Goal: Task Accomplishment & Management: Manage account settings

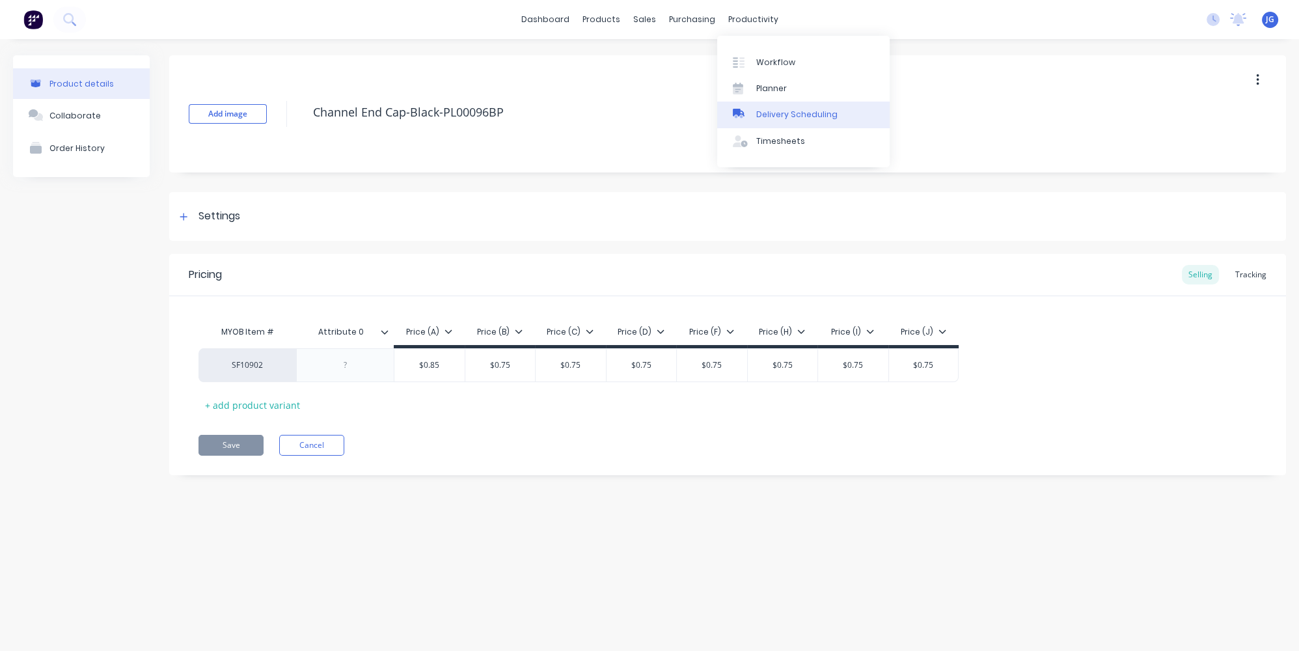
click at [773, 117] on div "Delivery Scheduling" at bounding box center [796, 115] width 81 height 12
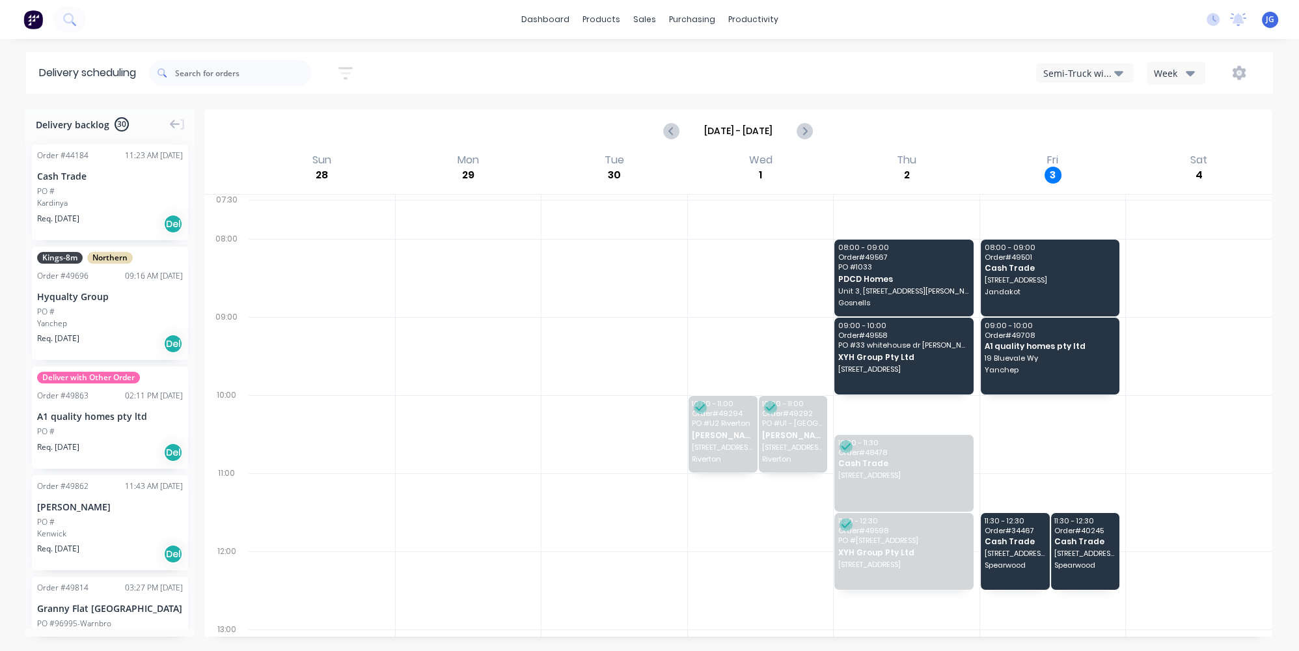
click at [1106, 68] on div "Semi-Truck with Hiab" at bounding box center [1078, 73] width 71 height 14
click at [1078, 183] on div "Midland Hiab" at bounding box center [1101, 184] width 129 height 26
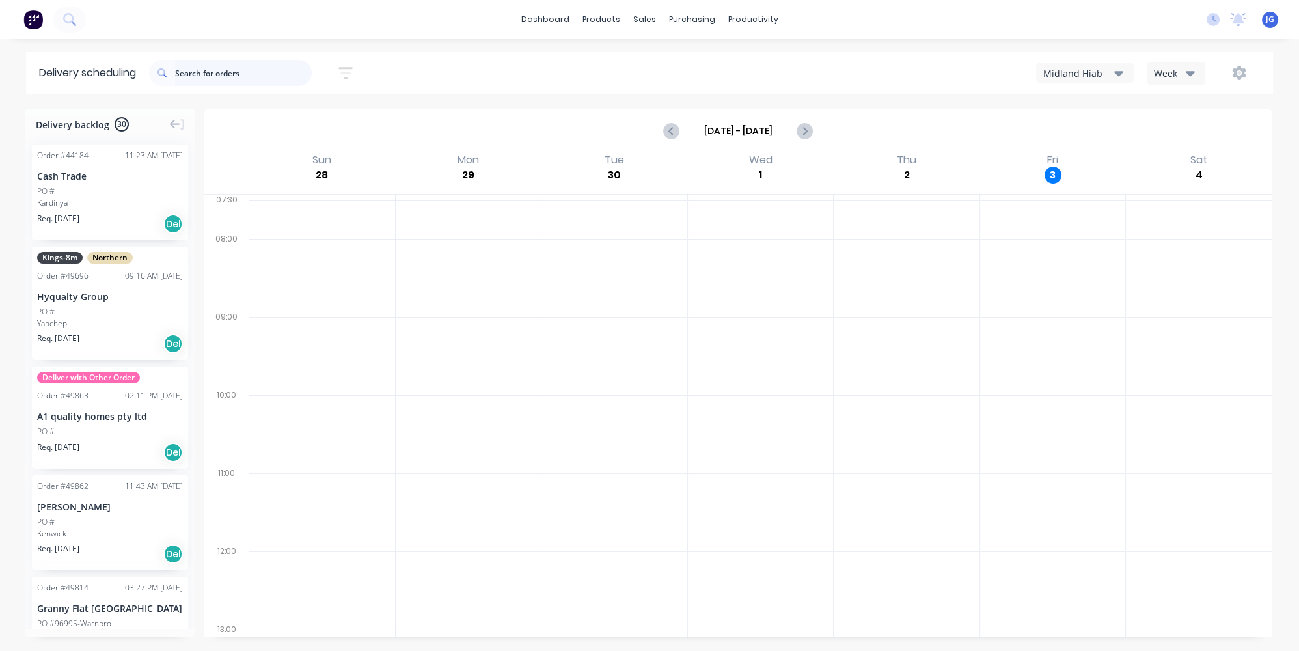
click at [248, 75] on input "text" at bounding box center [243, 73] width 137 height 26
click at [799, 137] on icon "Next page" at bounding box center [805, 131] width 16 height 16
type input "Oct 5 - Oct 11"
click at [1089, 78] on div "Midland Hiab" at bounding box center [1078, 73] width 71 height 14
click at [1091, 98] on div "Semi-Truck with Hiab" at bounding box center [1101, 106] width 129 height 26
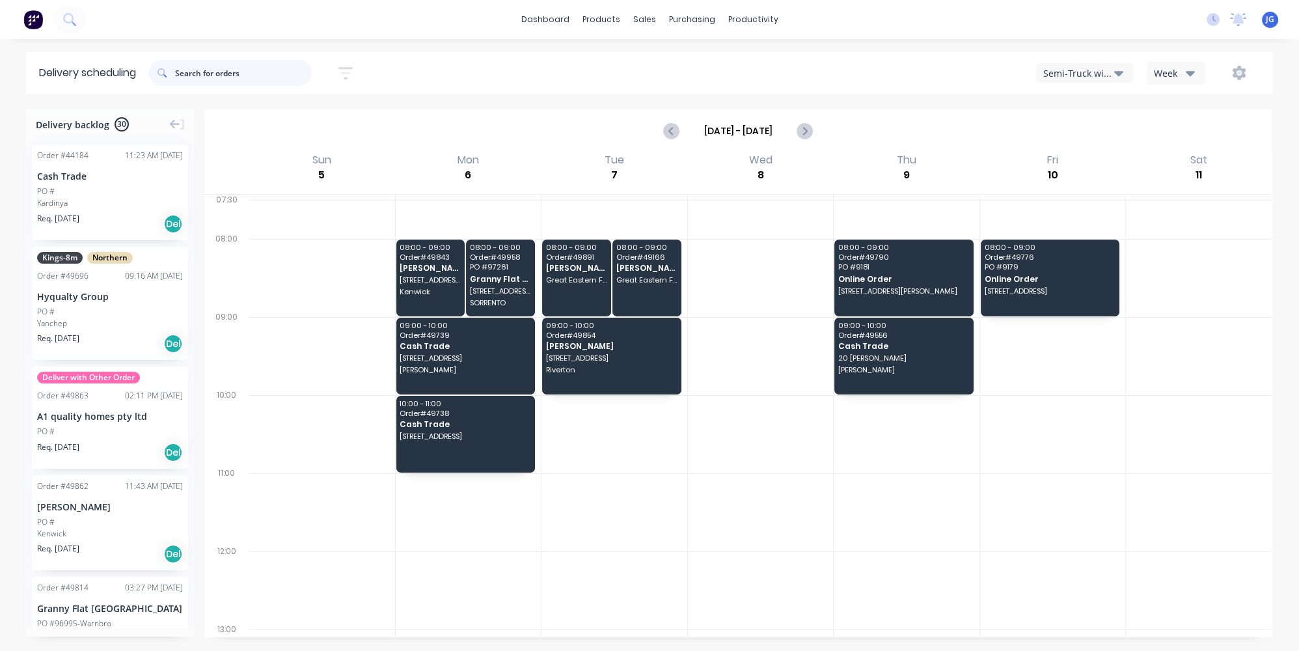
click at [244, 79] on input "text" at bounding box center [243, 73] width 137 height 26
paste input "49739"
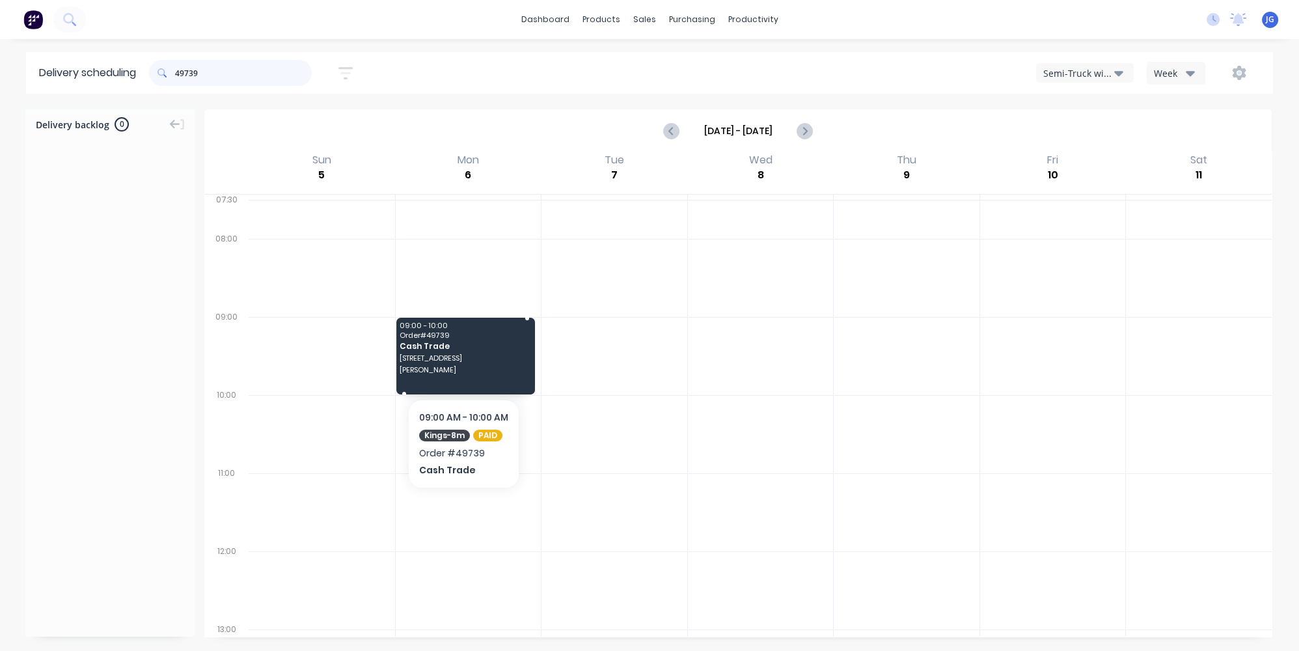
type input "49739"
click at [469, 361] on div "09:00 - 10:00 Order # 49739 Cash Trade 67 Berwick Street Victoria Park" at bounding box center [465, 356] width 139 height 77
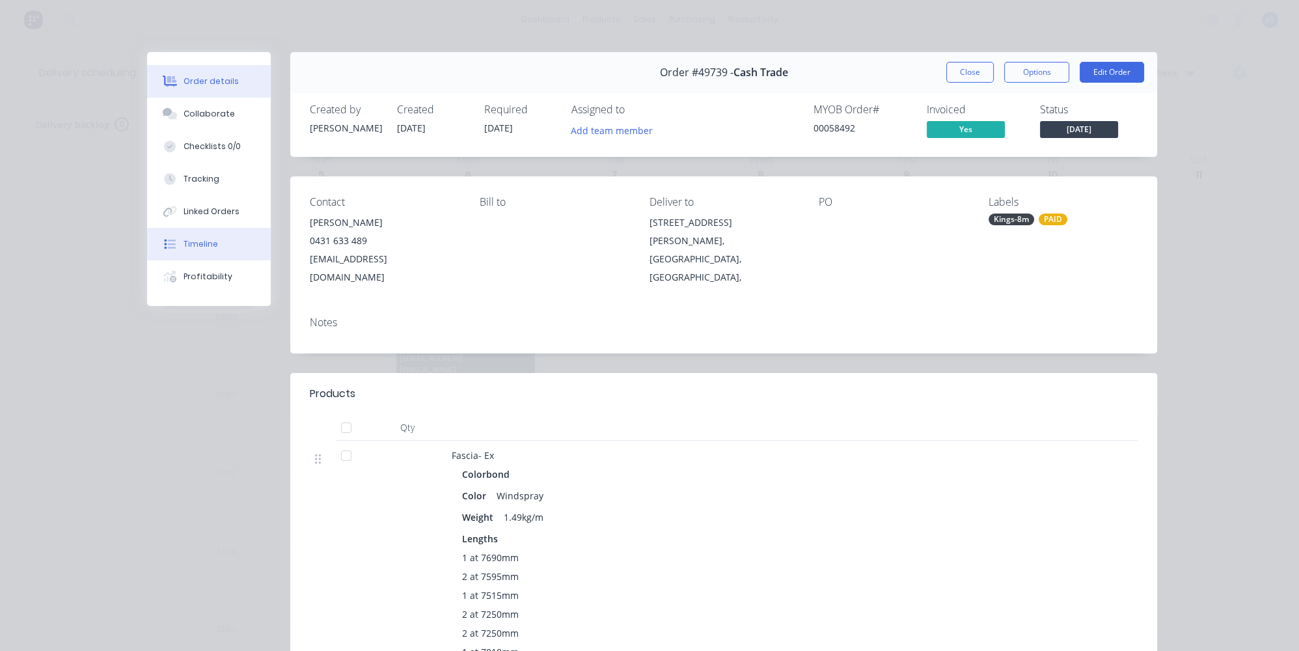
click at [202, 241] on div "Timeline" at bounding box center [201, 244] width 34 height 12
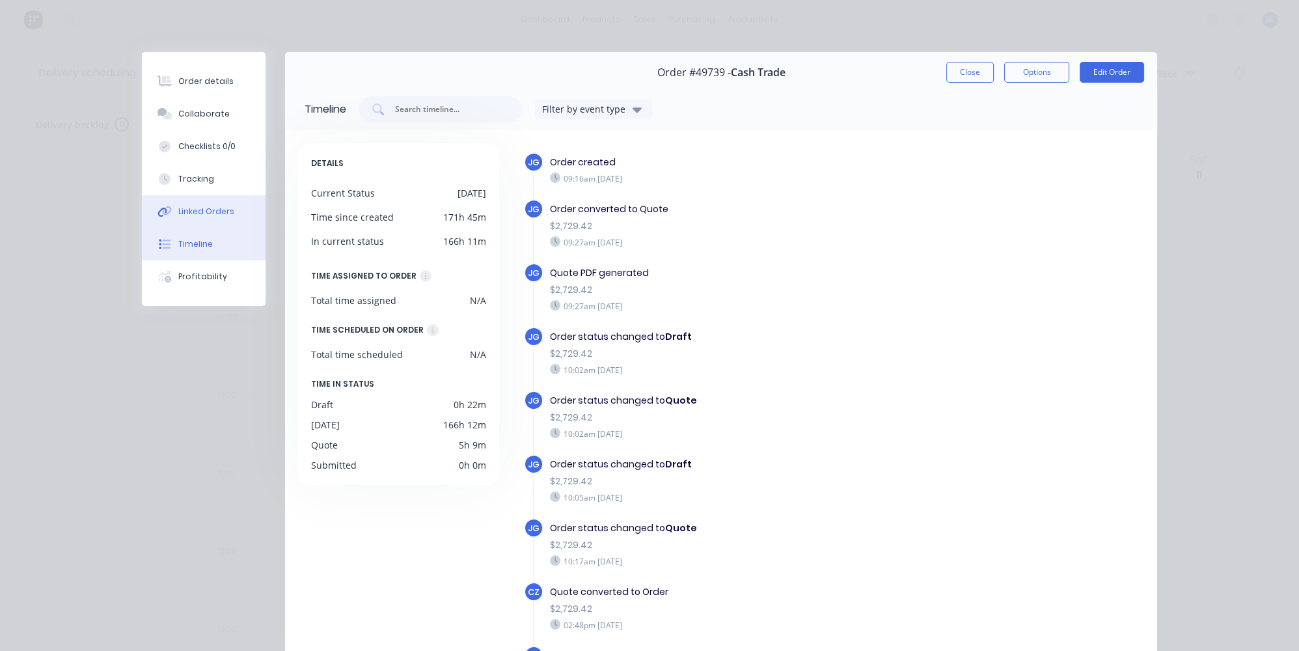
click at [208, 215] on div "Linked Orders" at bounding box center [206, 212] width 56 height 12
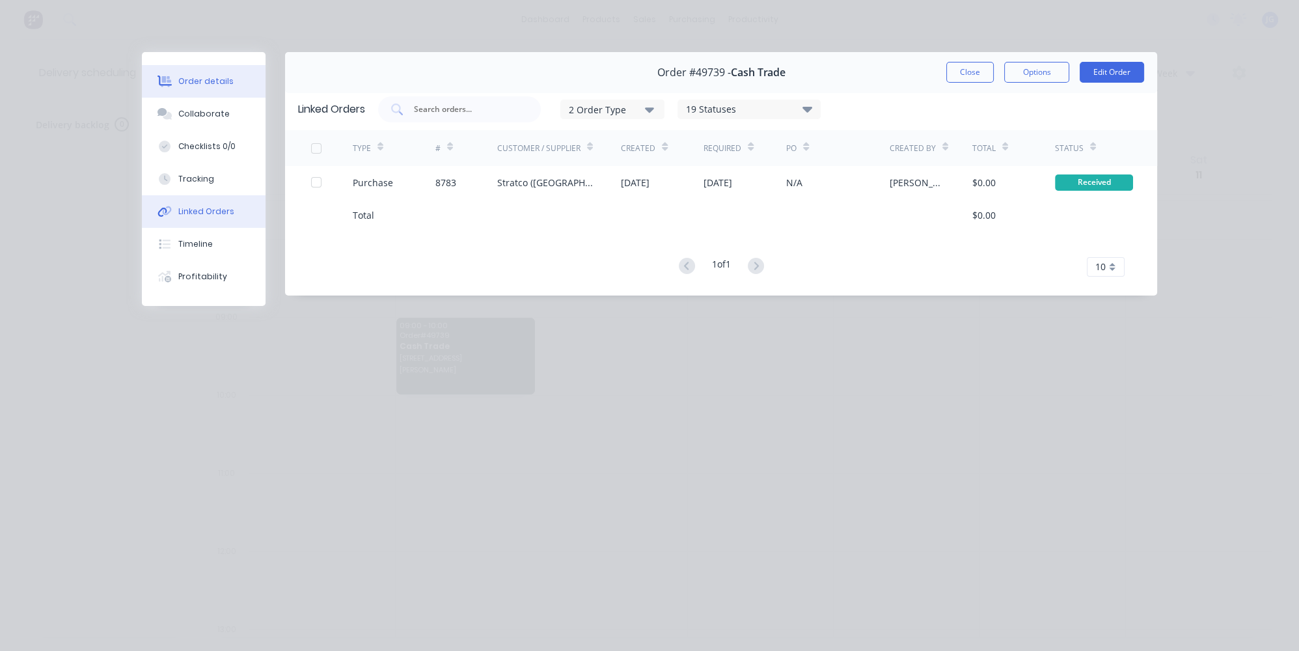
click at [202, 90] on button "Order details" at bounding box center [204, 81] width 124 height 33
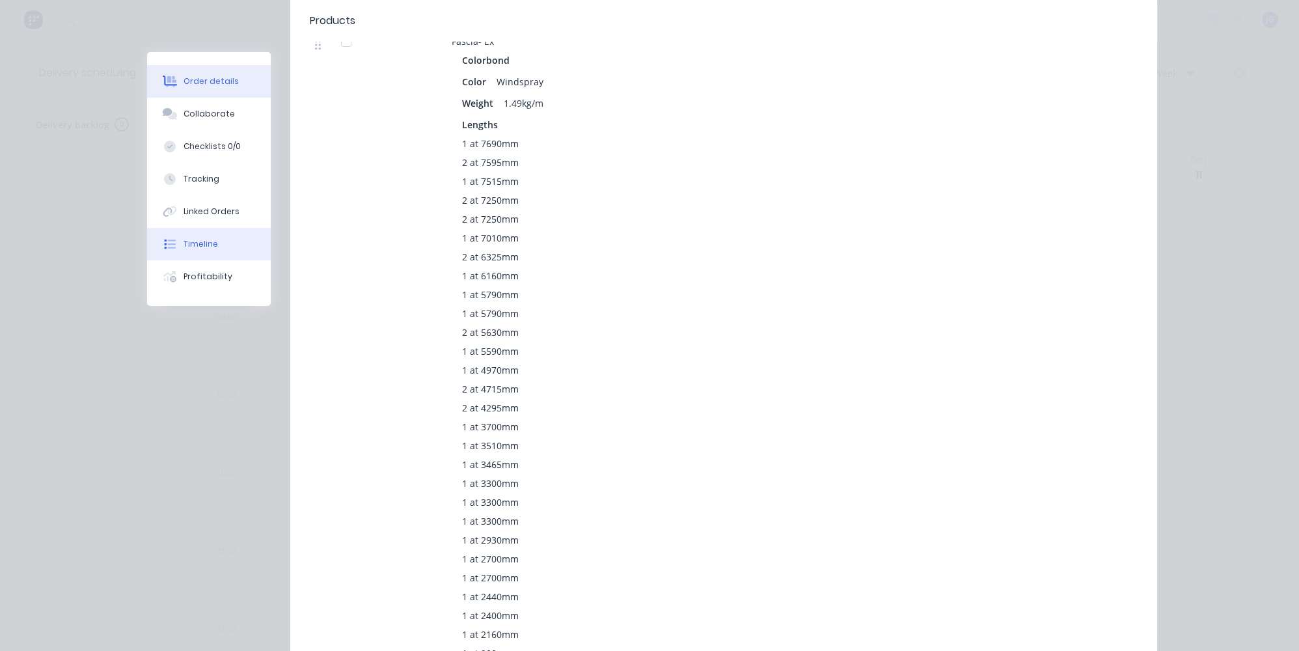
click at [186, 240] on div "Timeline" at bounding box center [201, 244] width 34 height 12
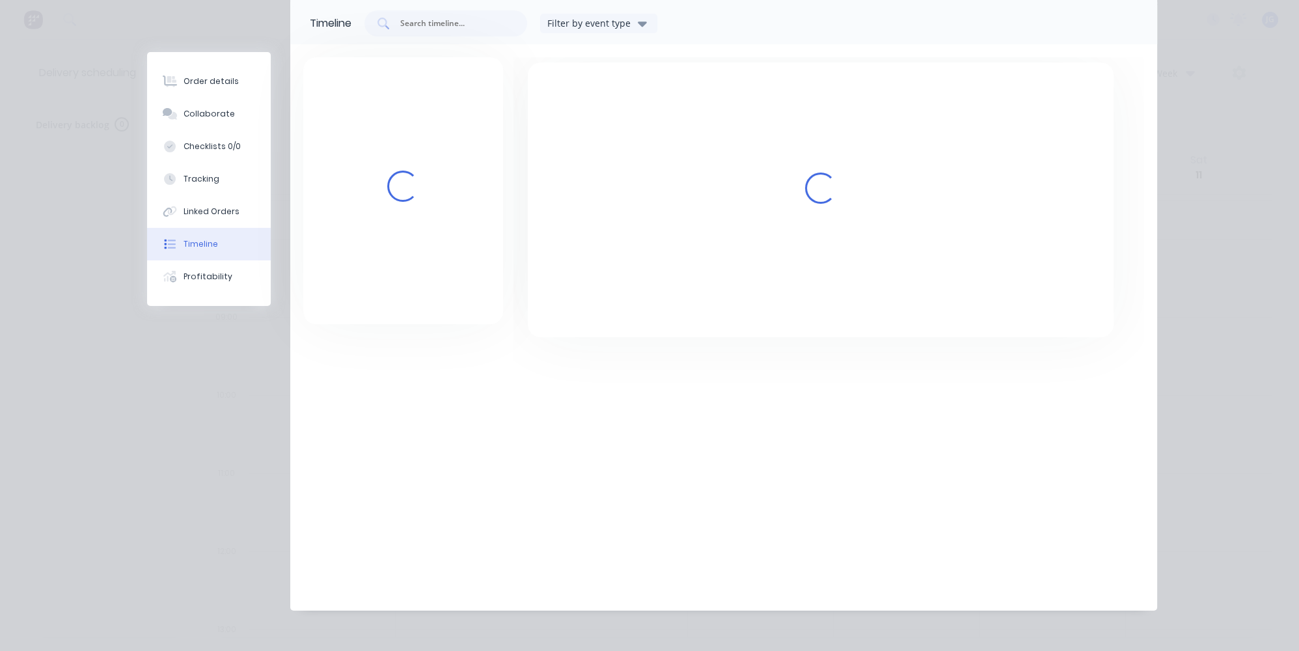
scroll to position [171, 0]
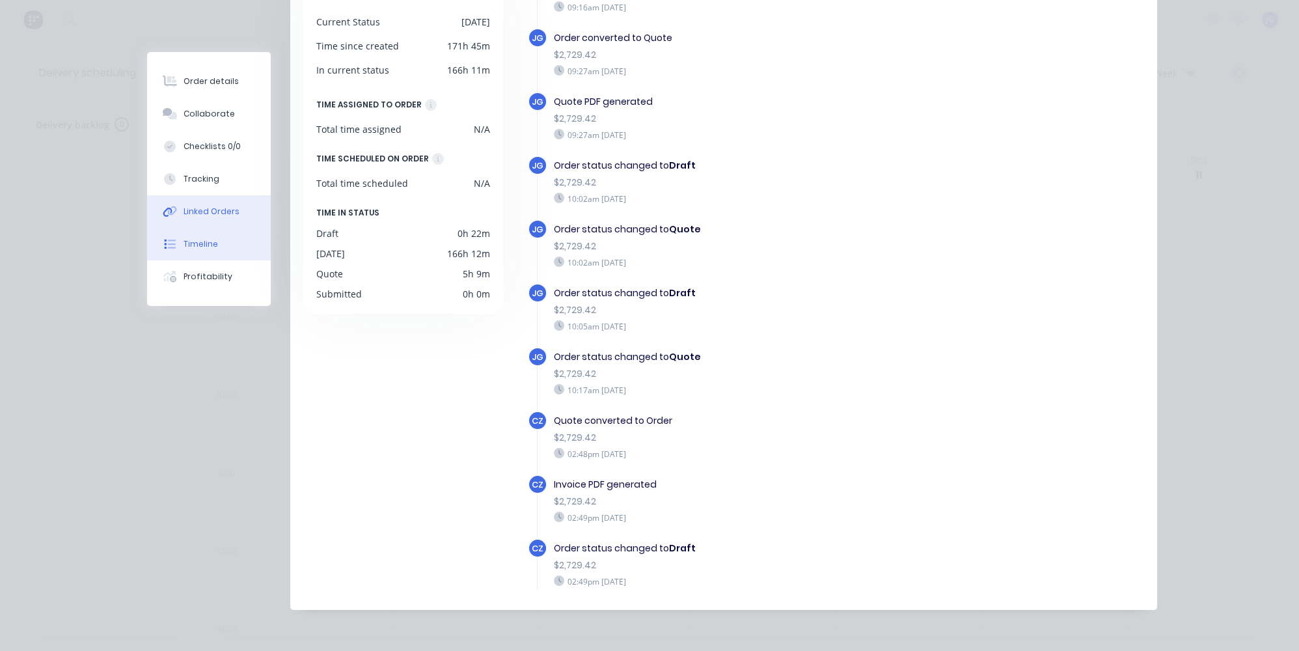
click at [188, 213] on div "Linked Orders" at bounding box center [212, 212] width 56 height 12
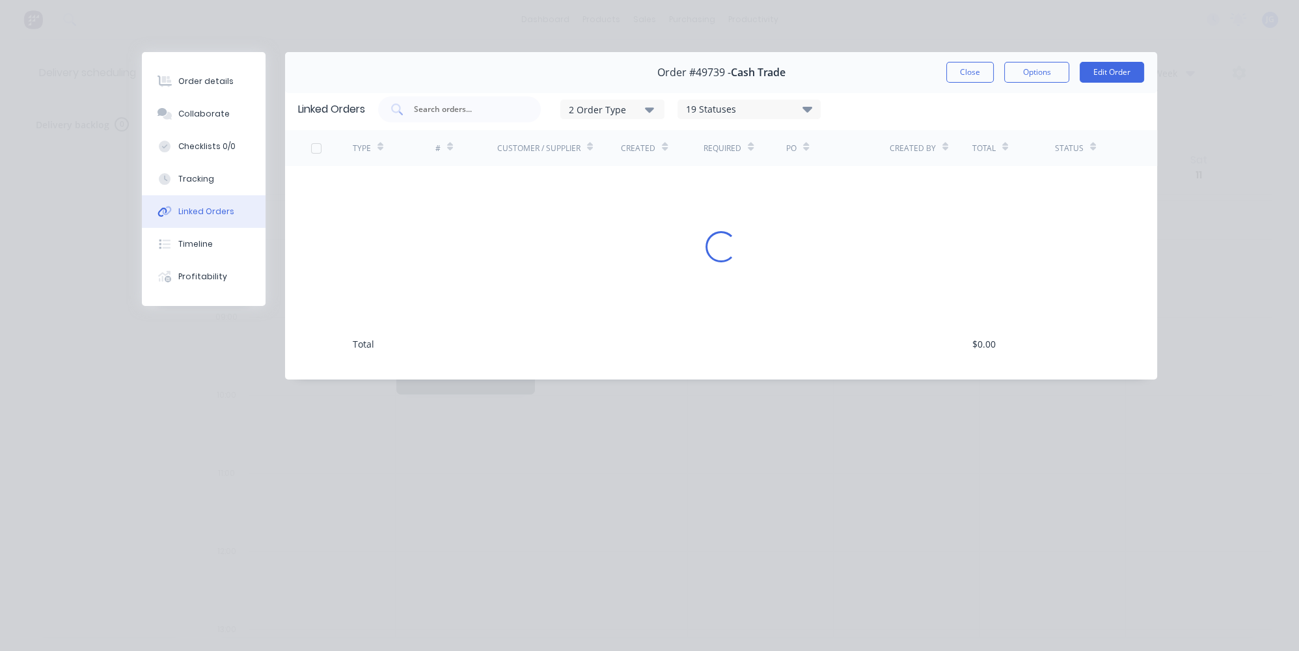
scroll to position [0, 0]
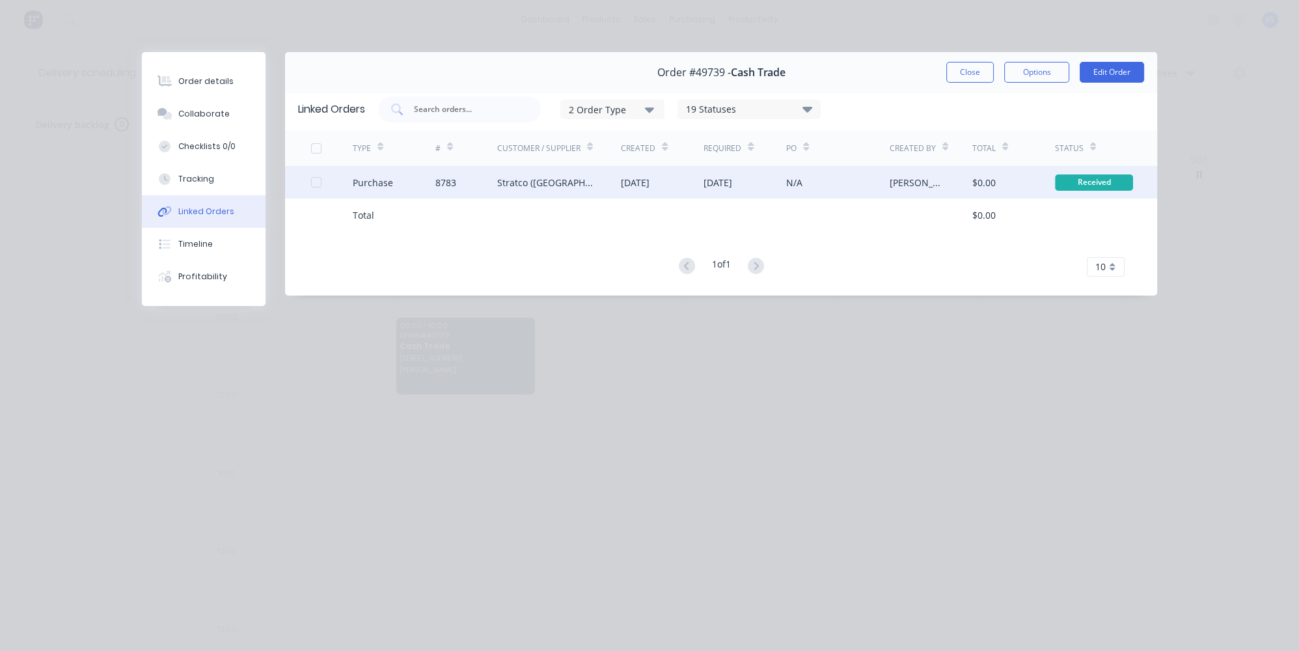
click at [558, 180] on div "Stratco (WA) Pty Ltd" at bounding box center [546, 183] width 98 height 14
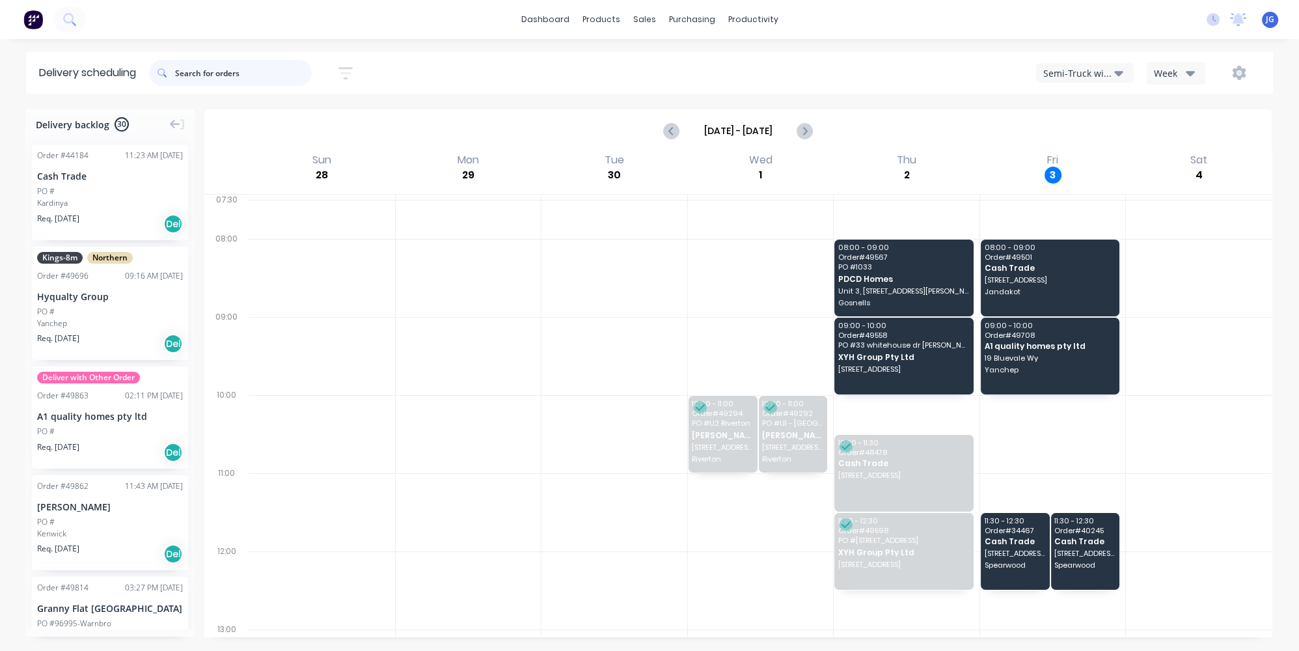
click at [289, 75] on input "text" at bounding box center [243, 73] width 137 height 26
paste input "49739"
type input "49739"
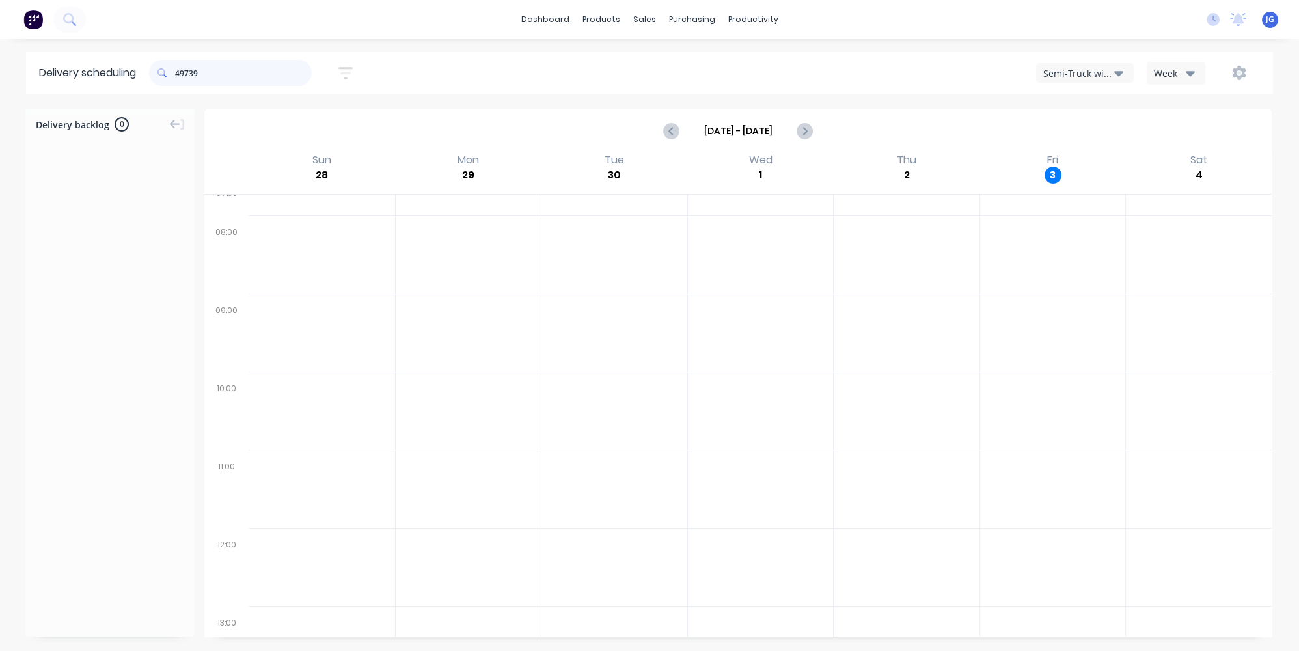
scroll to position [309, 0]
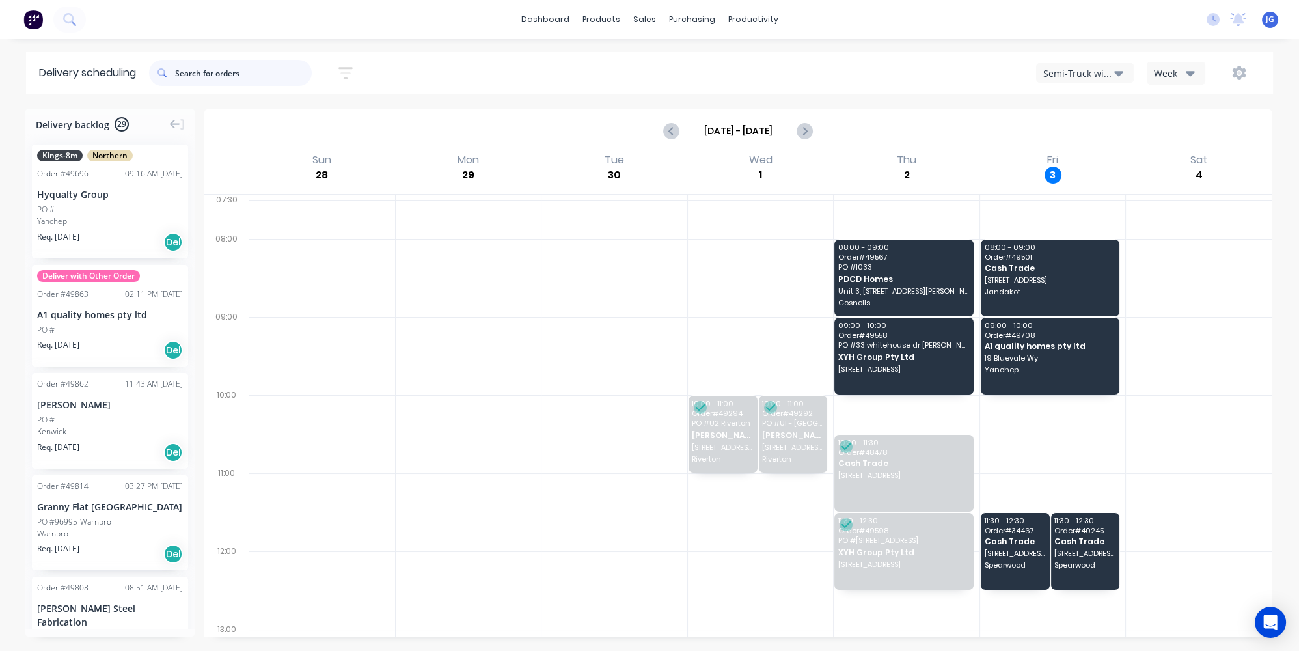
click at [221, 64] on input "text" at bounding box center [243, 73] width 137 height 26
paste input "49739"
type input "49739"
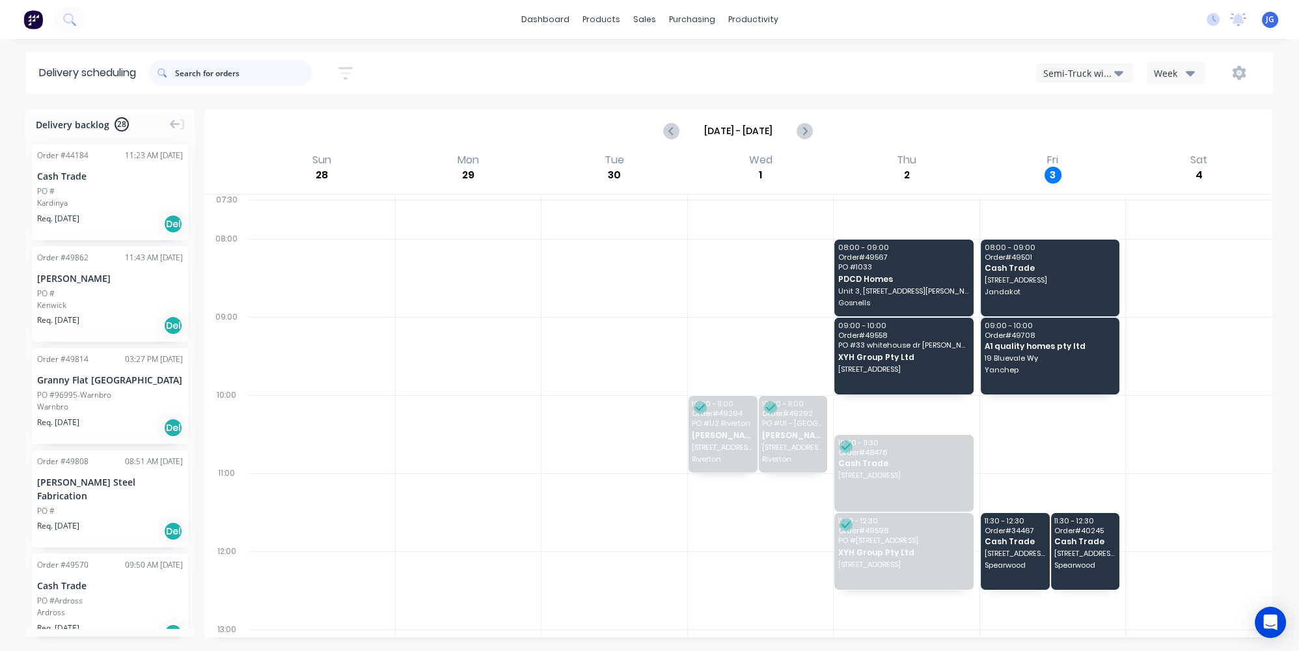
click at [213, 68] on input "text" at bounding box center [243, 73] width 137 height 26
paste input "49739"
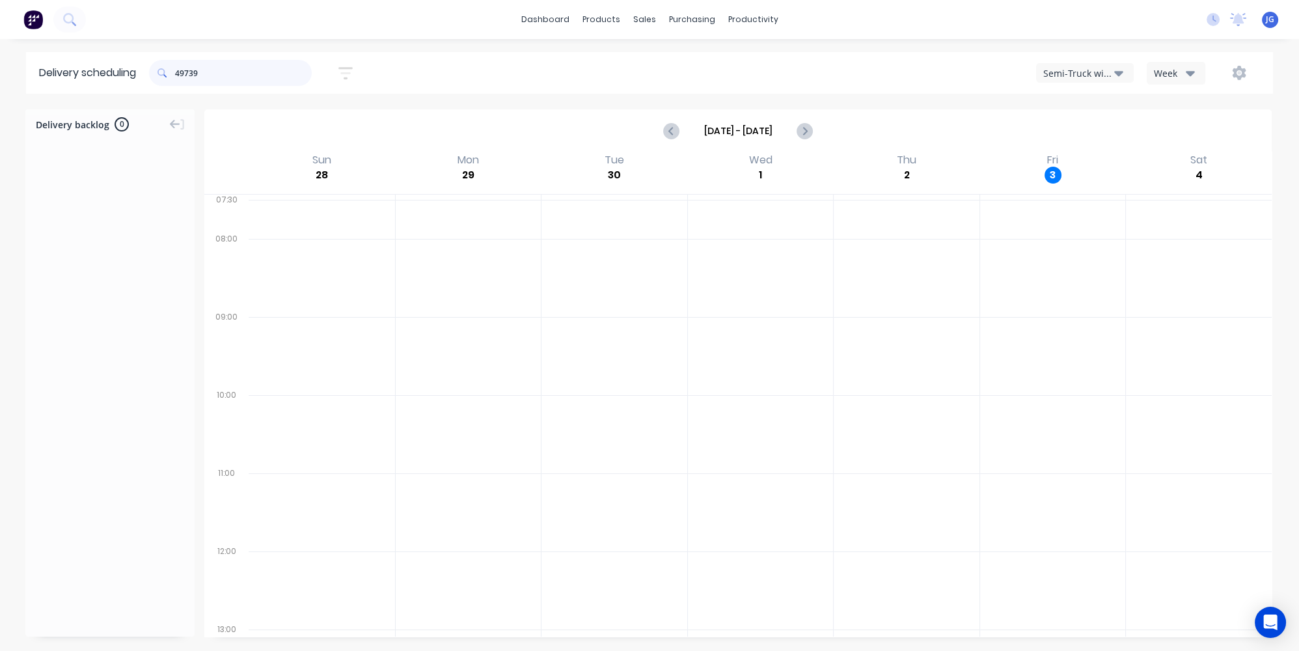
type input "49739"
click at [652, 15] on div "sales" at bounding box center [645, 20] width 36 height 20
click at [663, 50] on link "Sales Orders" at bounding box center [713, 62] width 172 height 26
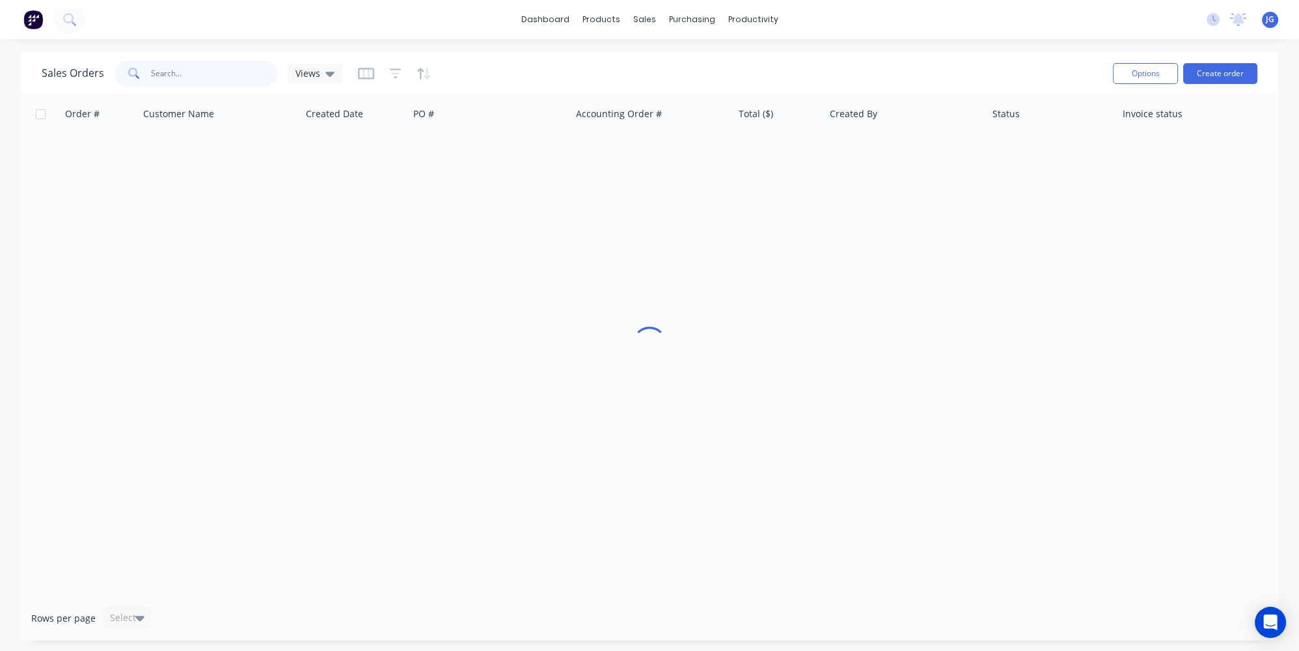
click at [199, 74] on input "text" at bounding box center [214, 74] width 127 height 26
paste input "49739"
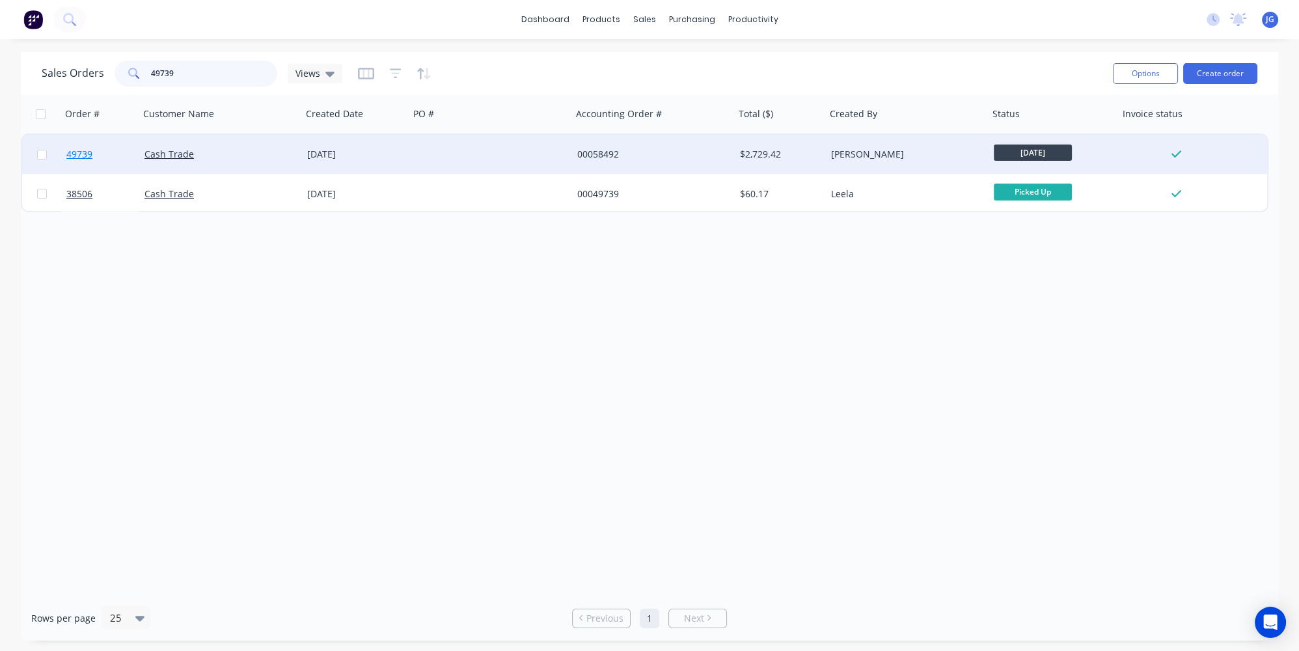
type input "49739"
click at [107, 163] on link "49739" at bounding box center [105, 154] width 78 height 39
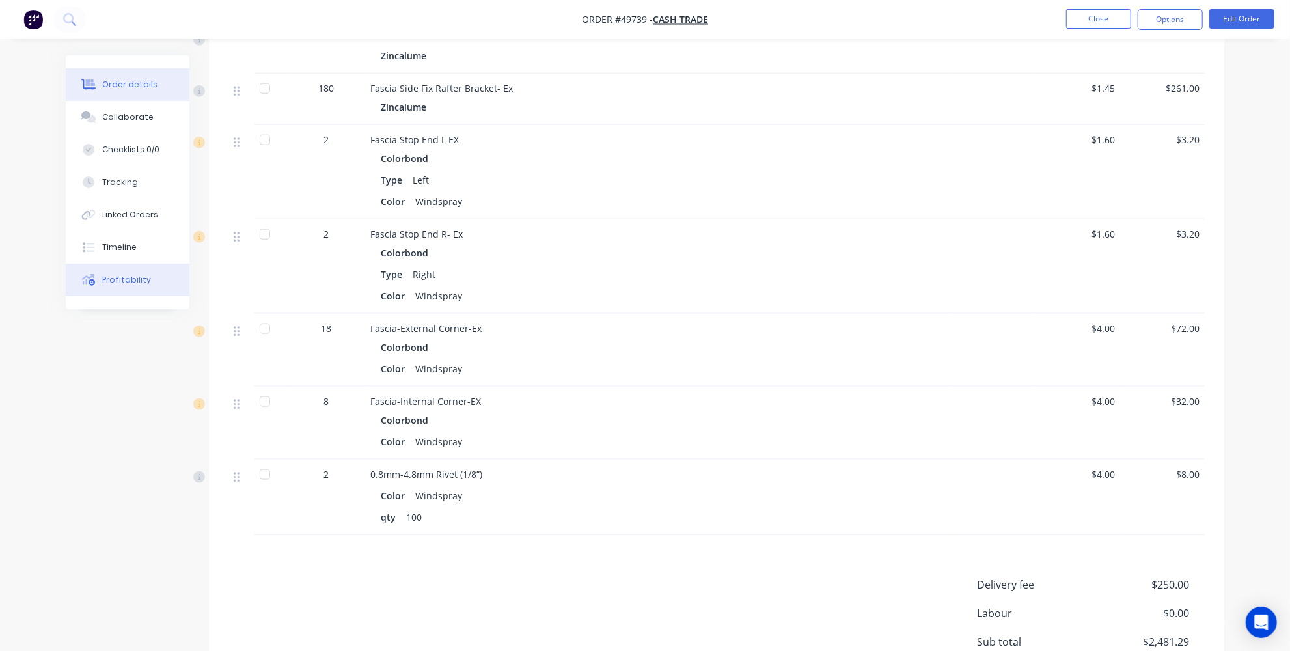
scroll to position [1065, 0]
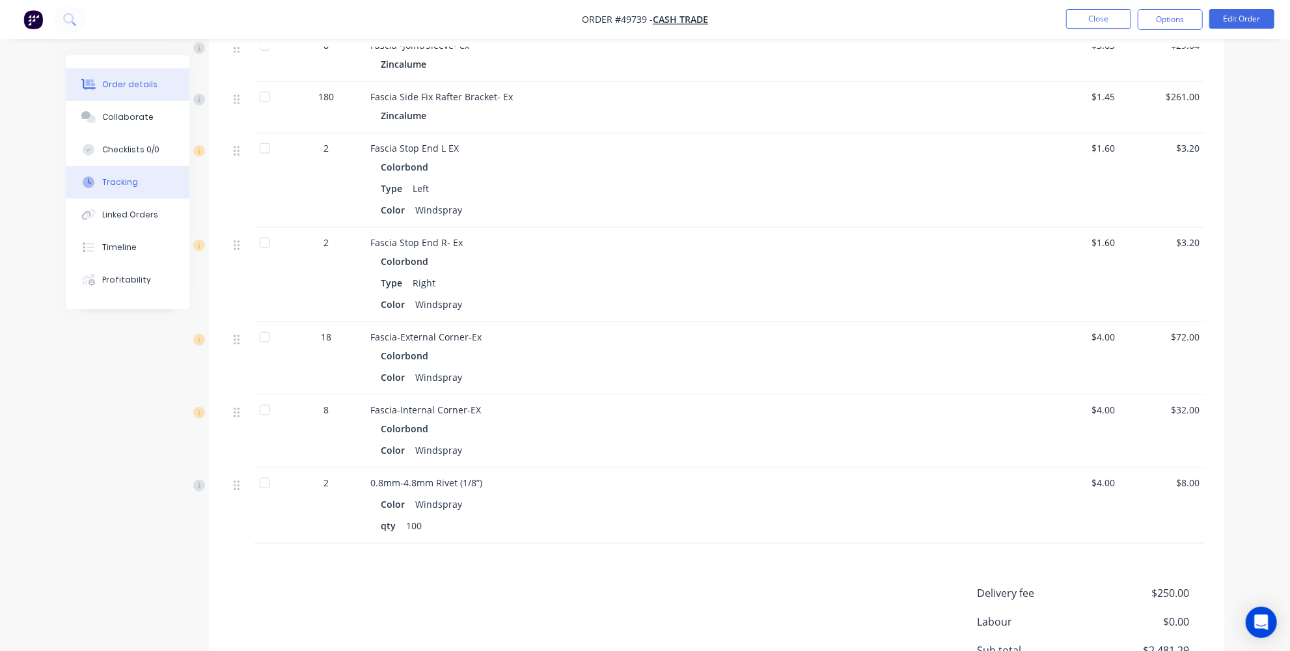
click at [131, 183] on div "Tracking" at bounding box center [120, 182] width 36 height 12
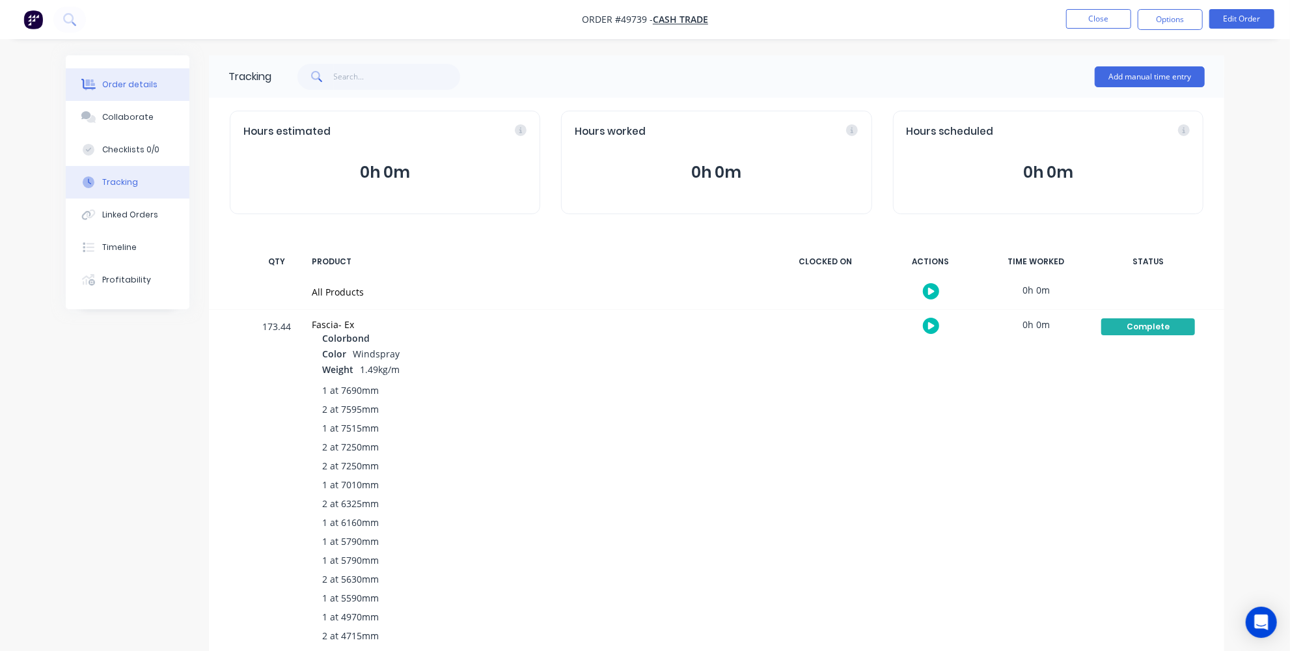
click at [122, 82] on div "Order details" at bounding box center [129, 85] width 55 height 12
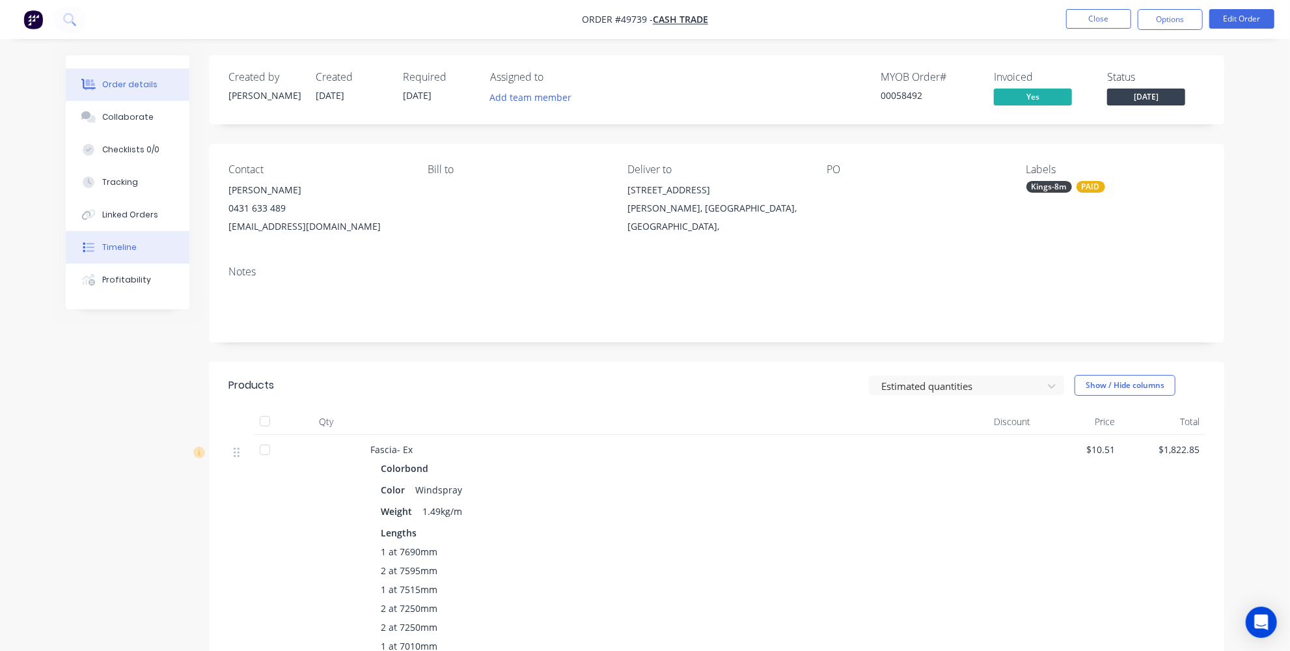
click at [145, 254] on button "Timeline" at bounding box center [128, 247] width 124 height 33
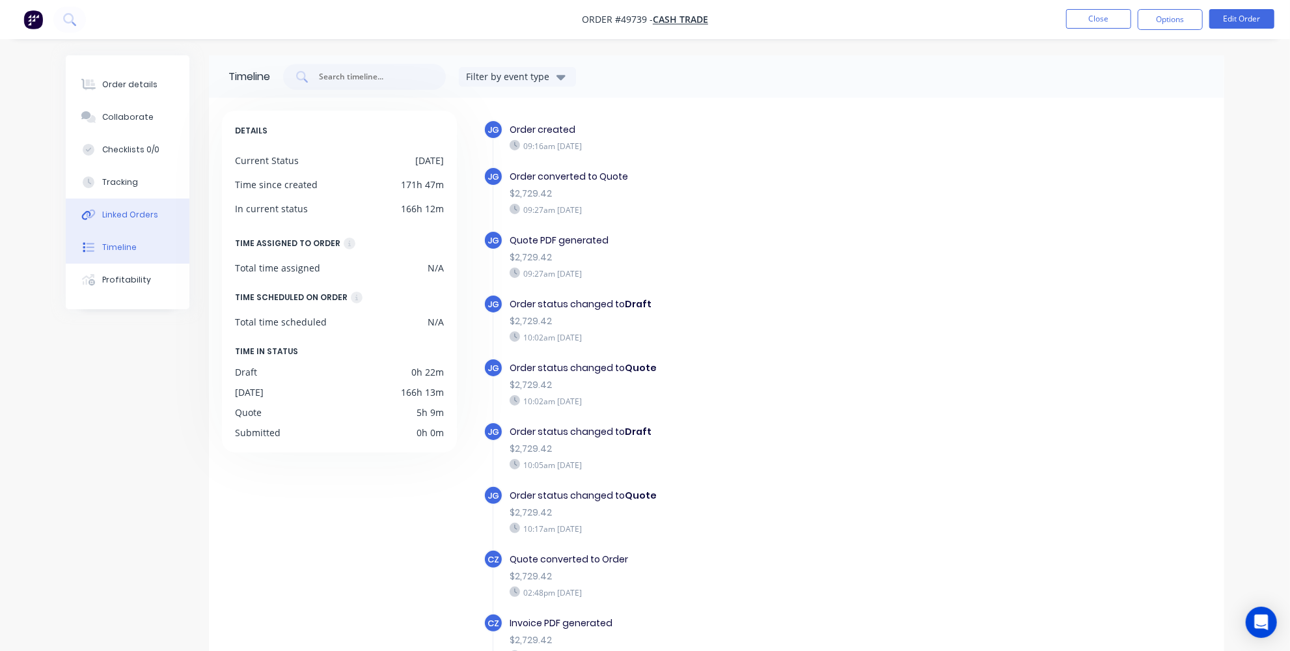
click at [148, 221] on button "Linked Orders" at bounding box center [128, 215] width 124 height 33
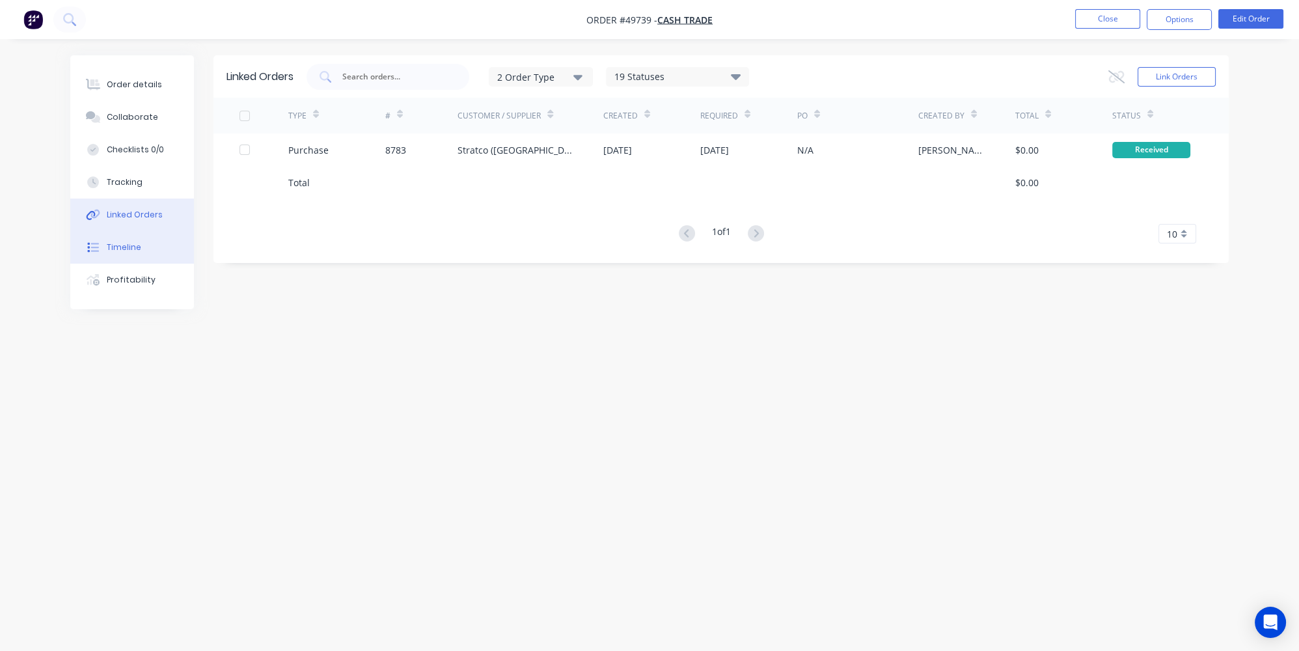
click at [123, 247] on div "Timeline" at bounding box center [124, 247] width 34 height 12
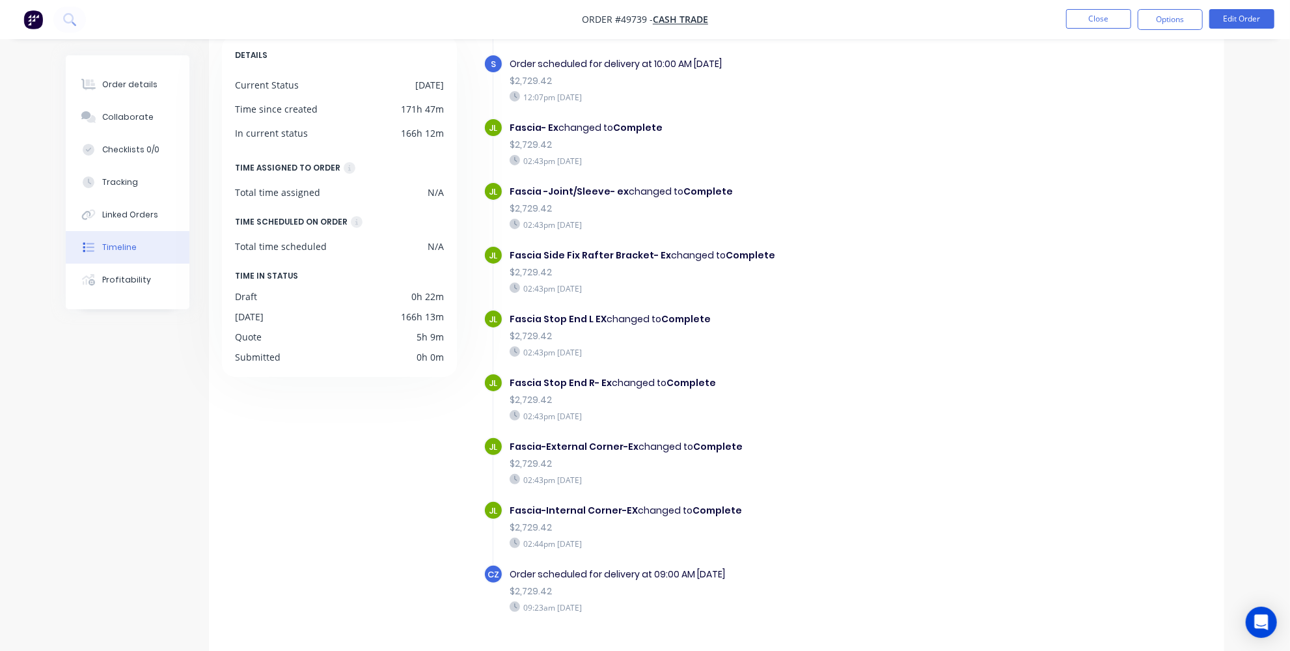
scroll to position [98, 0]
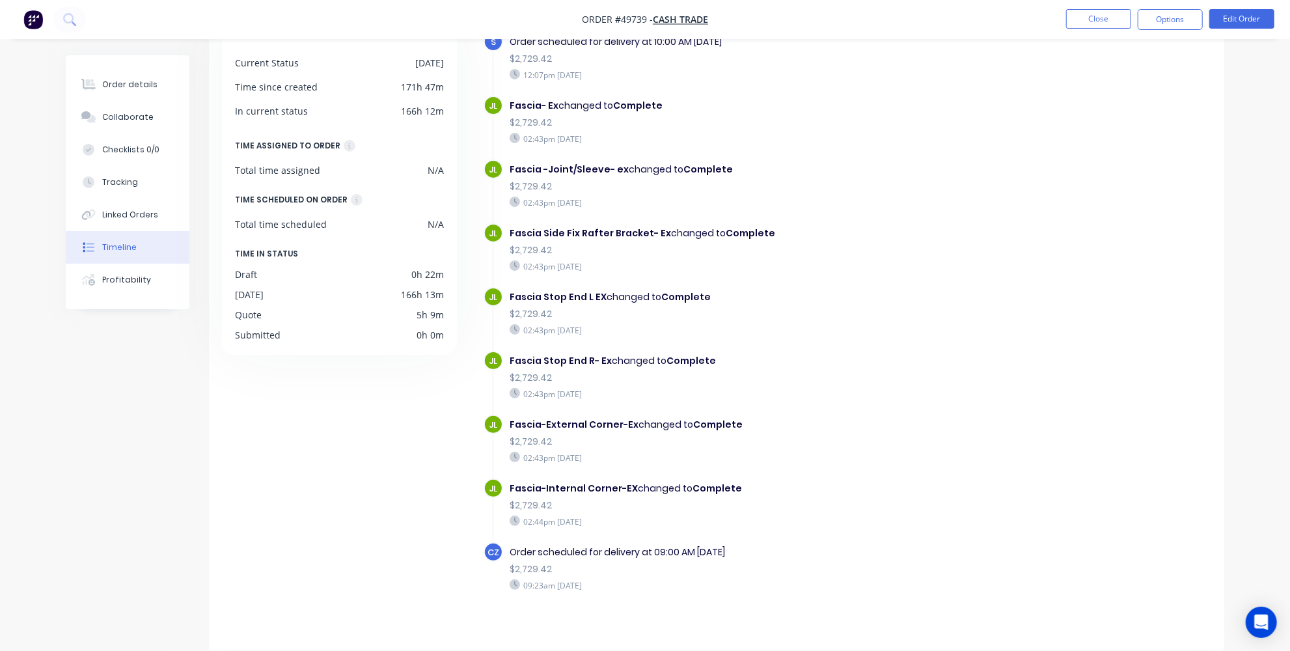
click at [32, 20] on img "button" at bounding box center [33, 20] width 20 height 20
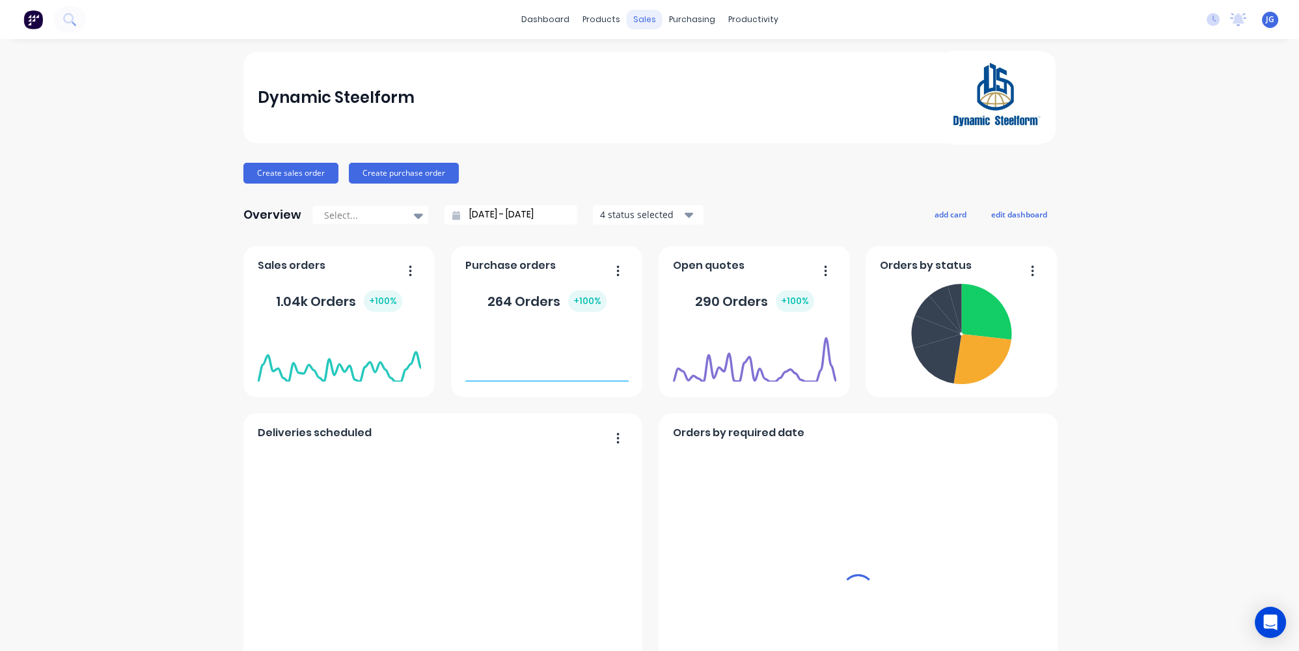
click at [646, 25] on div "sales" at bounding box center [645, 20] width 36 height 20
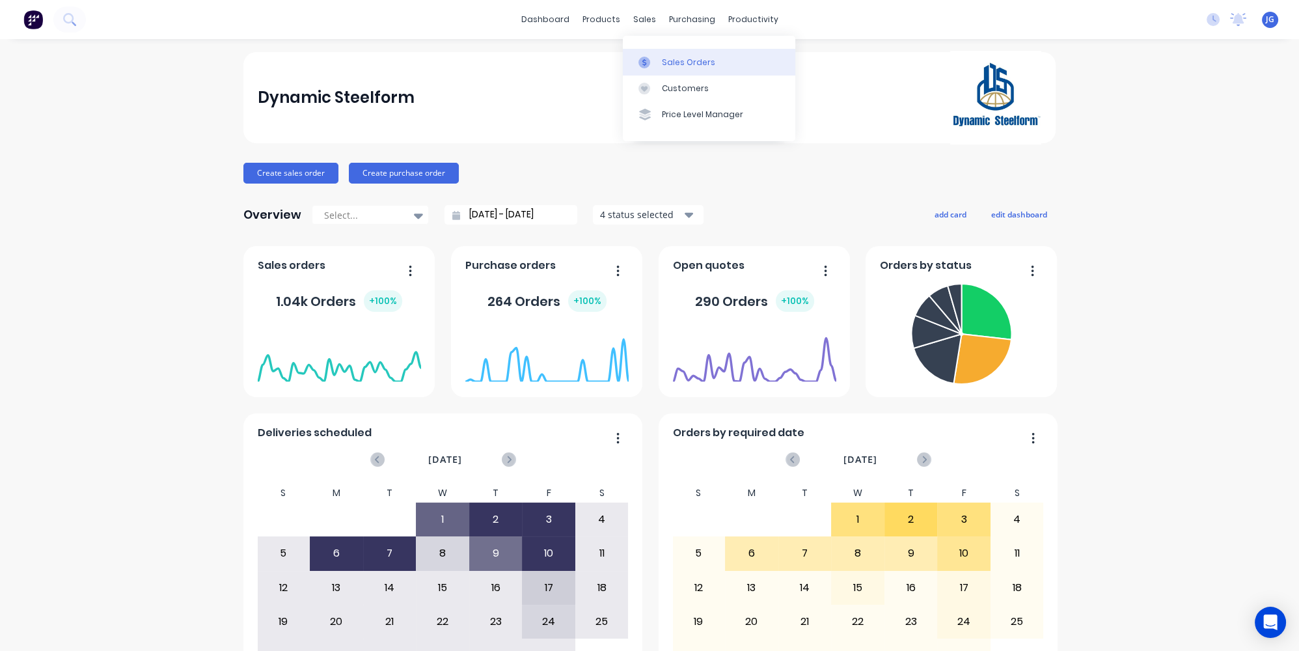
click at [650, 53] on link "Sales Orders" at bounding box center [709, 62] width 172 height 26
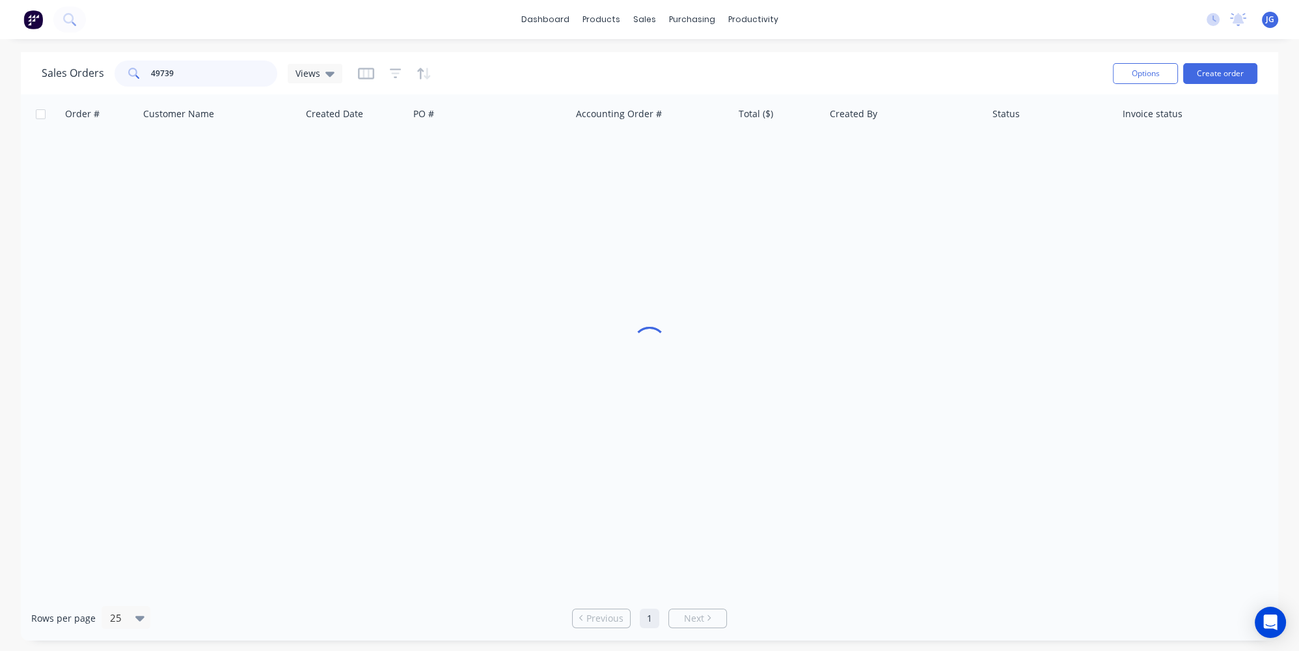
drag, startPoint x: 209, startPoint y: 70, endPoint x: 133, endPoint y: 79, distance: 76.7
click at [133, 79] on div "49739" at bounding box center [196, 74] width 163 height 26
type input "49940"
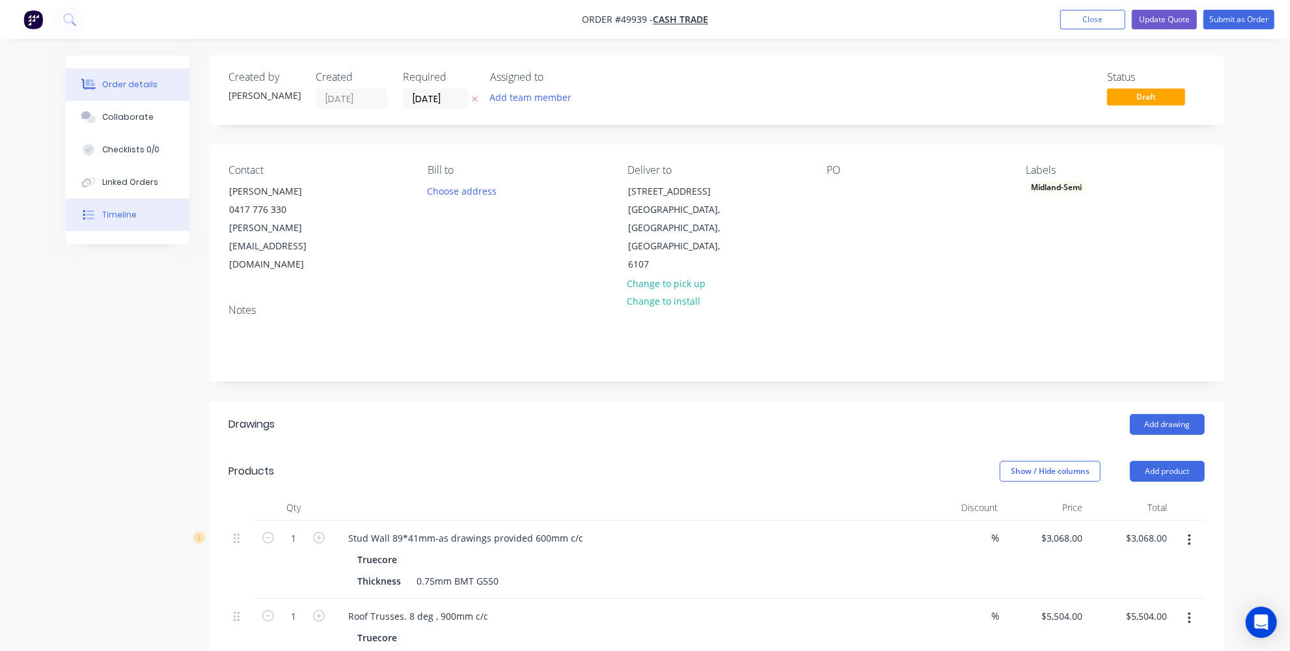
click at [118, 212] on div "Timeline" at bounding box center [119, 215] width 34 height 12
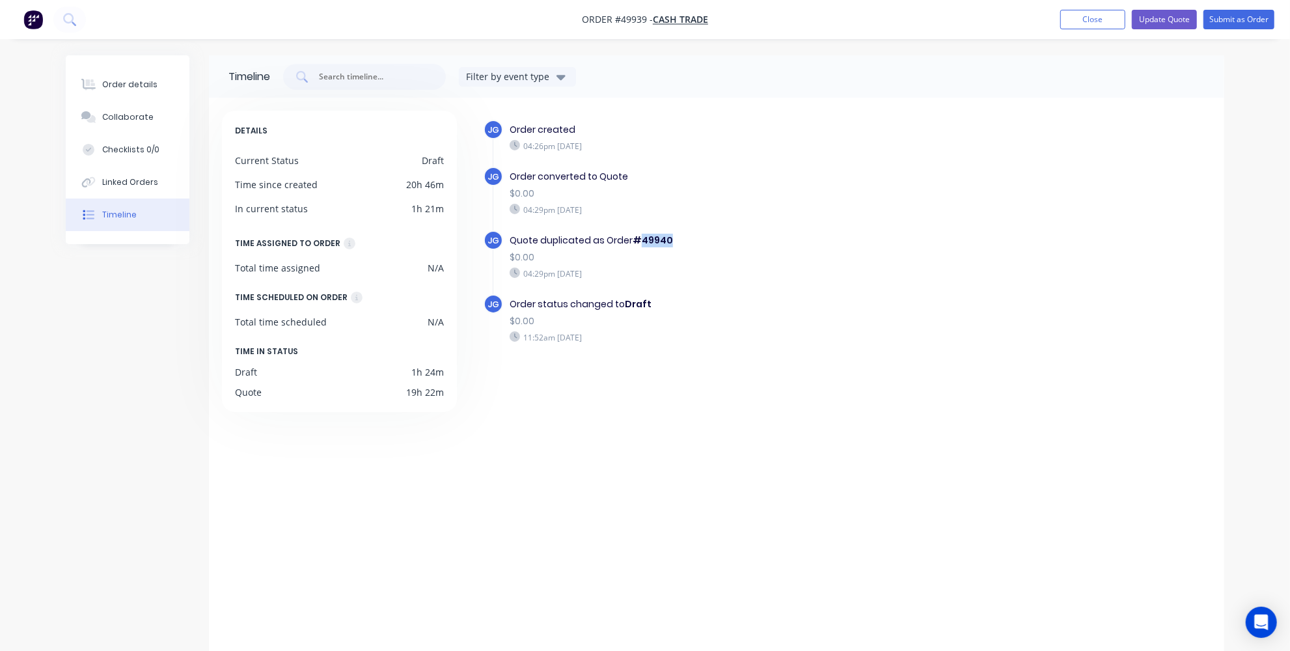
drag, startPoint x: 675, startPoint y: 236, endPoint x: 637, endPoint y: 238, distance: 37.8
click at [637, 238] on div "Quote duplicated as Order #49940" at bounding box center [735, 241] width 450 height 14
copy b "49940"
click at [116, 94] on button "Order details" at bounding box center [128, 84] width 124 height 33
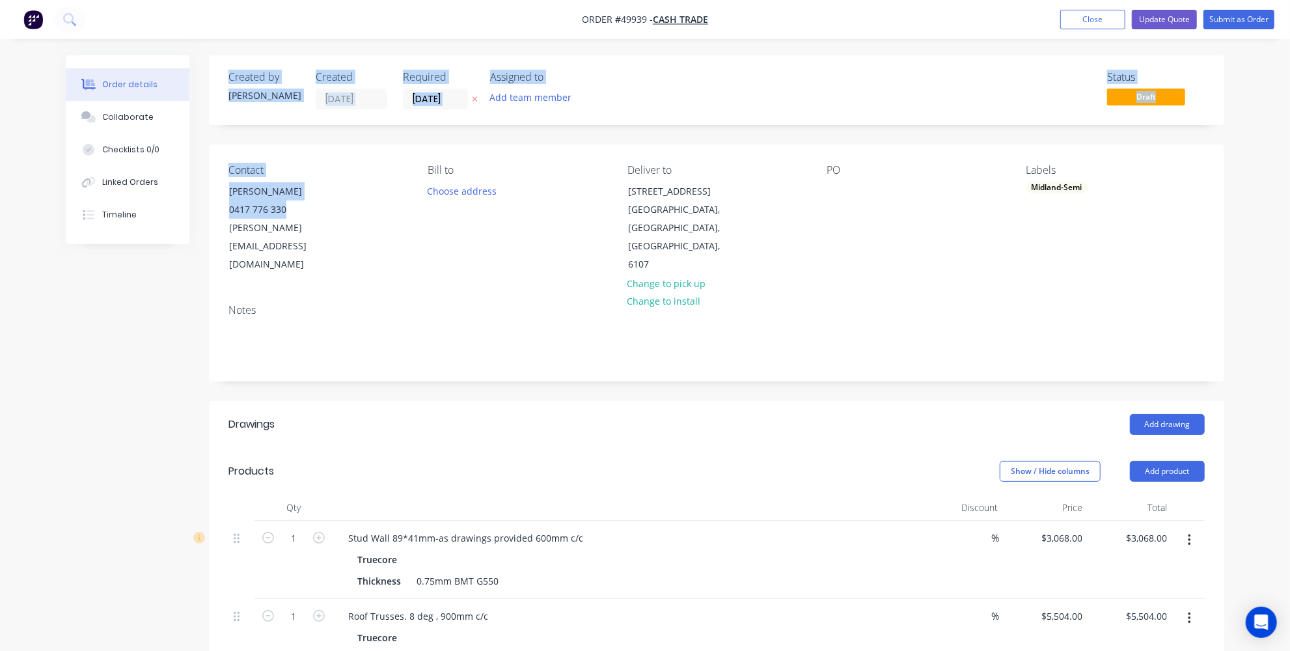
drag, startPoint x: 346, startPoint y: 200, endPoint x: 202, endPoint y: 205, distance: 143.9
click at [206, 207] on div "Order details Collaborate Checklists 0/0 Linked Orders Timeline Order details C…" at bounding box center [645, 535] width 1185 height 961
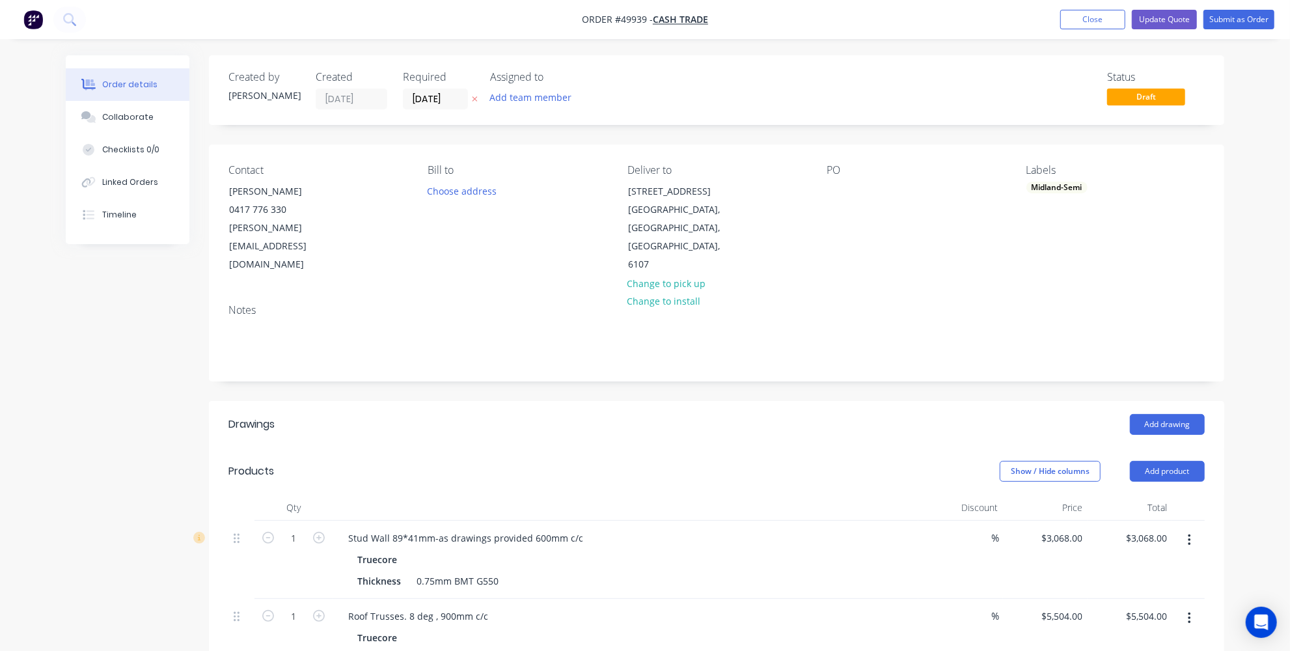
click at [212, 294] on div "Notes" at bounding box center [716, 337] width 1015 height 87
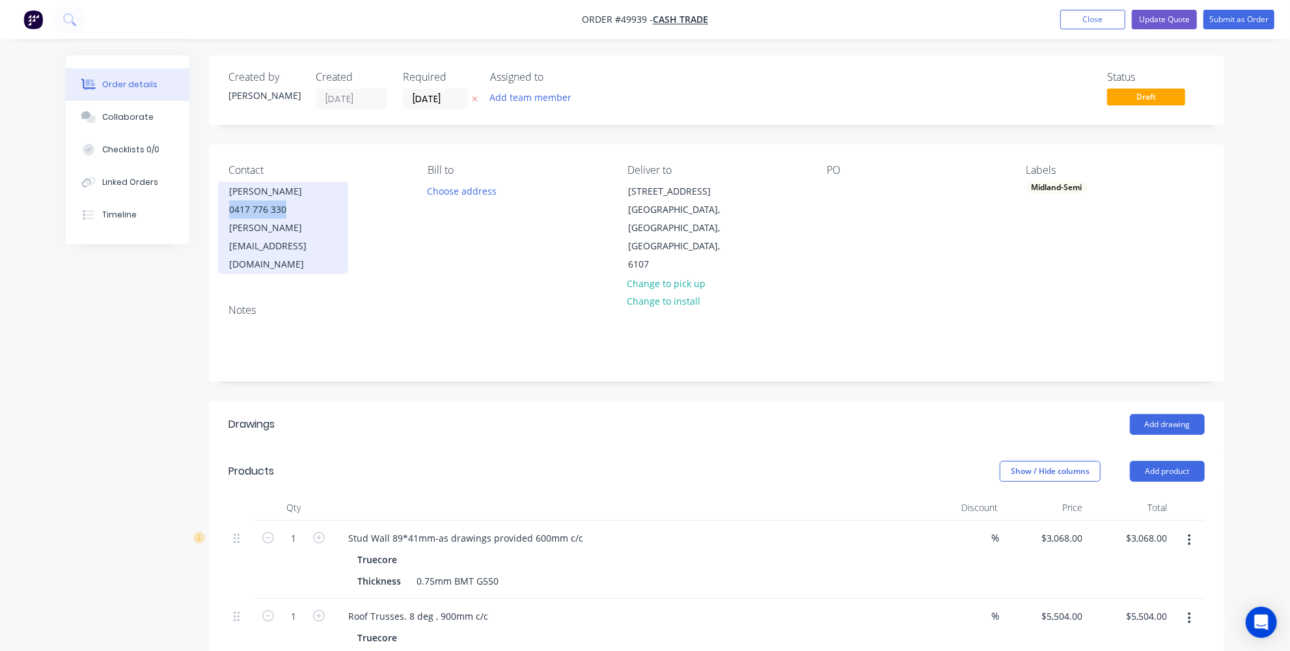
drag, startPoint x: 305, startPoint y: 210, endPoint x: 225, endPoint y: 211, distance: 80.1
click at [225, 211] on div "Robert Auguste 0417 776 330 robert.a@auguste.com.au" at bounding box center [283, 228] width 130 height 92
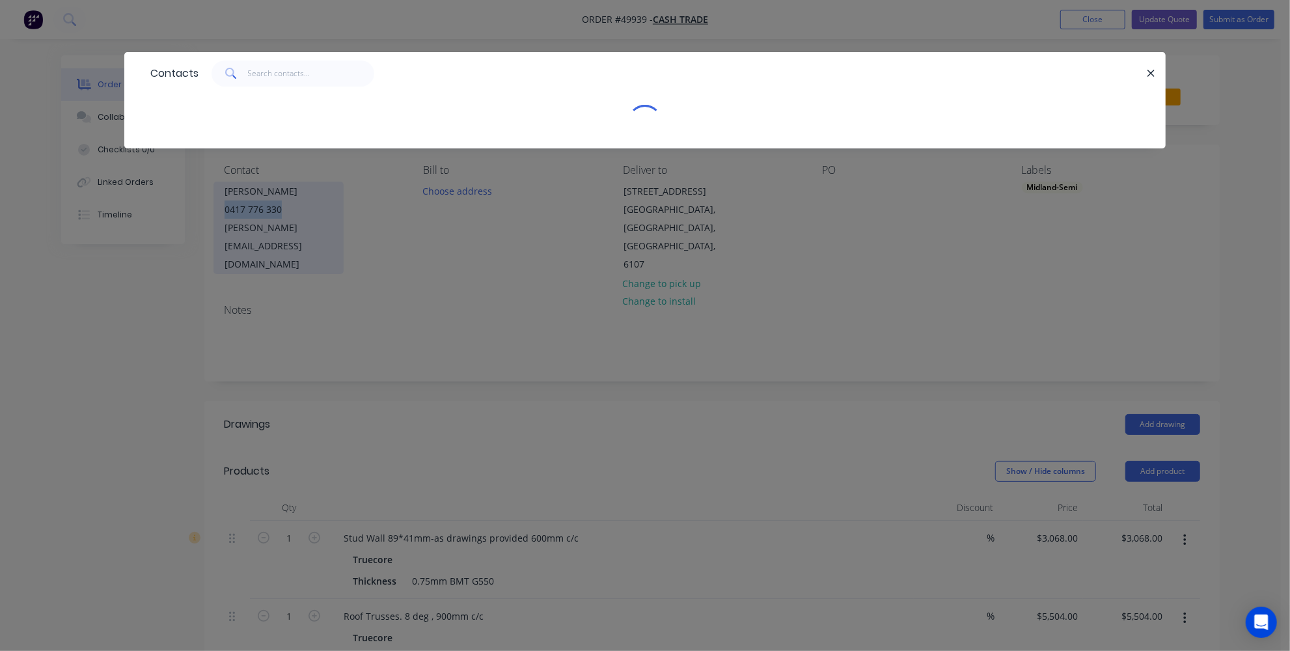
copy div "0417 776 330"
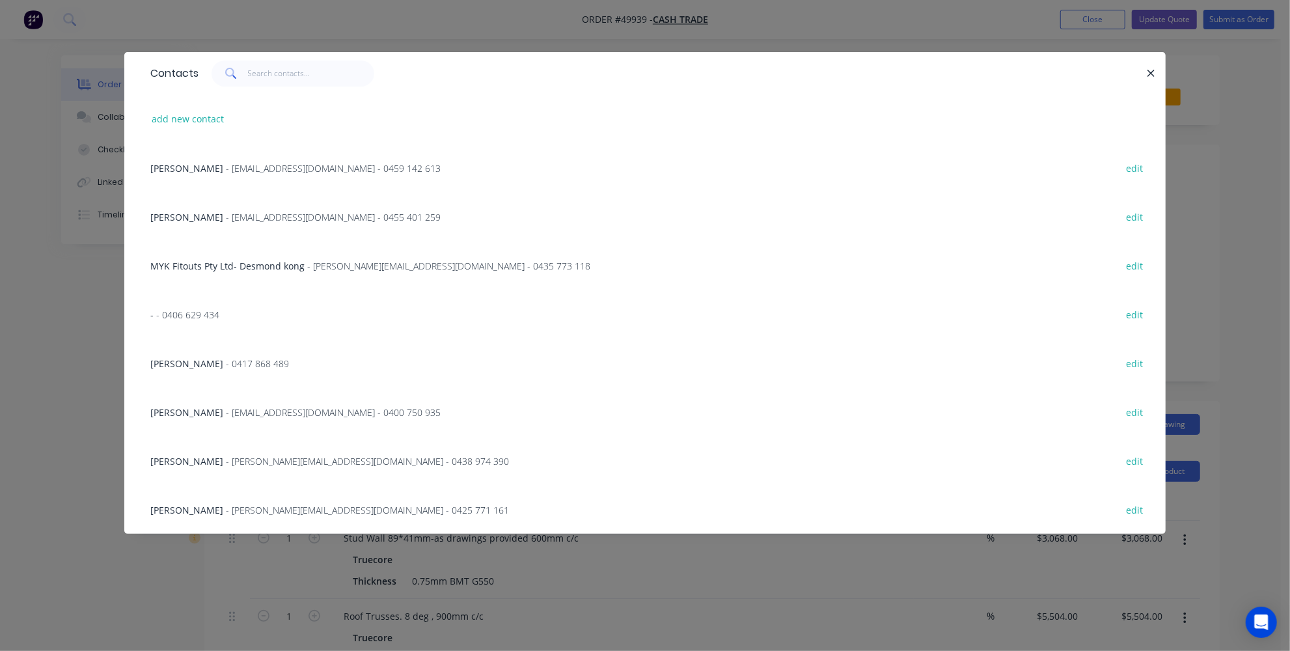
click at [116, 305] on div "Contacts add new contact Adrain - amcshedswa@gmail.com - 0459 142 613 edit Mich…" at bounding box center [645, 325] width 1290 height 651
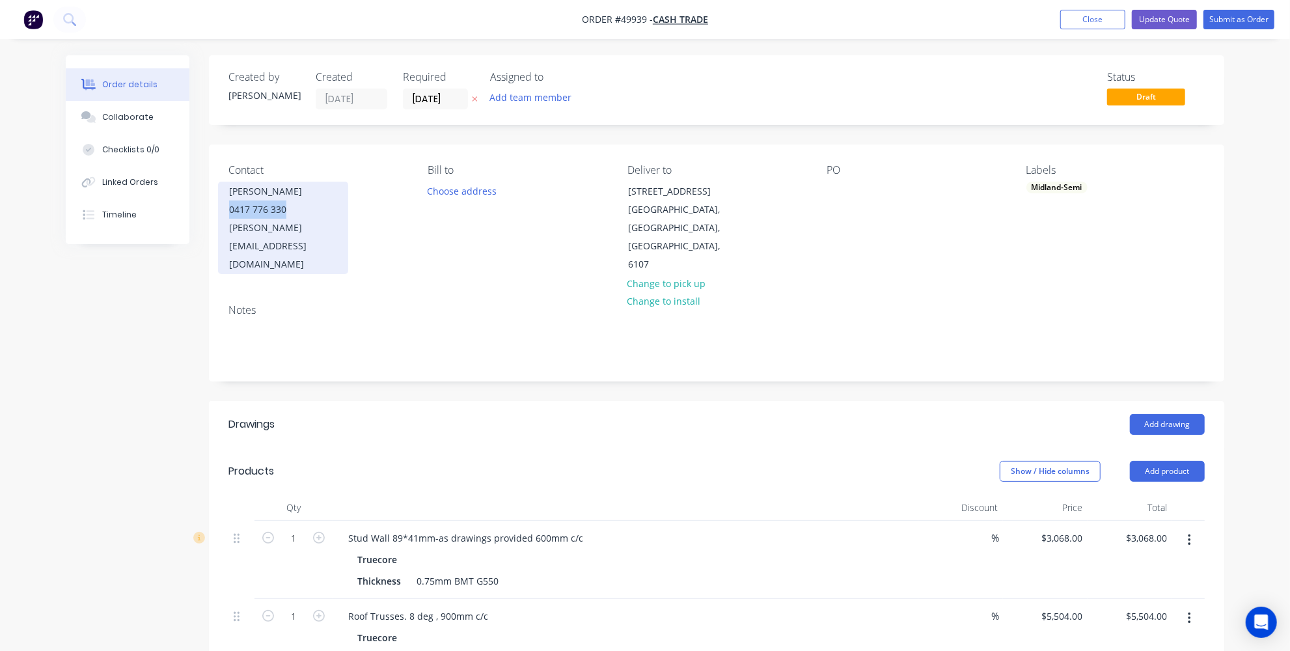
copy div "0417 776 330"
drag, startPoint x: 225, startPoint y: 206, endPoint x: 299, endPoint y: 205, distance: 73.5
click at [299, 205] on div "Robert Auguste 0417 776 330 robert.a@auguste.com.au" at bounding box center [283, 228] width 130 height 92
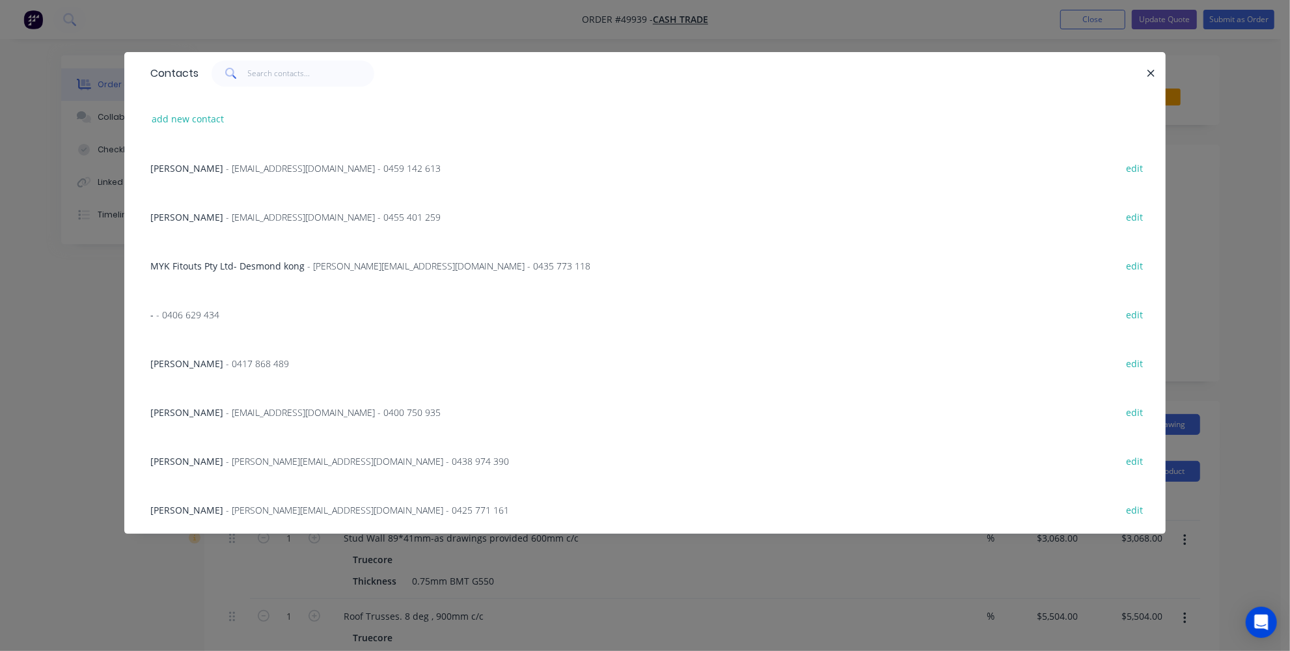
drag, startPoint x: 107, startPoint y: 304, endPoint x: 114, endPoint y: 301, distance: 7.9
click at [109, 303] on div "Contacts add new contact Adrain - amcshedswa@gmail.com - 0459 142 613 edit Mich…" at bounding box center [645, 325] width 1290 height 651
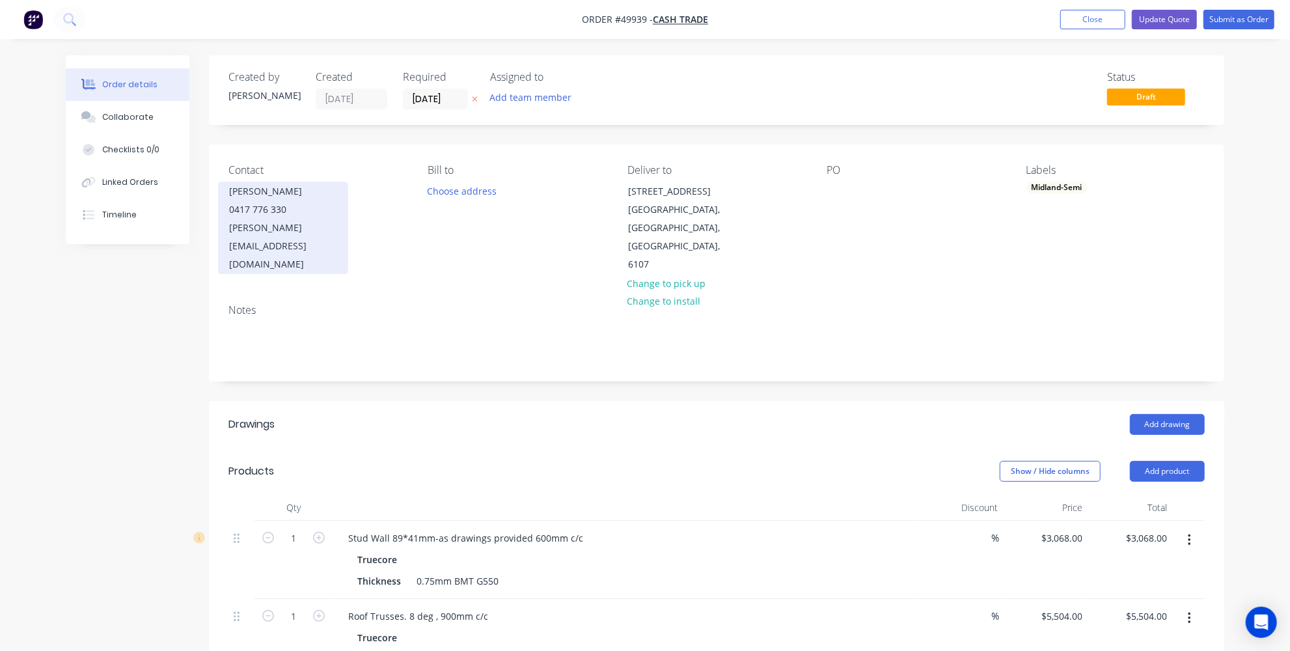
click at [275, 190] on div "[PERSON_NAME]" at bounding box center [283, 191] width 108 height 18
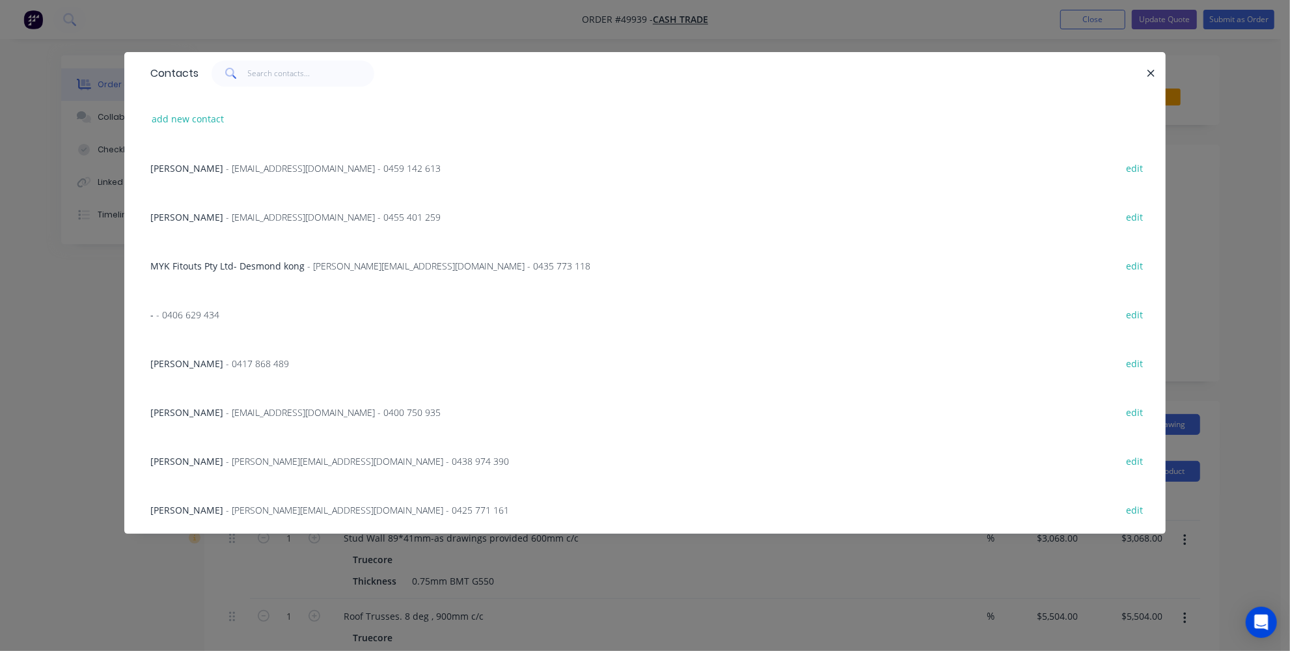
click at [75, 402] on div "Contacts add new contact Adrain - amcshedswa@gmail.com - 0459 142 613 edit Mich…" at bounding box center [645, 325] width 1290 height 651
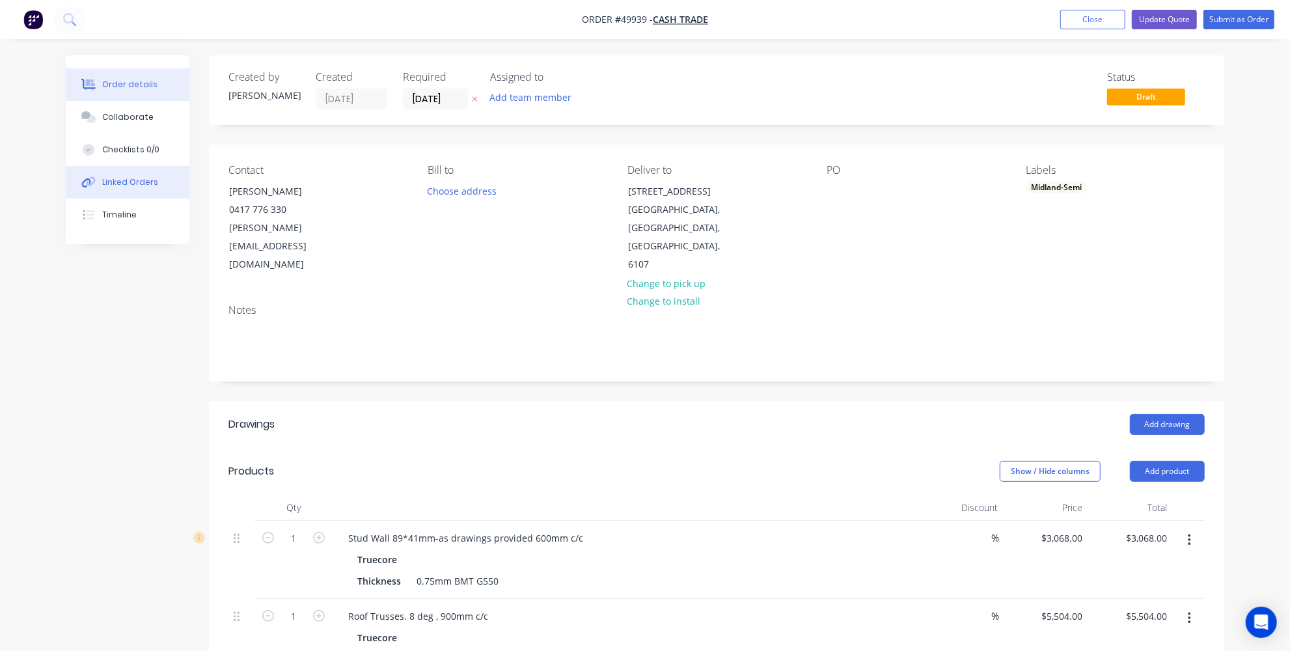
click at [98, 192] on button "Linked Orders" at bounding box center [128, 182] width 124 height 33
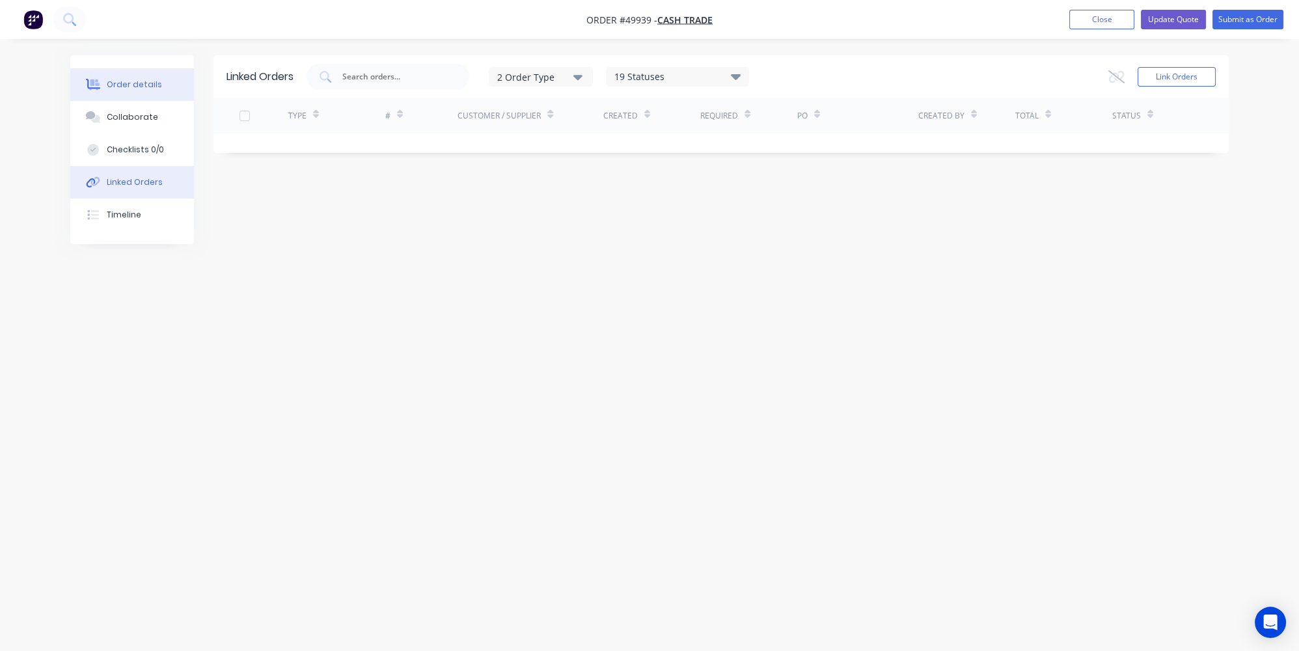
click at [137, 87] on div "Order details" at bounding box center [134, 85] width 55 height 12
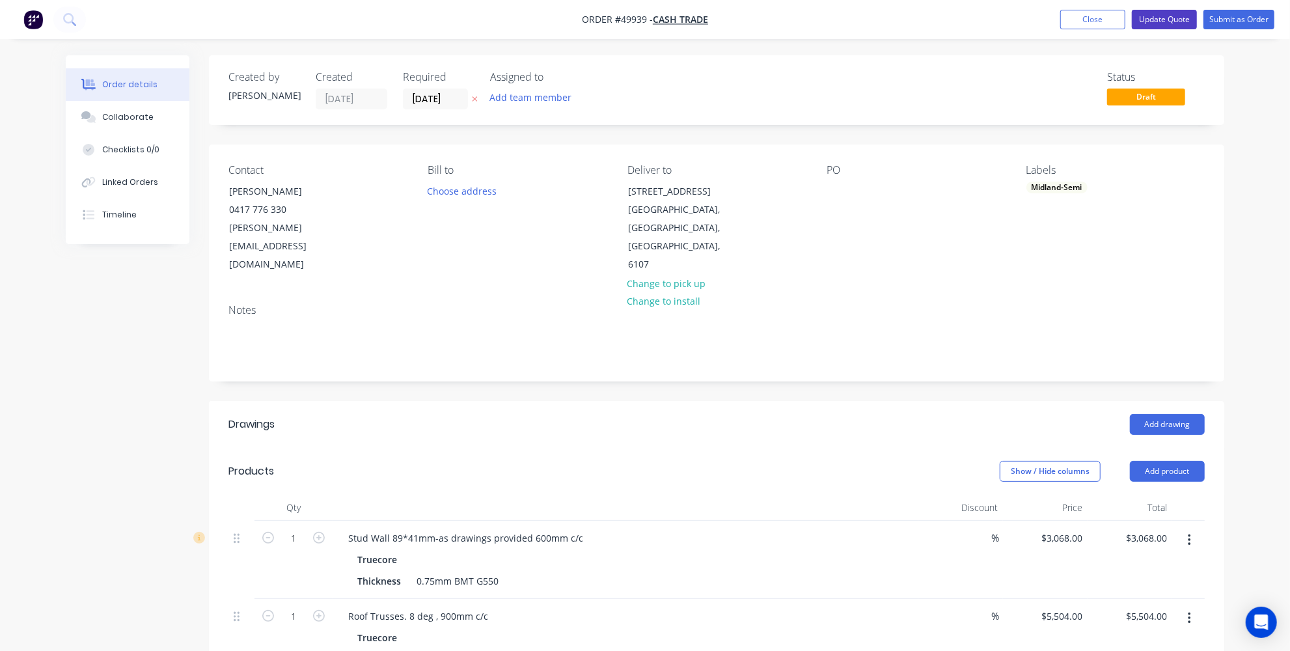
click at [1151, 17] on button "Update Quote" at bounding box center [1164, 20] width 65 height 20
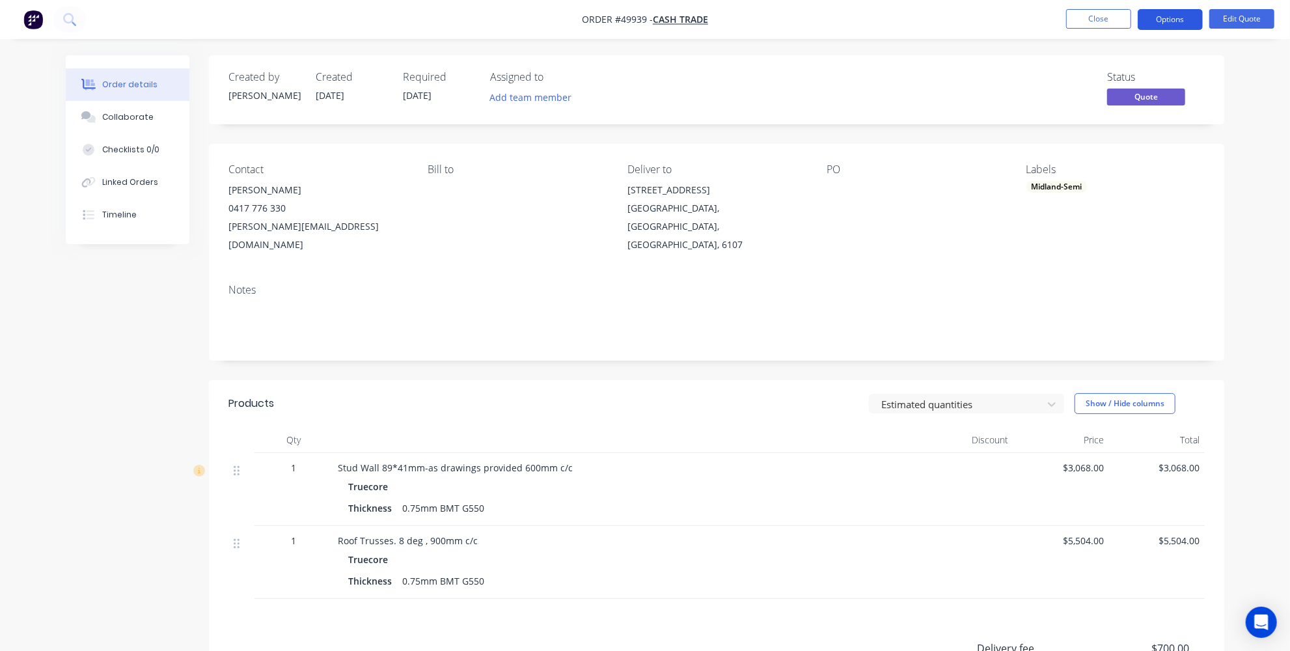
click at [1166, 18] on button "Options" at bounding box center [1170, 19] width 65 height 21
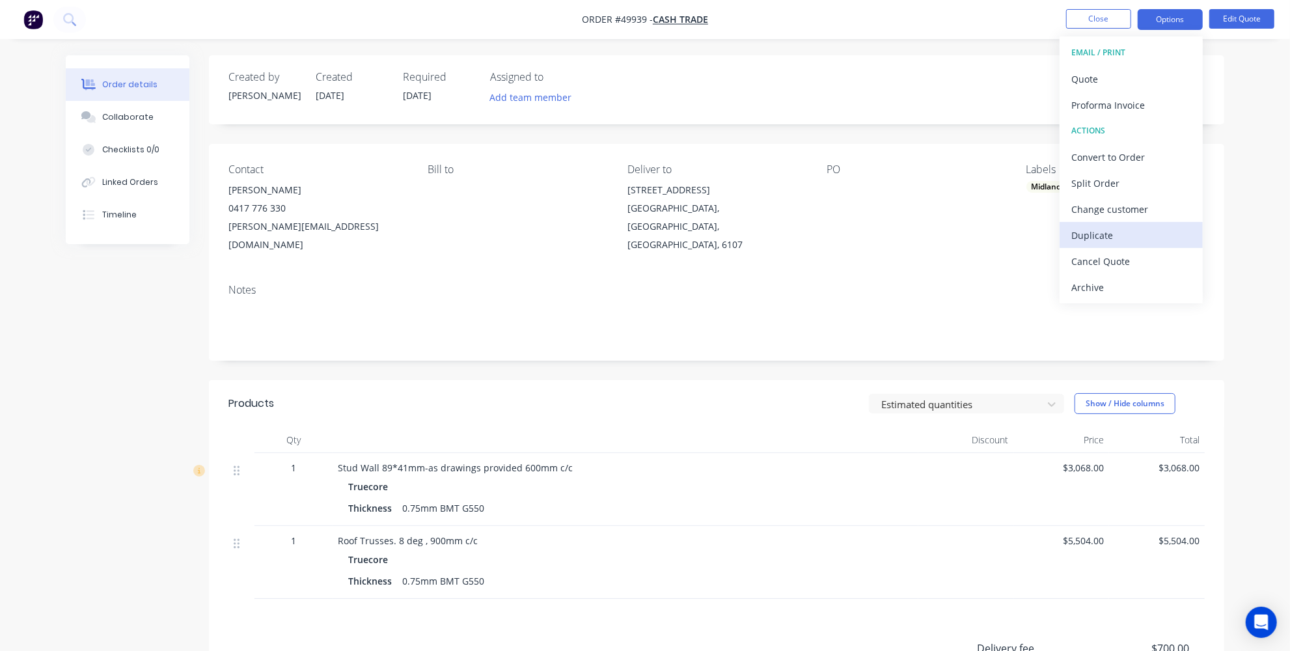
click at [1091, 236] on div "Duplicate" at bounding box center [1131, 235] width 120 height 19
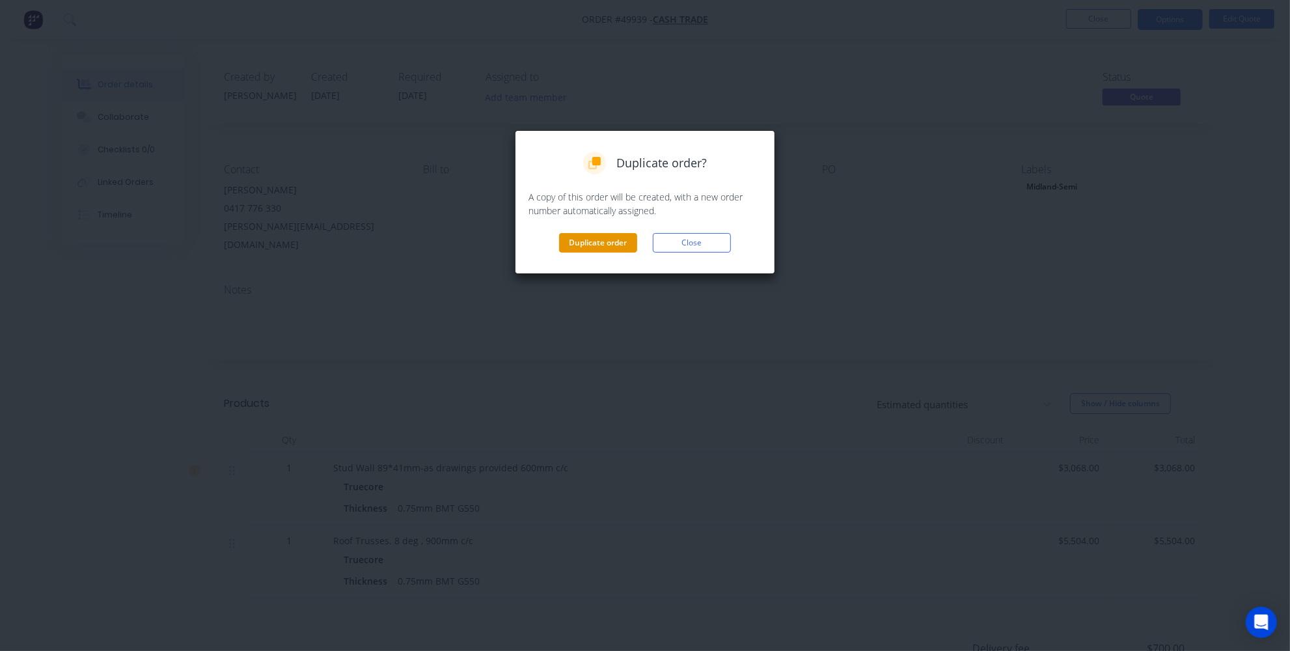
click at [575, 243] on button "Duplicate order" at bounding box center [598, 243] width 78 height 20
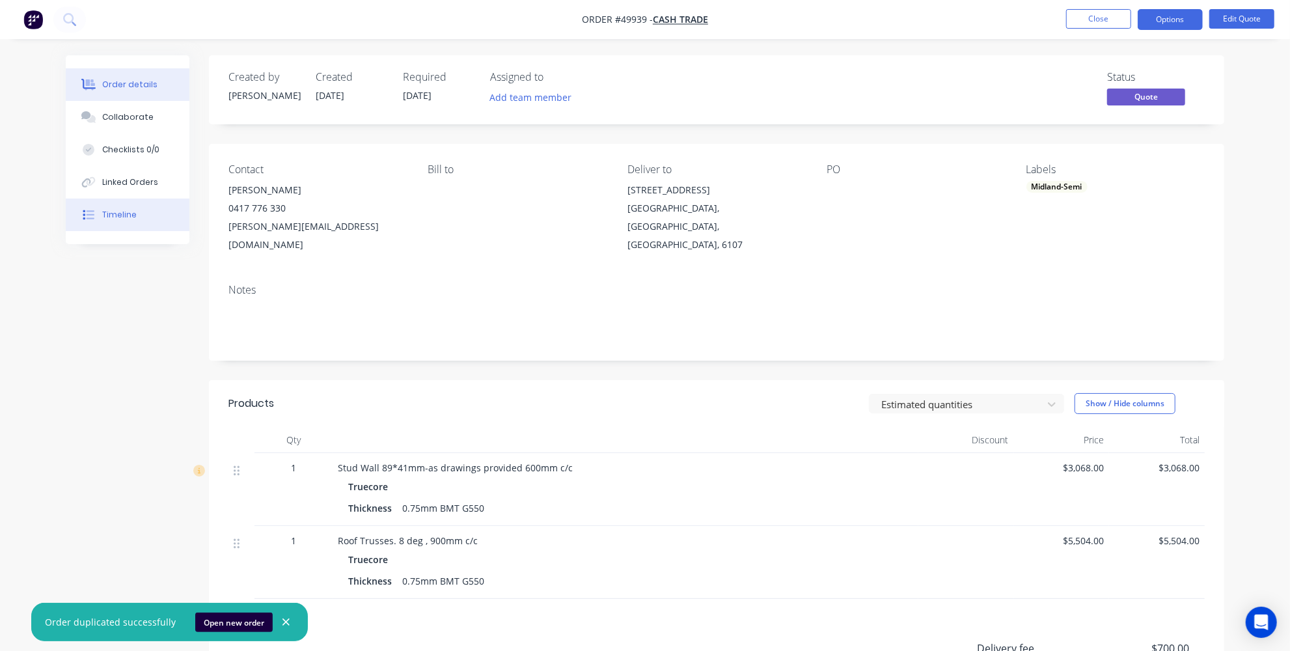
click at [126, 222] on button "Timeline" at bounding box center [128, 215] width 124 height 33
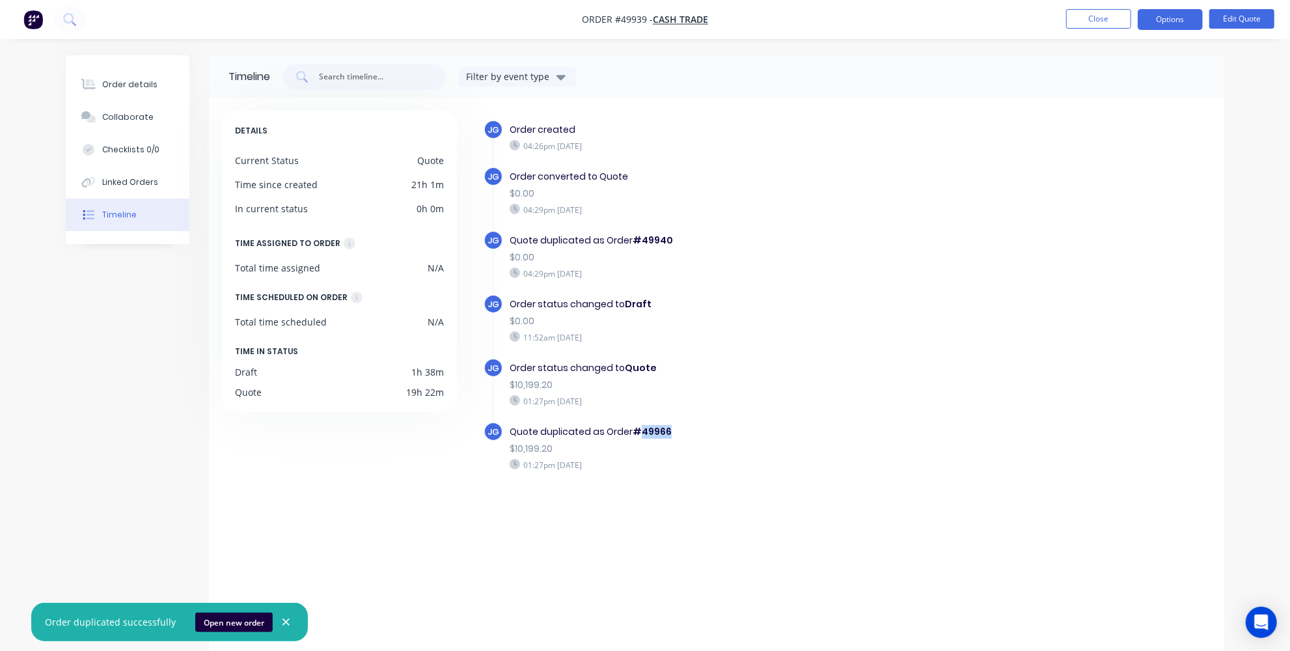
drag, startPoint x: 673, startPoint y: 428, endPoint x: 640, endPoint y: 430, distance: 33.3
click at [640, 430] on div "Quote duplicated as Order #49966" at bounding box center [735, 432] width 450 height 14
click at [644, 431] on b "#49966" at bounding box center [652, 431] width 39 height 13
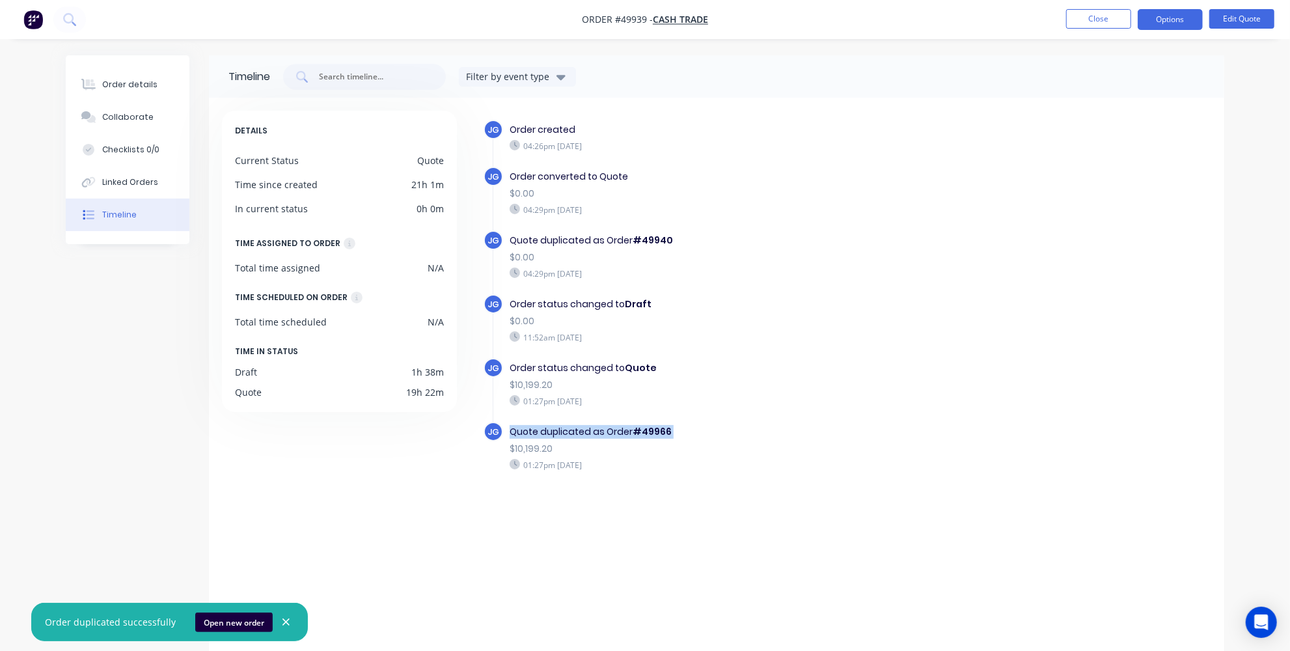
click at [646, 431] on b "#49966" at bounding box center [652, 431] width 39 height 13
drag, startPoint x: 669, startPoint y: 429, endPoint x: 639, endPoint y: 429, distance: 29.9
click at [639, 429] on div "Quote duplicated as Order #49966" at bounding box center [735, 432] width 450 height 14
copy b "49966"
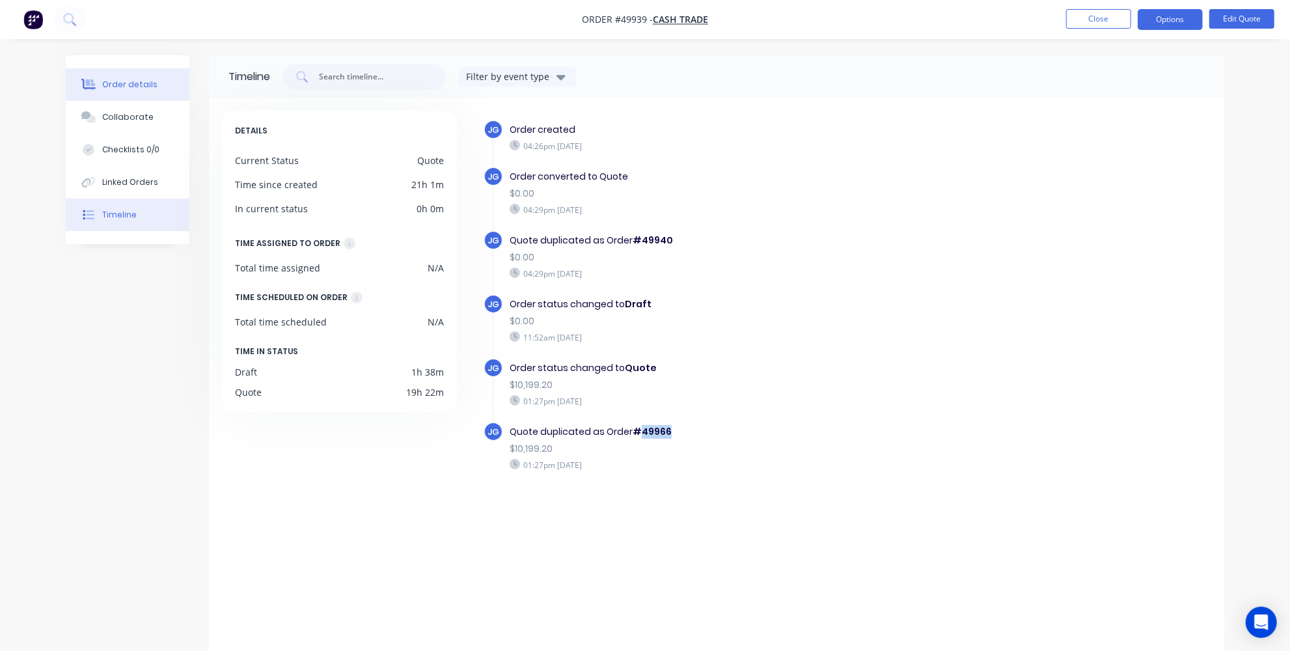
click at [110, 78] on button "Order details" at bounding box center [128, 84] width 124 height 33
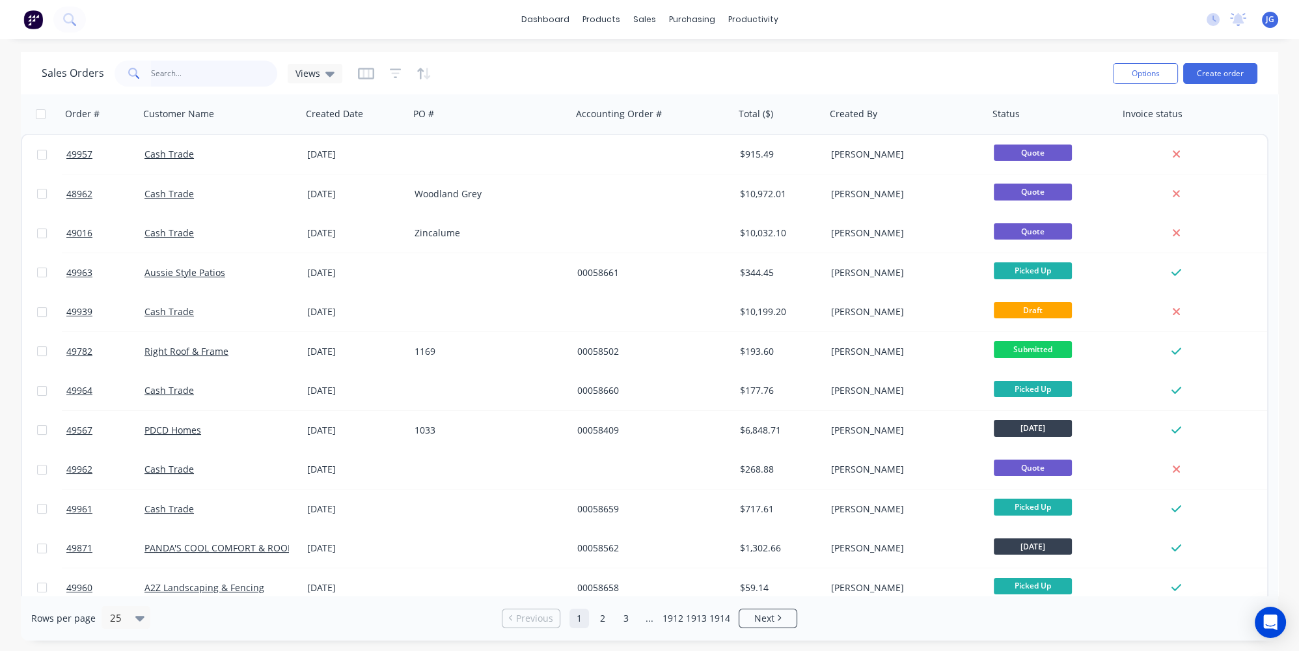
click at [207, 73] on input "text" at bounding box center [214, 74] width 127 height 26
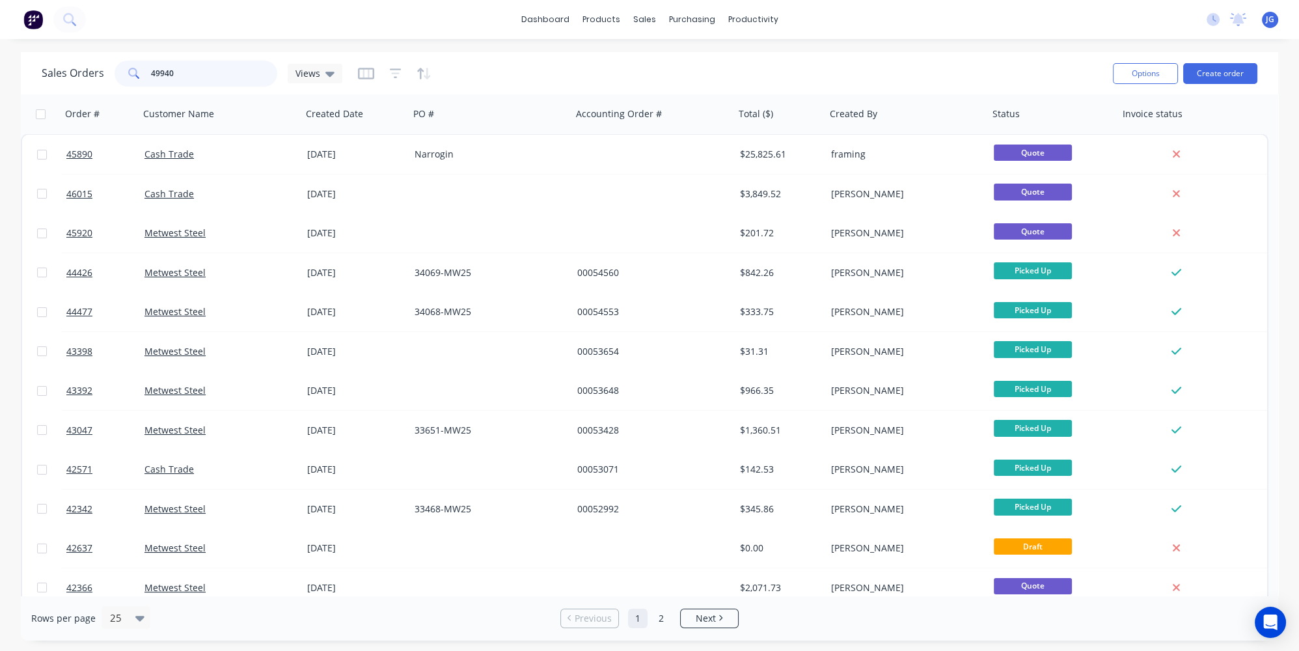
drag, startPoint x: 195, startPoint y: 72, endPoint x: 165, endPoint y: 74, distance: 30.0
click at [165, 74] on input "49940" at bounding box center [214, 74] width 127 height 26
click at [186, 68] on input "49940" at bounding box center [214, 74] width 127 height 26
type input "49940"
drag, startPoint x: 189, startPoint y: 72, endPoint x: 107, endPoint y: 76, distance: 81.4
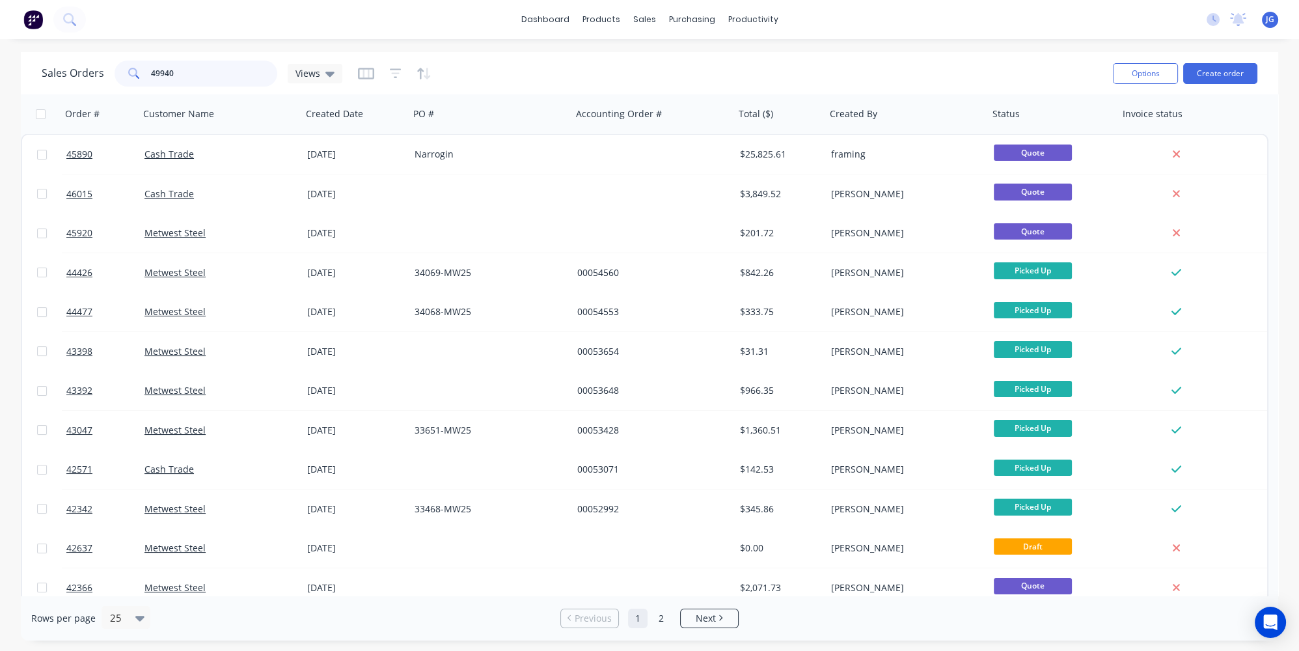
click at [107, 75] on div "Sales Orders 49940 Views" at bounding box center [192, 74] width 301 height 26
paste input "49940"
type input "49940"
drag, startPoint x: 240, startPoint y: 75, endPoint x: 0, endPoint y: 60, distance: 240.0
click at [0, 60] on div "Sales Orders 49940 Views Options Create order Order # Customer Name Created Dat…" at bounding box center [649, 346] width 1299 height 588
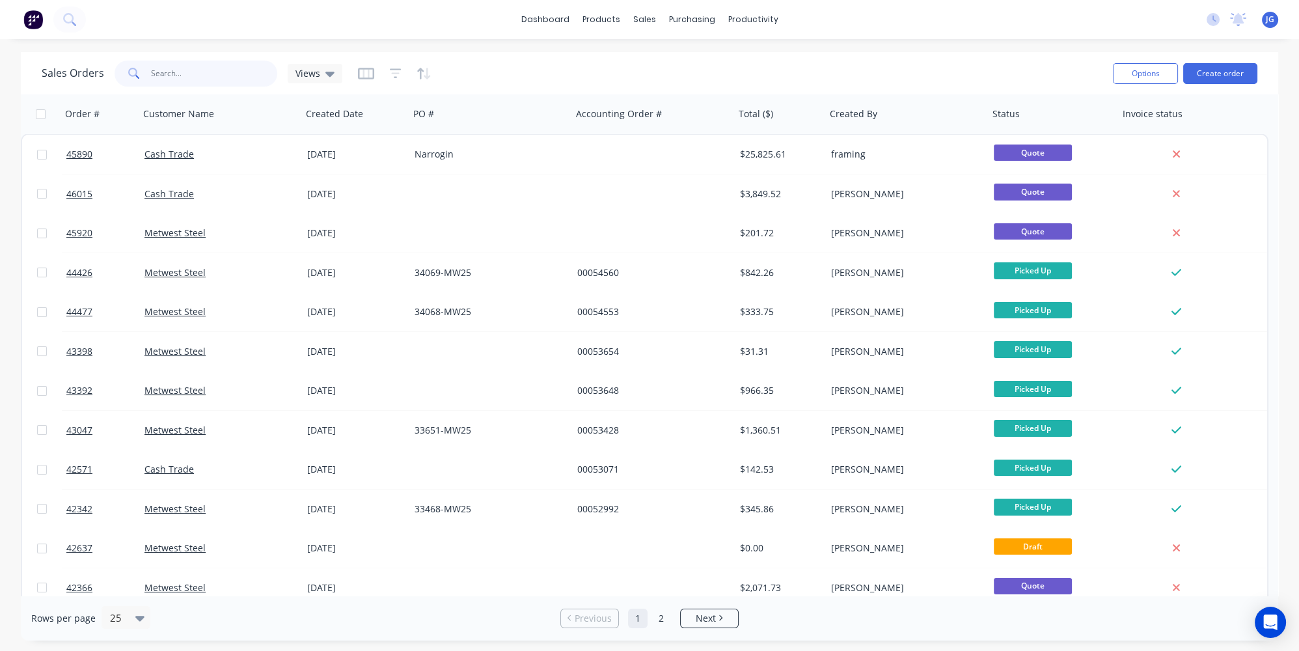
paste input "0417 776 330"
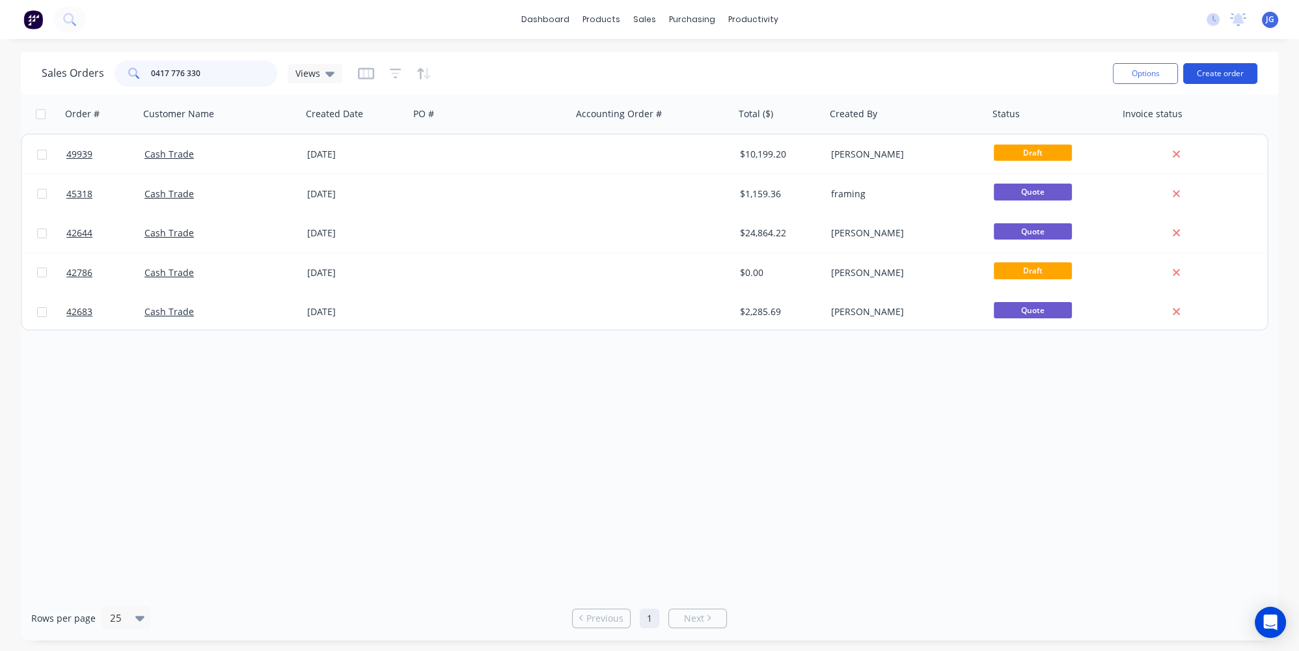
type input "0417 776 330"
click at [1240, 65] on button "Create order" at bounding box center [1220, 73] width 74 height 21
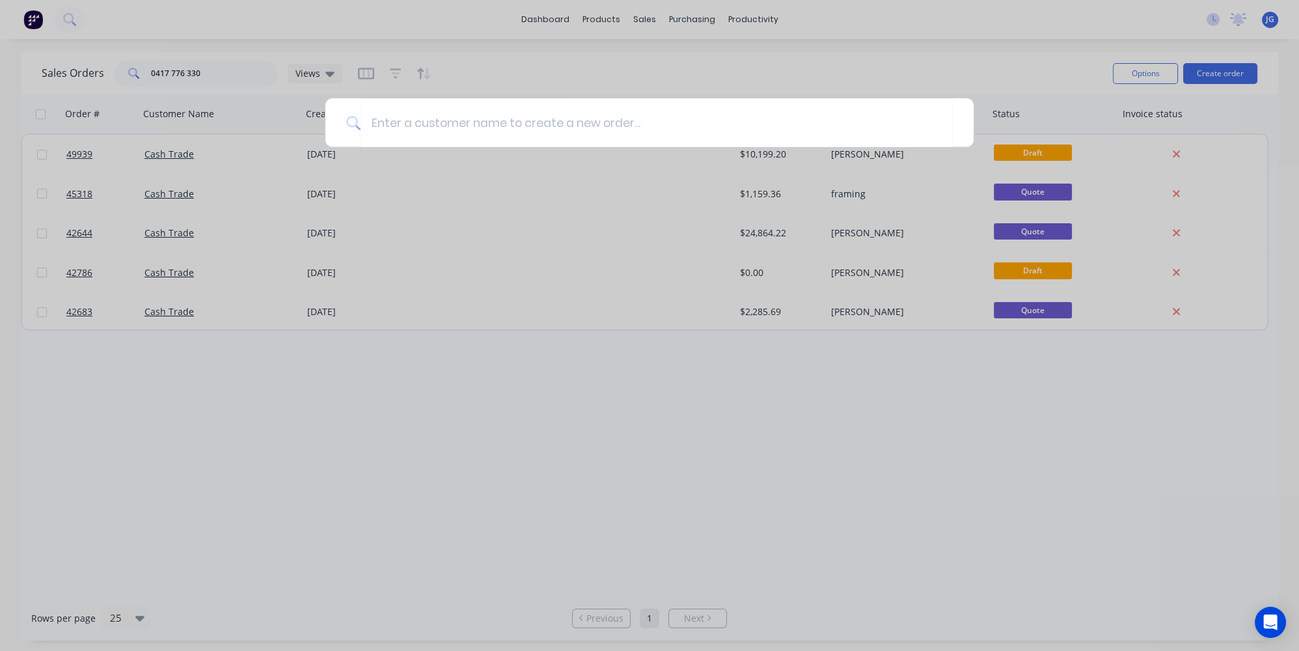
drag, startPoint x: 545, startPoint y: 363, endPoint x: 602, endPoint y: 124, distance: 245.6
click at [548, 356] on div at bounding box center [649, 325] width 1299 height 651
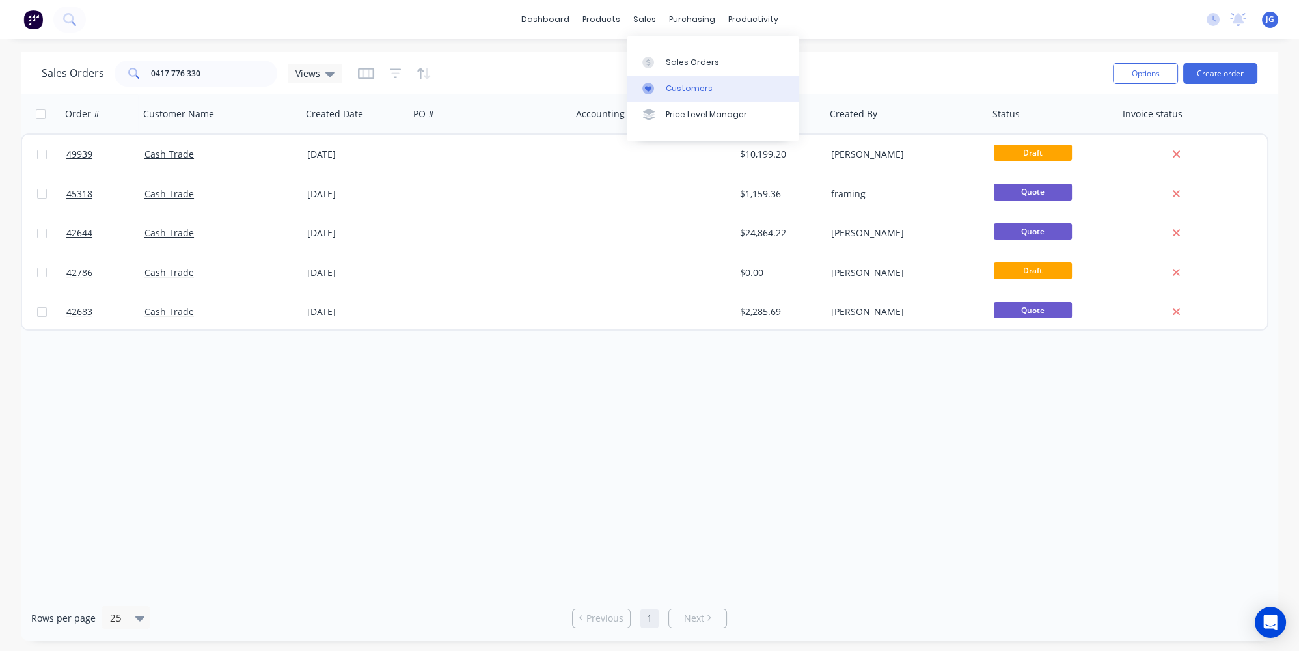
click at [681, 86] on div "Customers" at bounding box center [689, 89] width 47 height 12
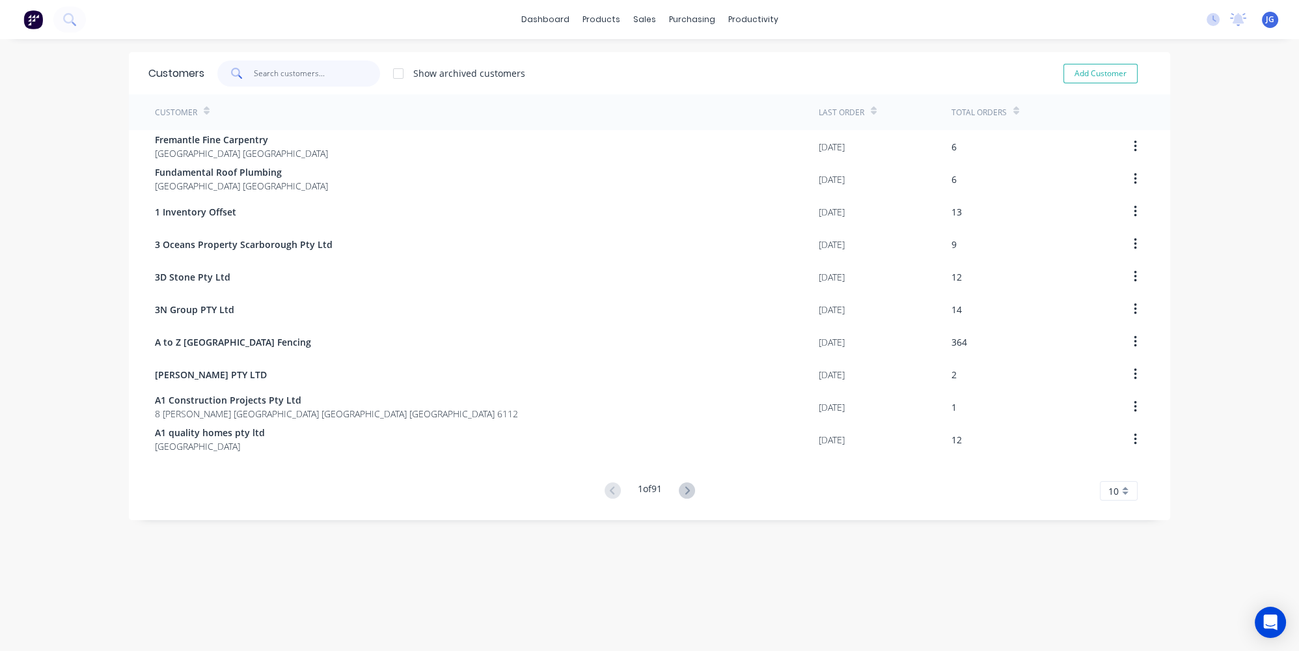
click at [301, 68] on input "text" at bounding box center [317, 74] width 127 height 26
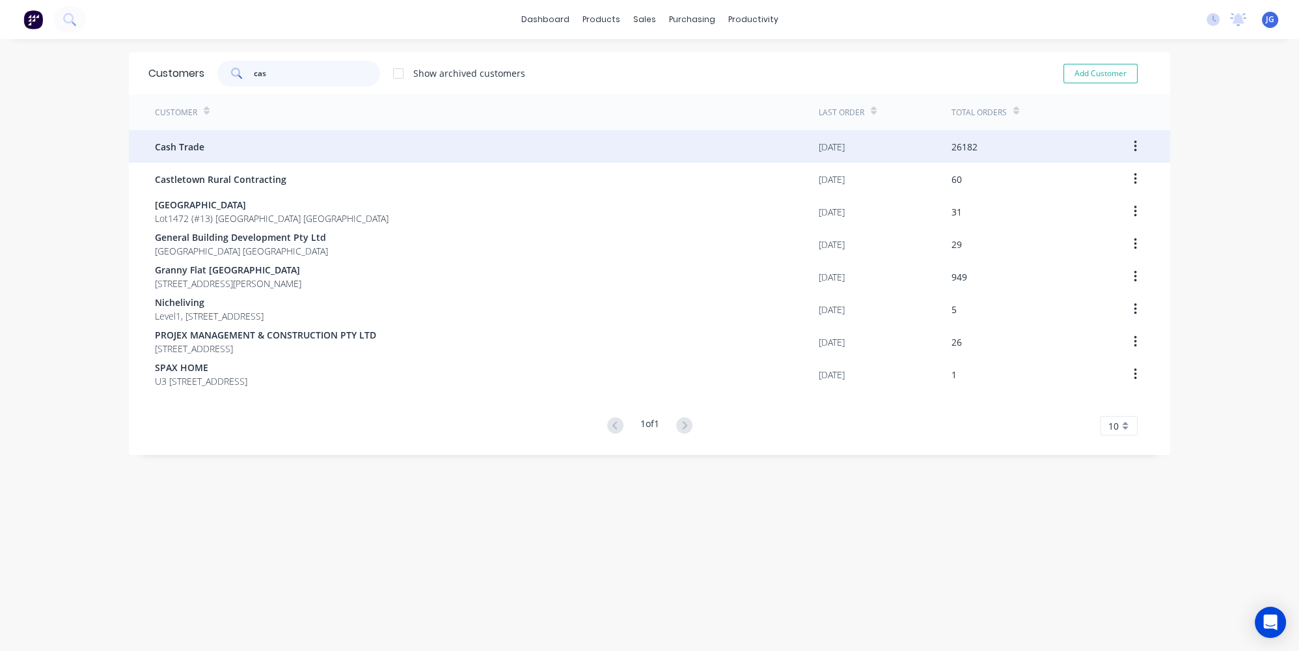
type input "cas"
click at [267, 149] on div "Cash Trade" at bounding box center [487, 146] width 664 height 33
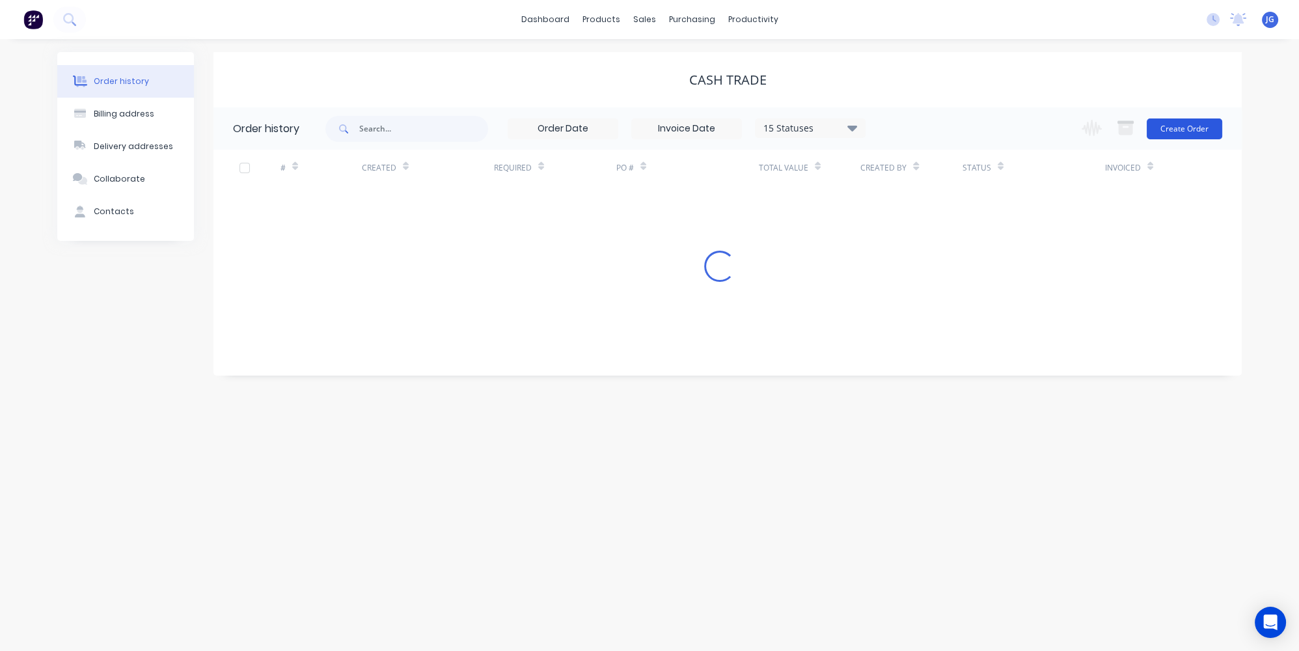
click at [1191, 128] on button "Create Order" at bounding box center [1184, 128] width 75 height 21
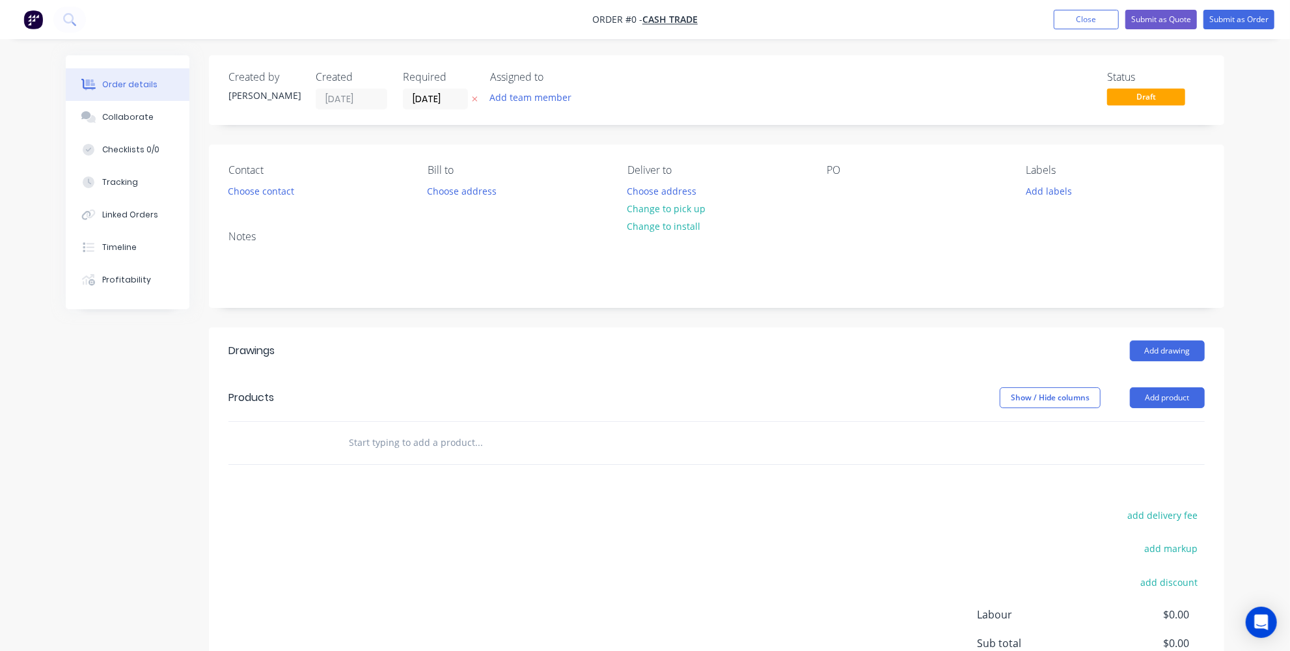
click at [245, 179] on div "Contact Choose contact" at bounding box center [317, 182] width 178 height 36
click at [1177, 391] on button "Add product" at bounding box center [1167, 397] width 75 height 21
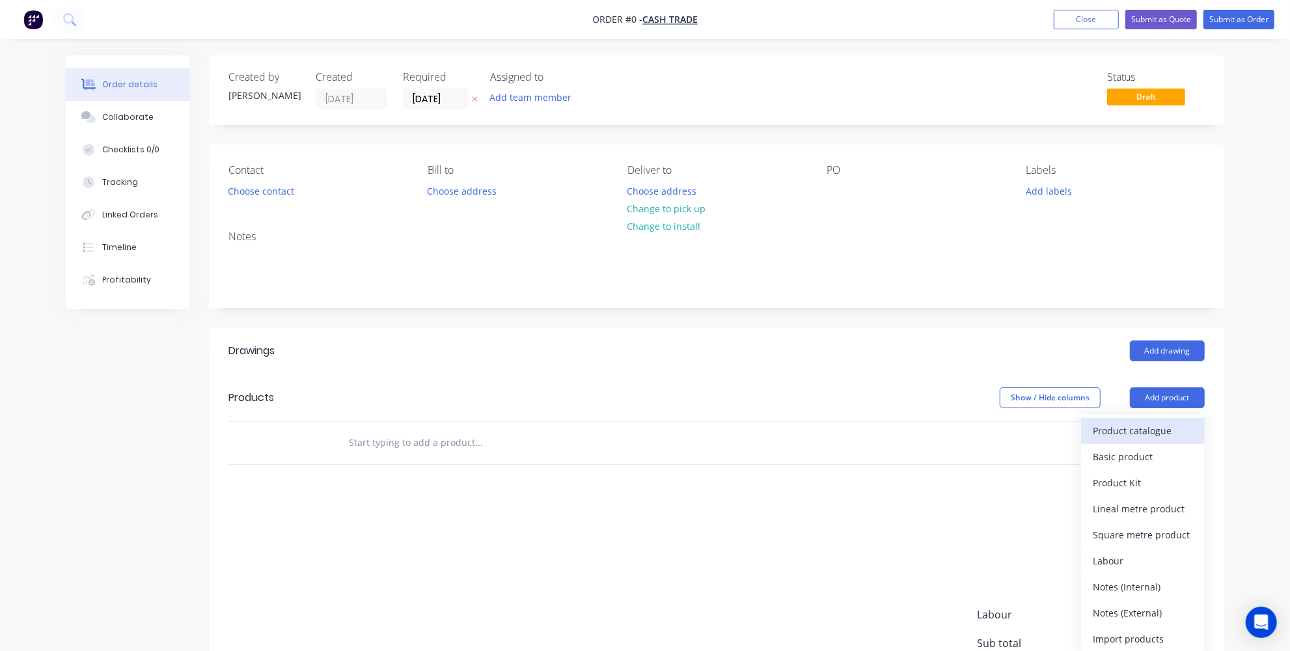
click at [1148, 432] on div "Product catalogue" at bounding box center [1143, 430] width 100 height 19
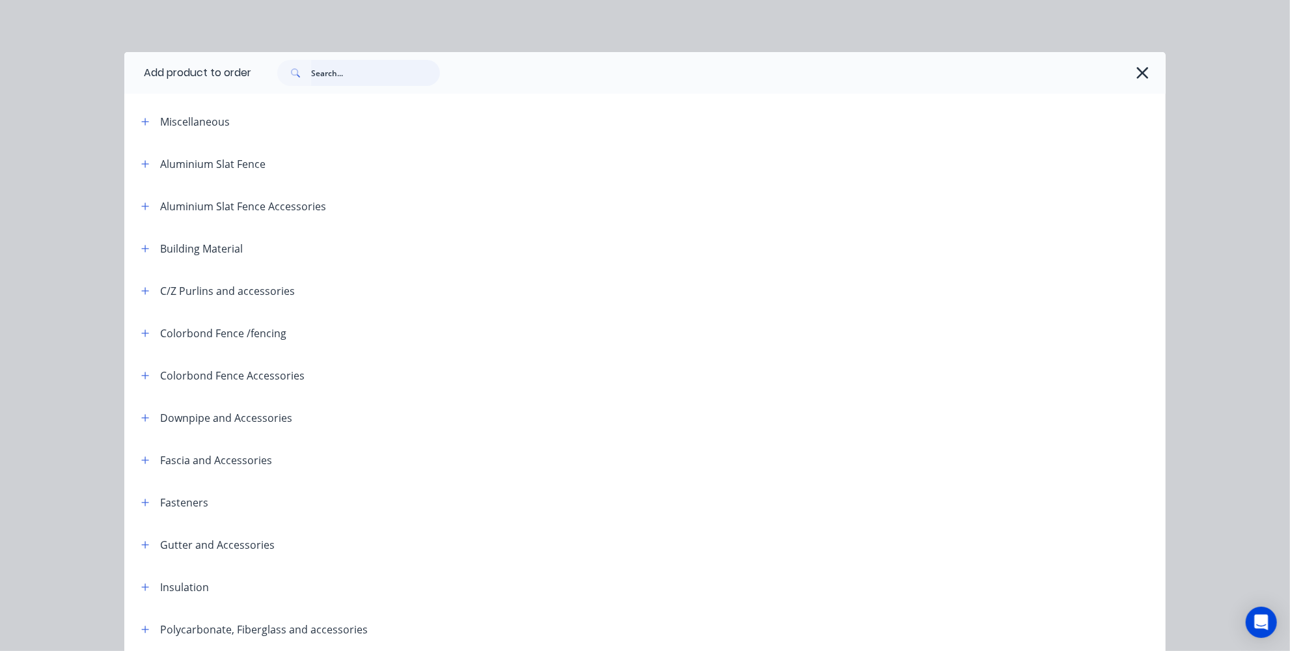
click at [332, 79] on input "text" at bounding box center [375, 73] width 129 height 26
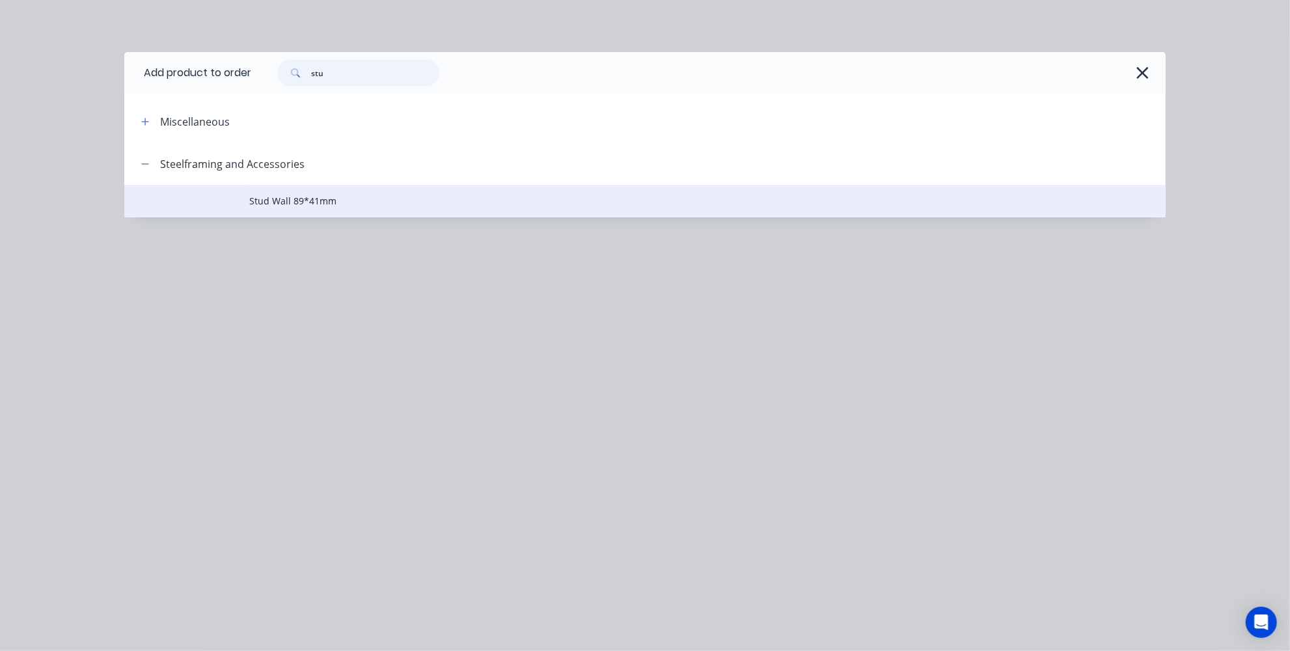
type input "stu"
click at [316, 193] on td "Stud Wall 89*41mm" at bounding box center [707, 201] width 916 height 33
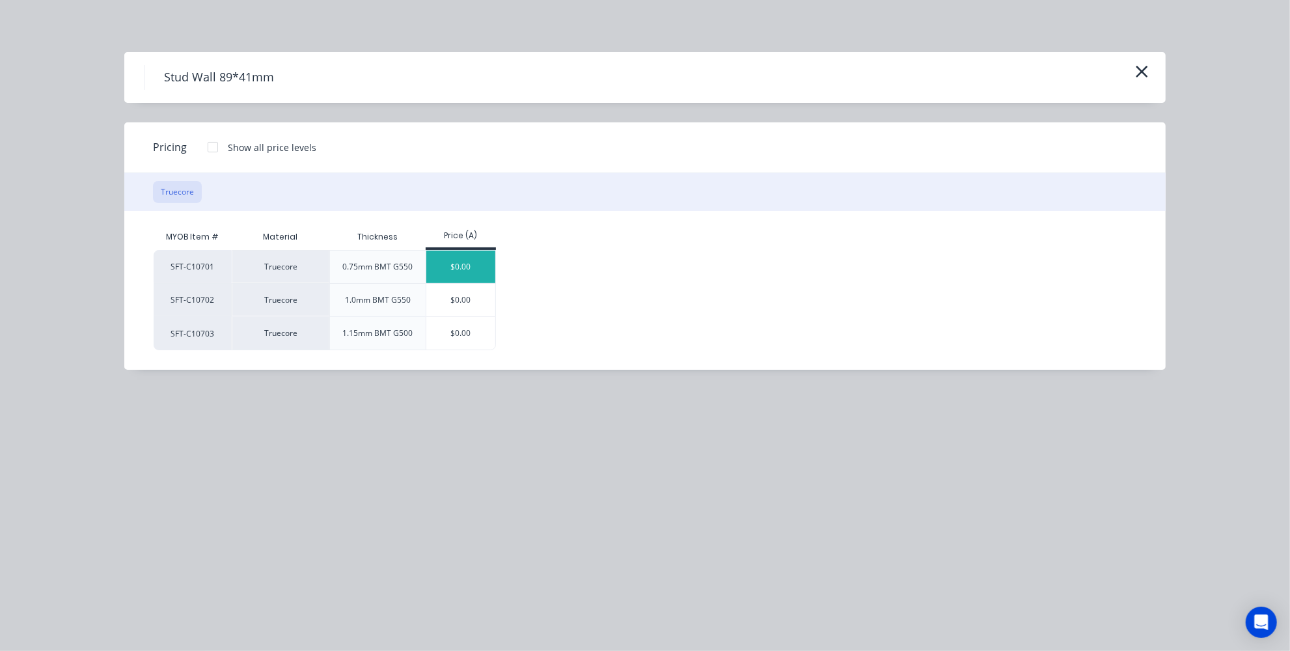
click at [452, 269] on div "$0.00" at bounding box center [461, 267] width 70 height 33
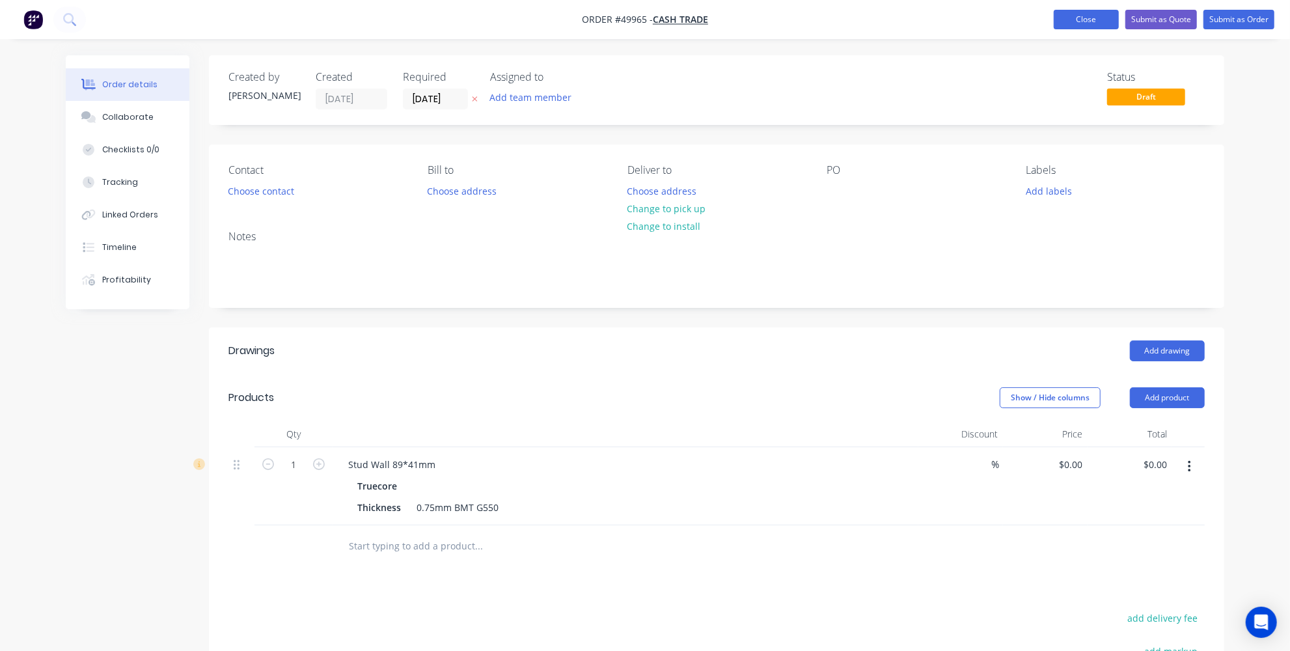
click at [1090, 22] on button "Close" at bounding box center [1086, 20] width 65 height 20
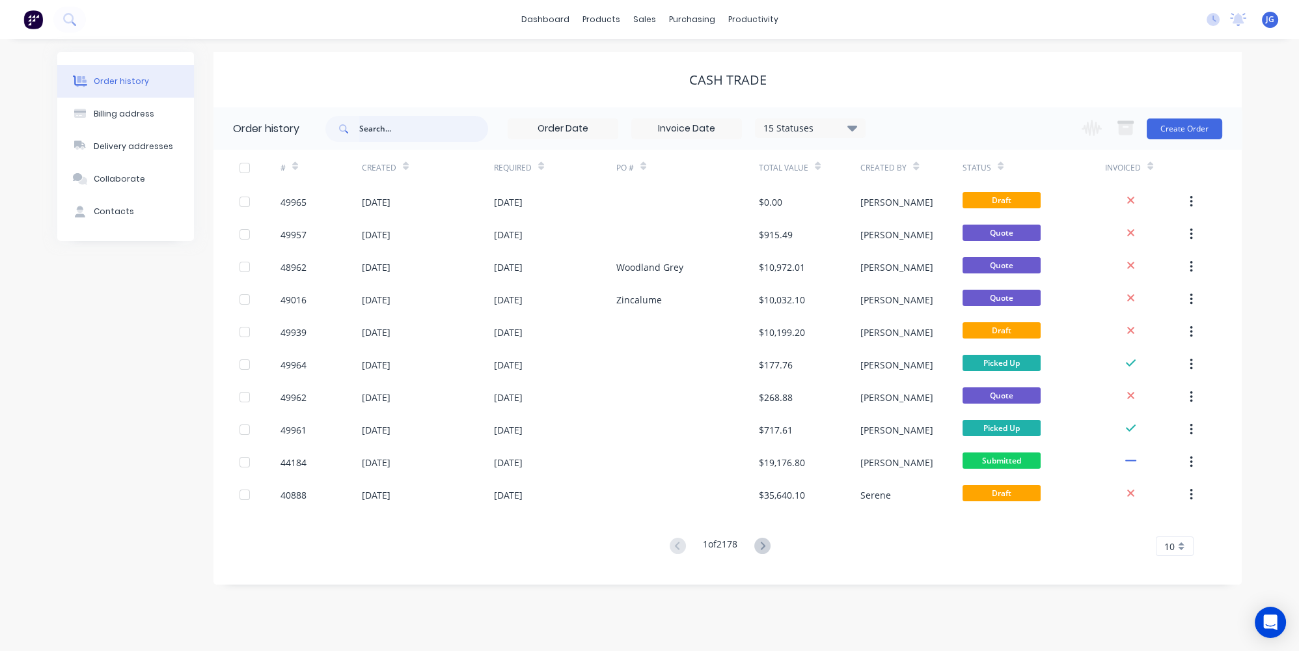
click at [384, 140] on input "text" at bounding box center [423, 129] width 129 height 26
paste input "0417 776 330"
type input "0417 776 330"
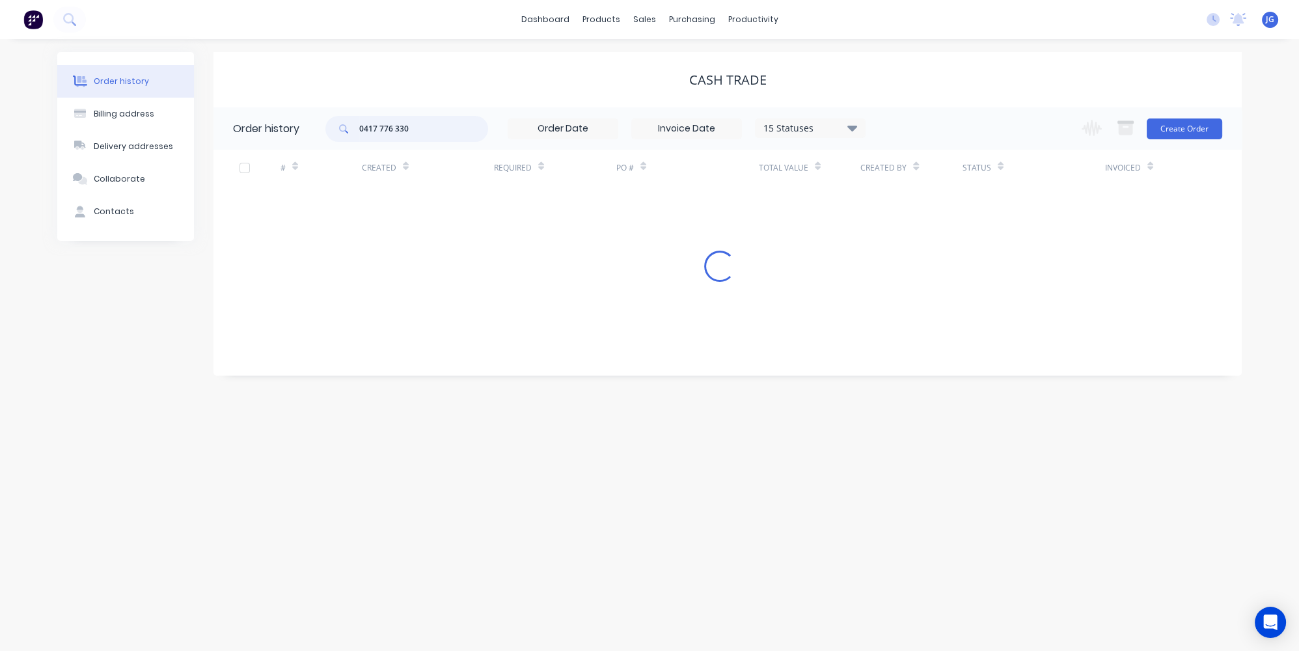
drag, startPoint x: 431, startPoint y: 131, endPoint x: 319, endPoint y: 133, distance: 112.0
click at [319, 133] on header "Order history 0417 776 330 15 Statuses Invoice Status Invoiced Not Invoiced Par…" at bounding box center [727, 128] width 1028 height 42
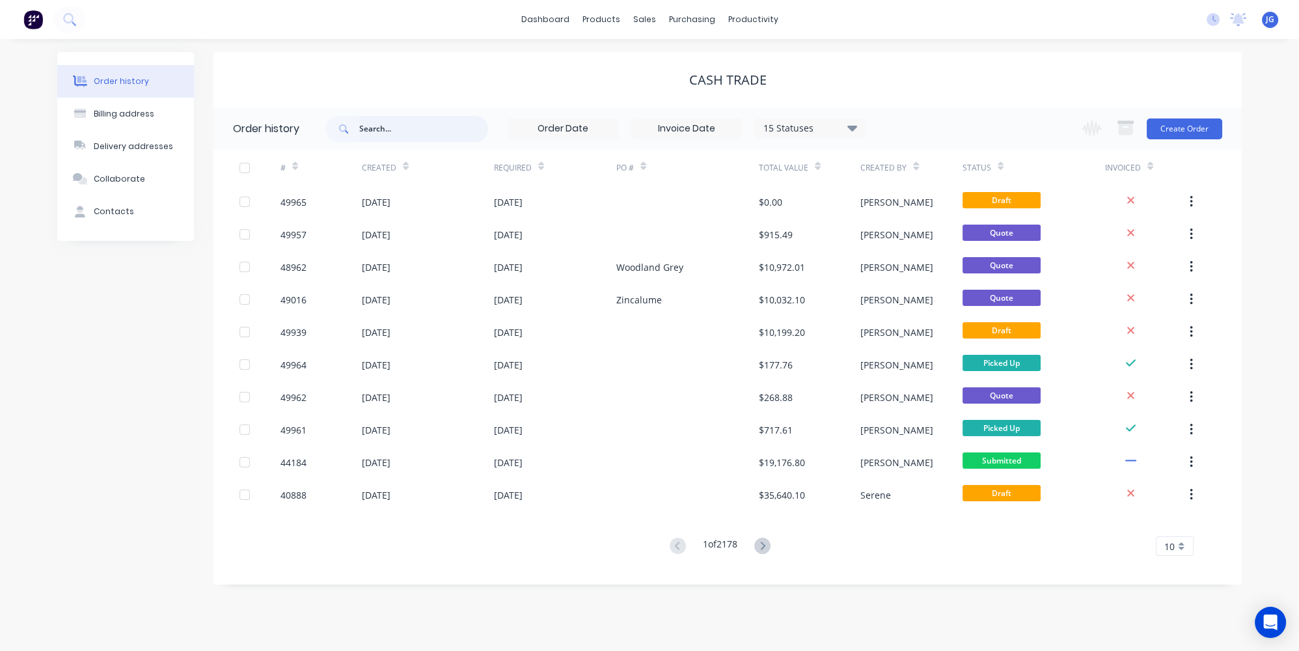
click at [458, 126] on input "text" at bounding box center [423, 129] width 129 height 26
type input "49940"
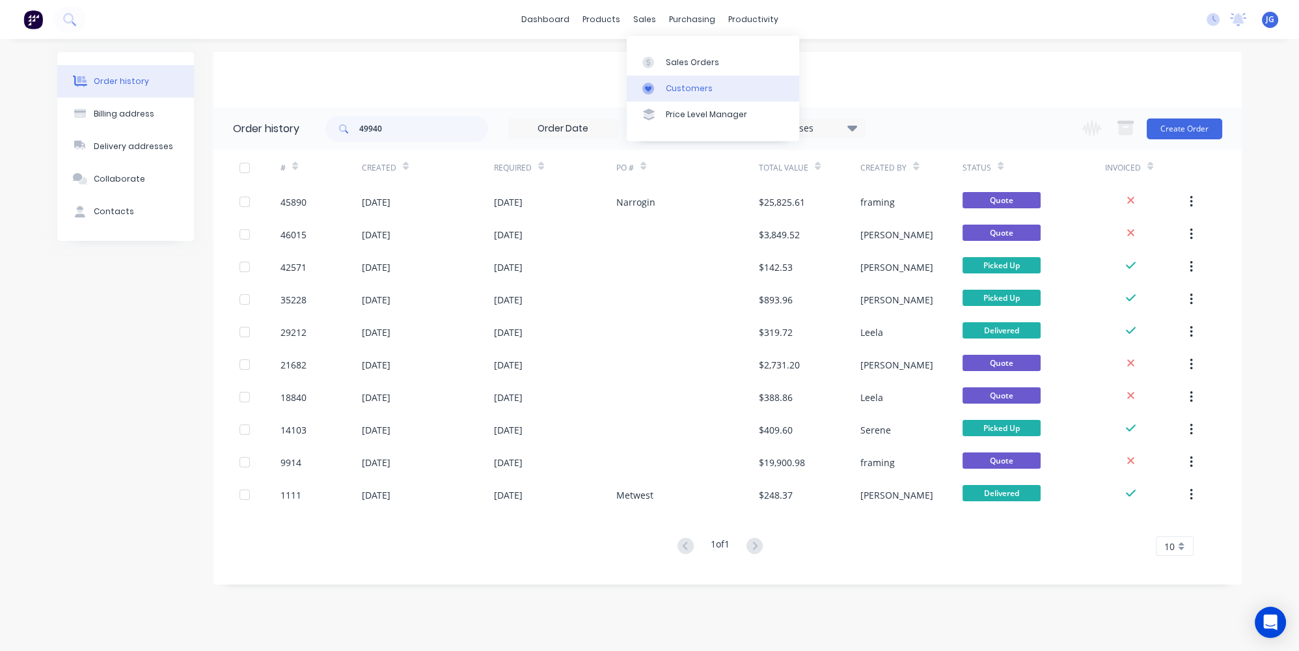
click at [667, 85] on div "Customers" at bounding box center [689, 89] width 47 height 12
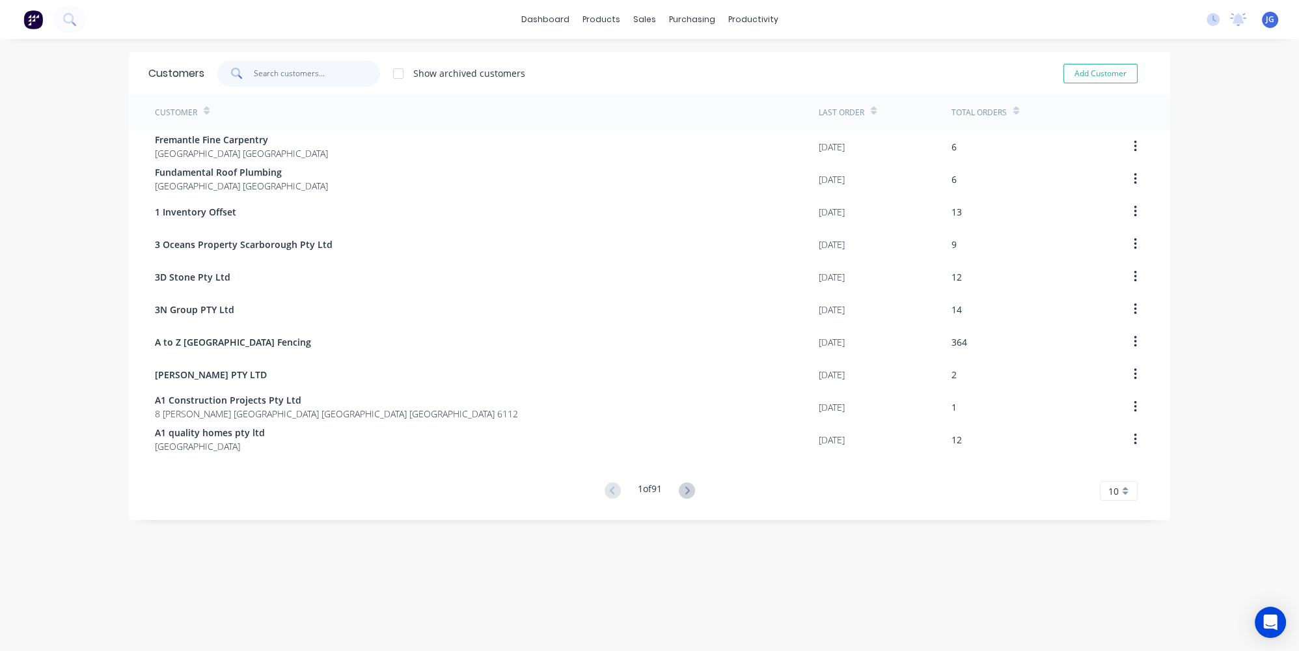
click at [337, 61] on input "text" at bounding box center [317, 74] width 127 height 26
click at [662, 80] on link "Customers" at bounding box center [709, 88] width 172 height 26
click at [610, 61] on div at bounding box center [601, 63] width 20 height 12
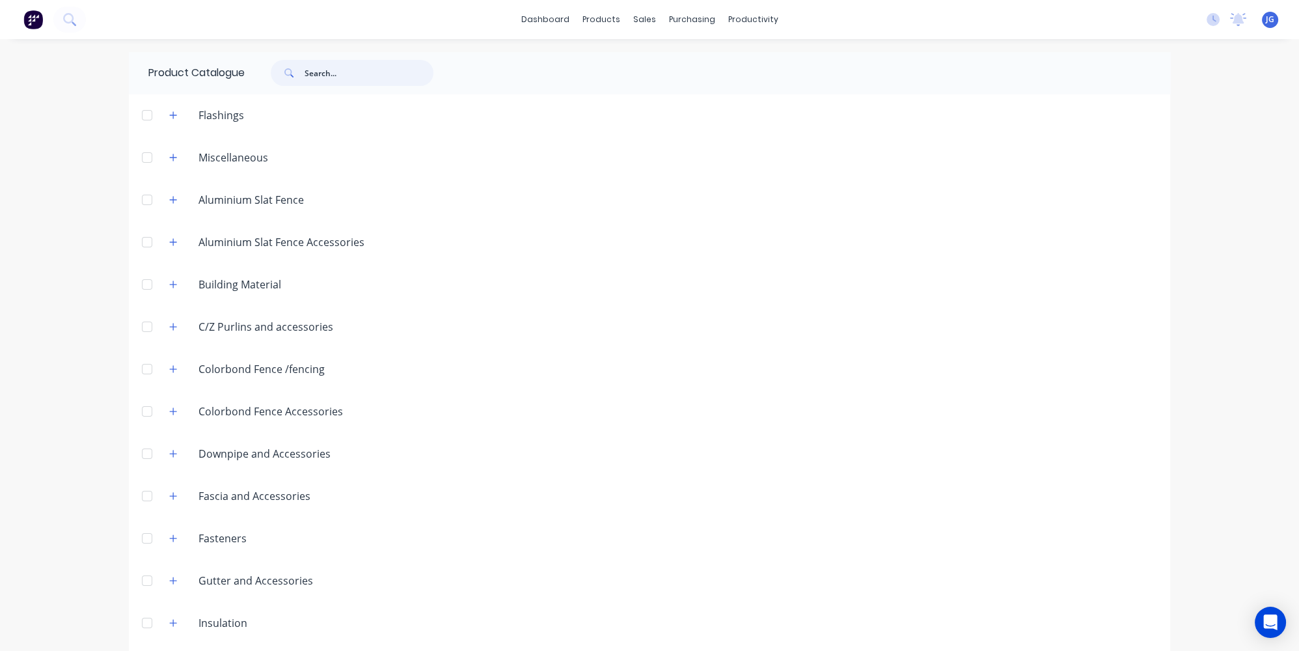
click at [305, 68] on input "text" at bounding box center [369, 73] width 129 height 26
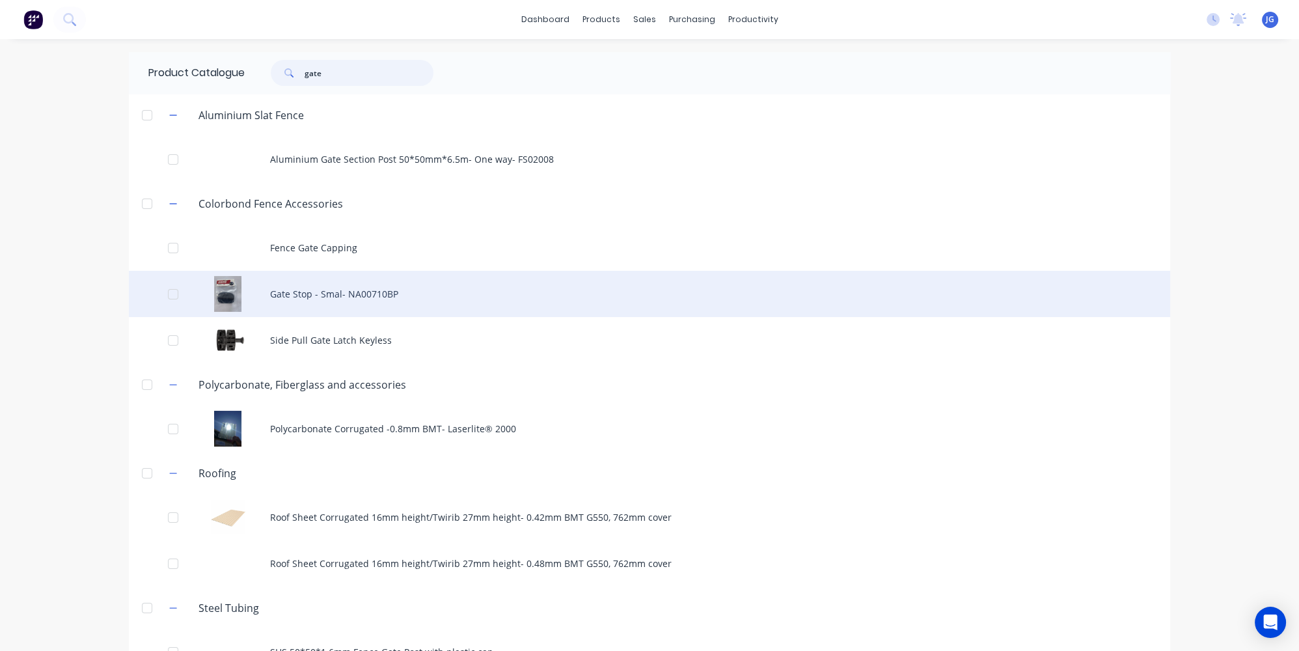
scroll to position [37, 0]
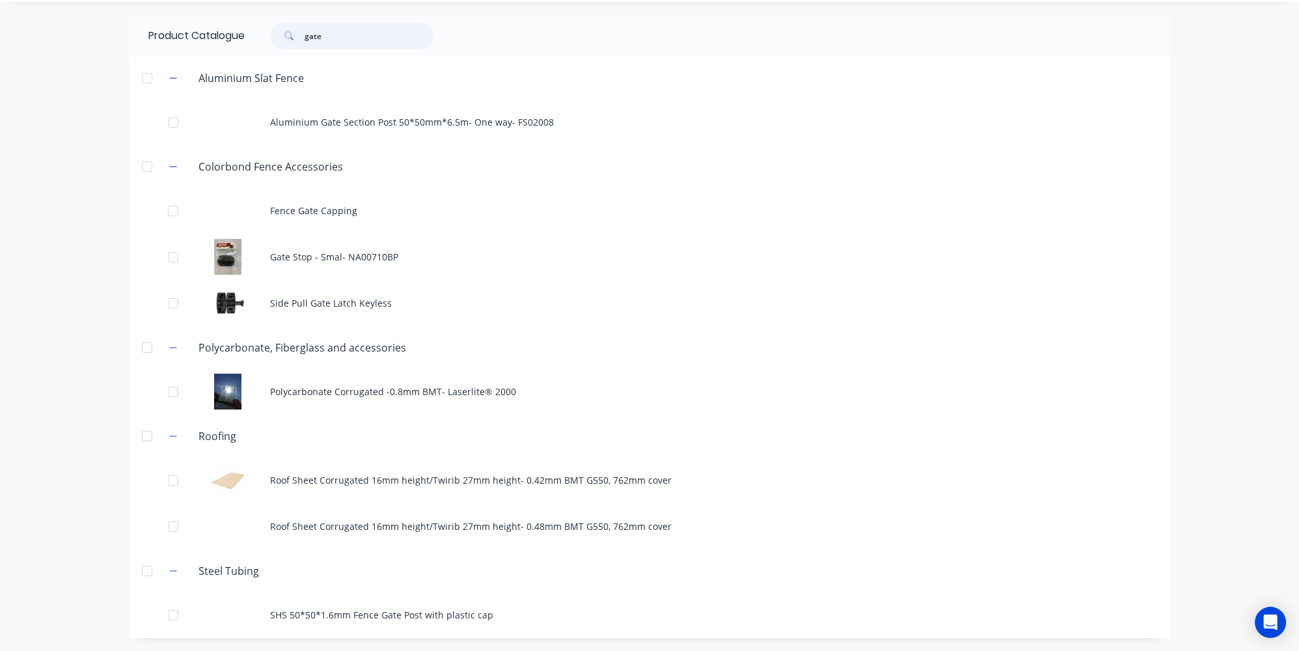
type input "gate"
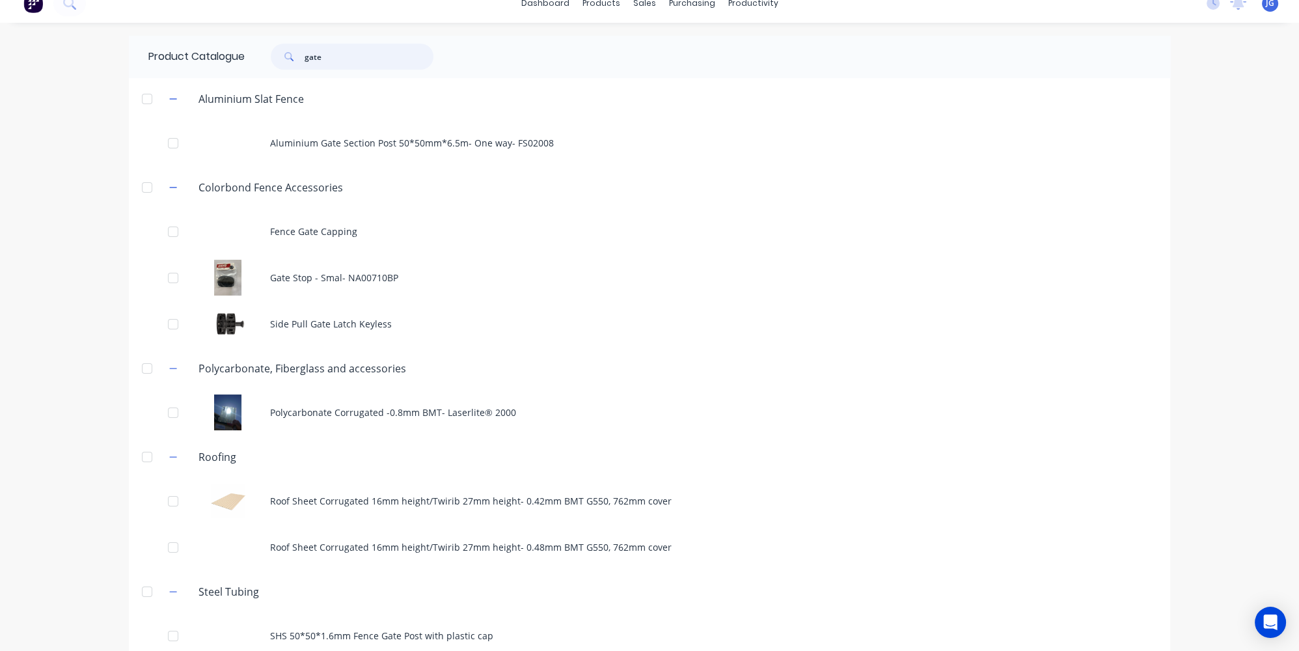
scroll to position [0, 0]
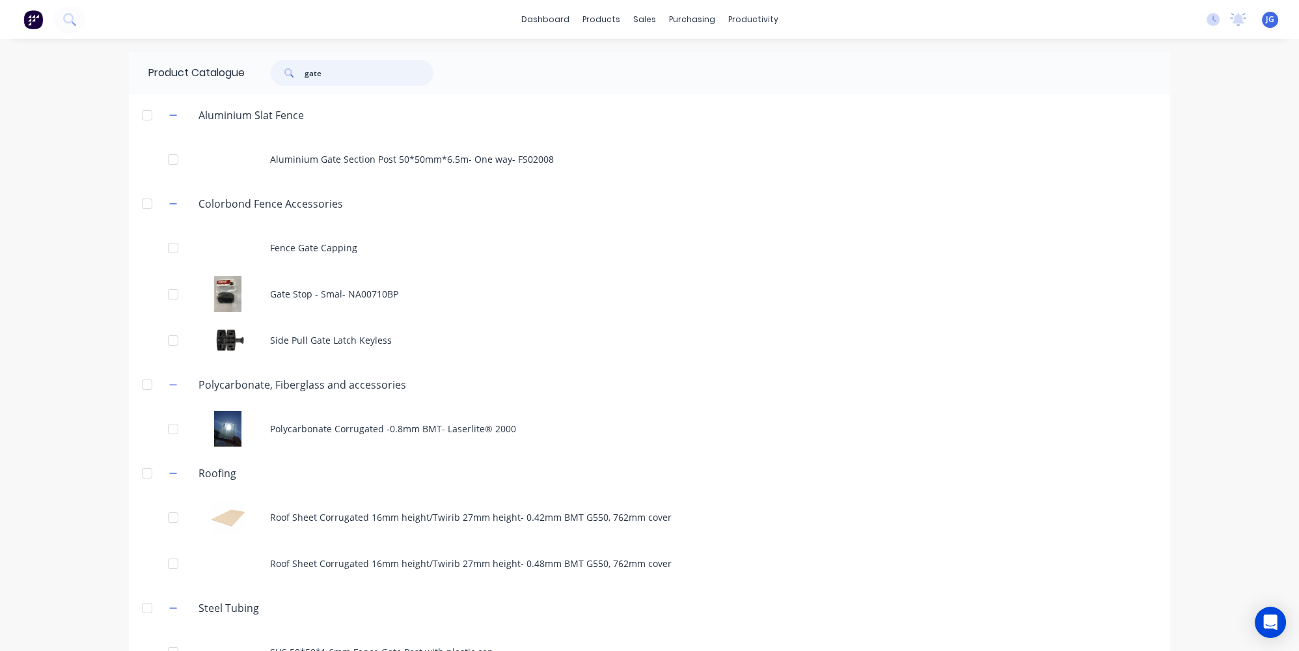
drag, startPoint x: 414, startPoint y: 61, endPoint x: 244, endPoint y: 74, distance: 170.4
click at [245, 74] on div "gate" at bounding box center [349, 73] width 208 height 26
click at [656, 94] on link "Customers" at bounding box center [709, 88] width 172 height 26
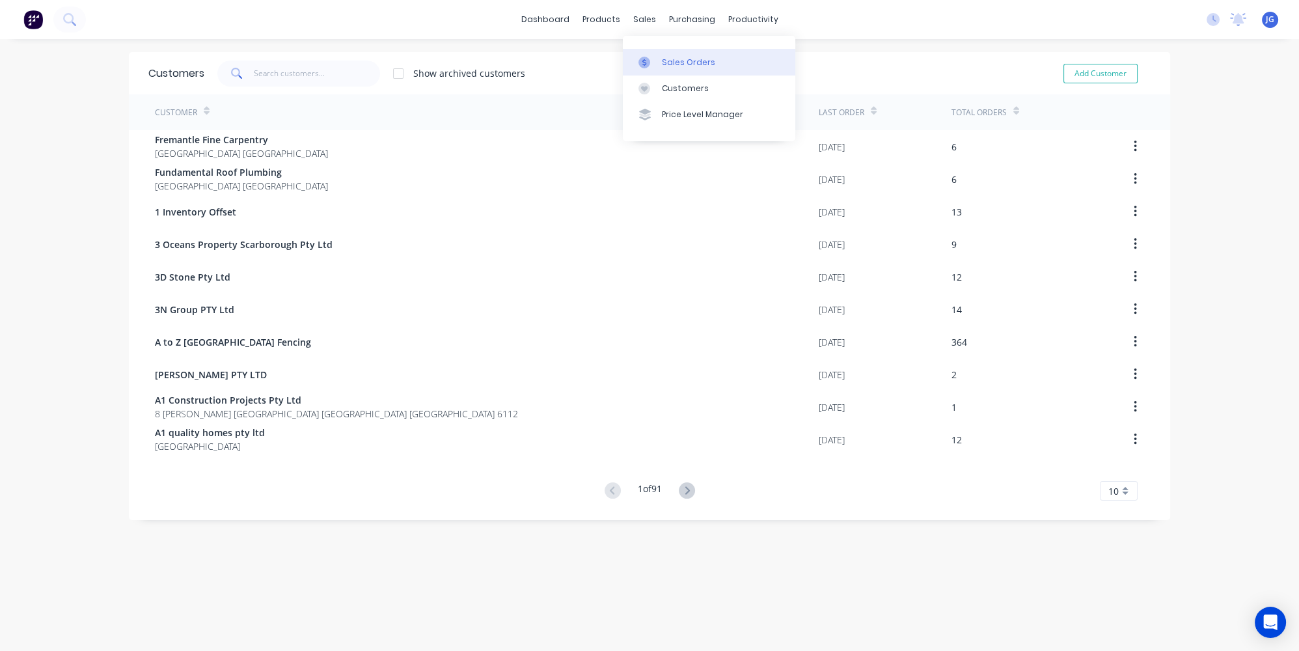
click at [675, 62] on div "Sales Orders" at bounding box center [688, 63] width 53 height 12
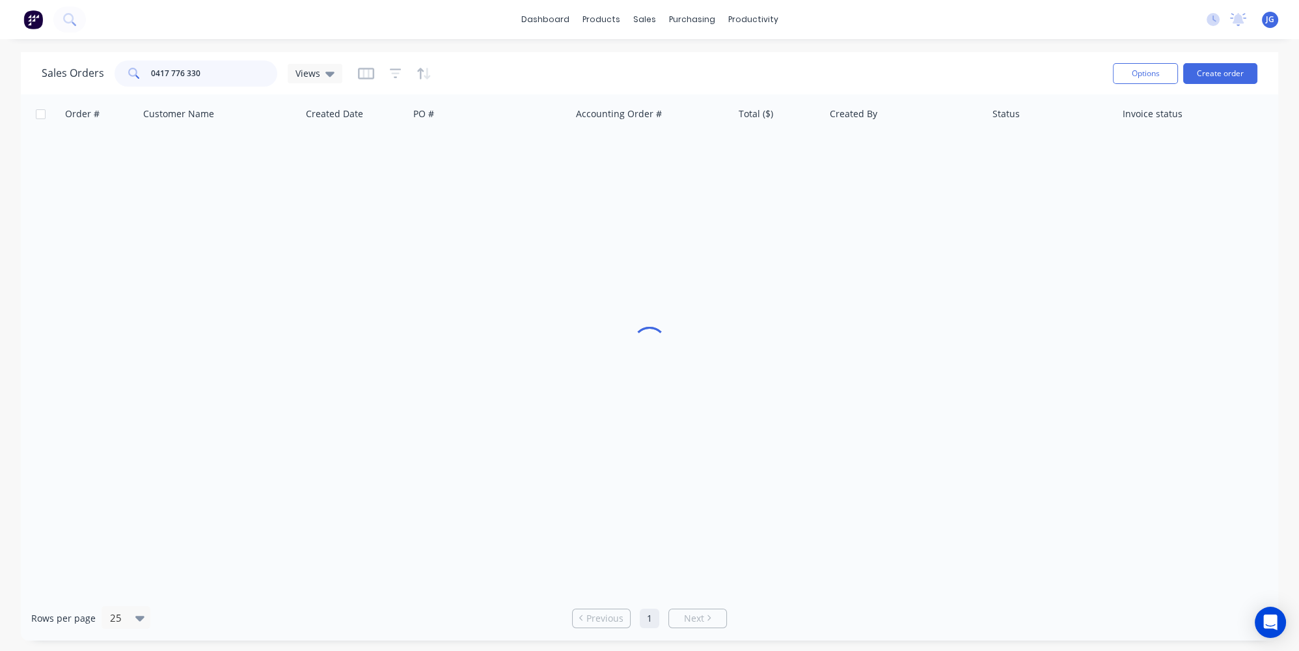
drag, startPoint x: 208, startPoint y: 72, endPoint x: 61, endPoint y: 77, distance: 146.6
click at [61, 77] on div "Sales Orders 0417 776 330 Views" at bounding box center [192, 74] width 301 height 26
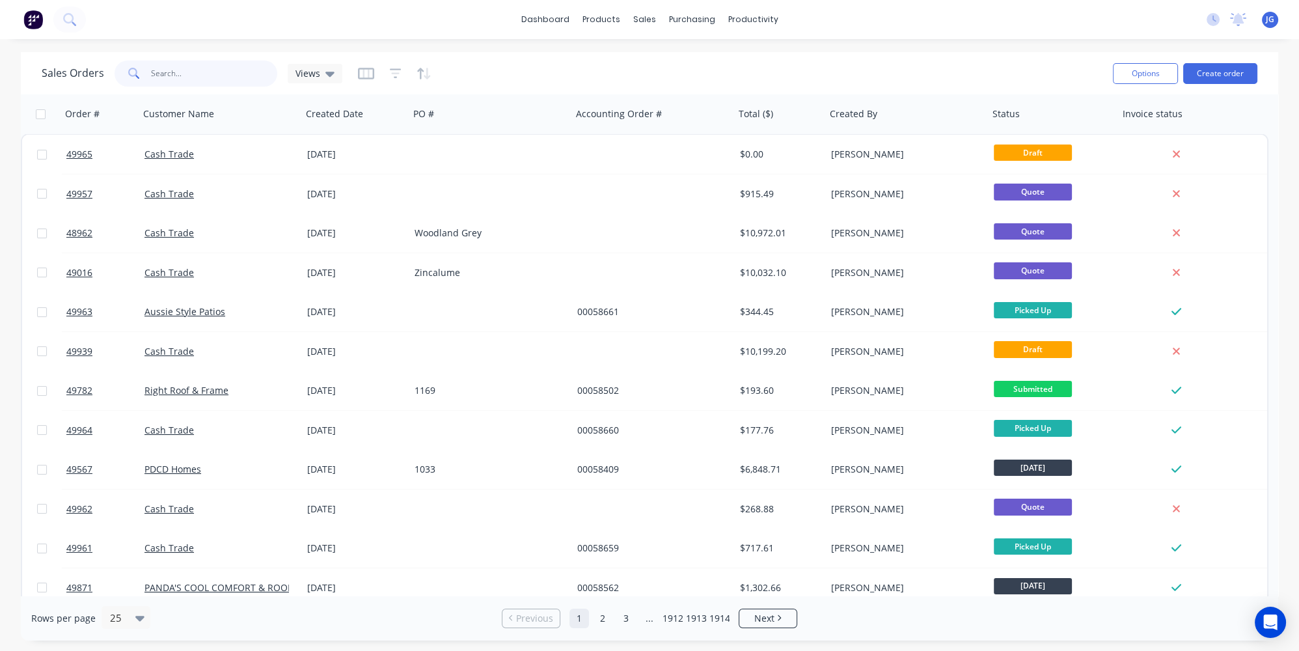
paste input "49966"
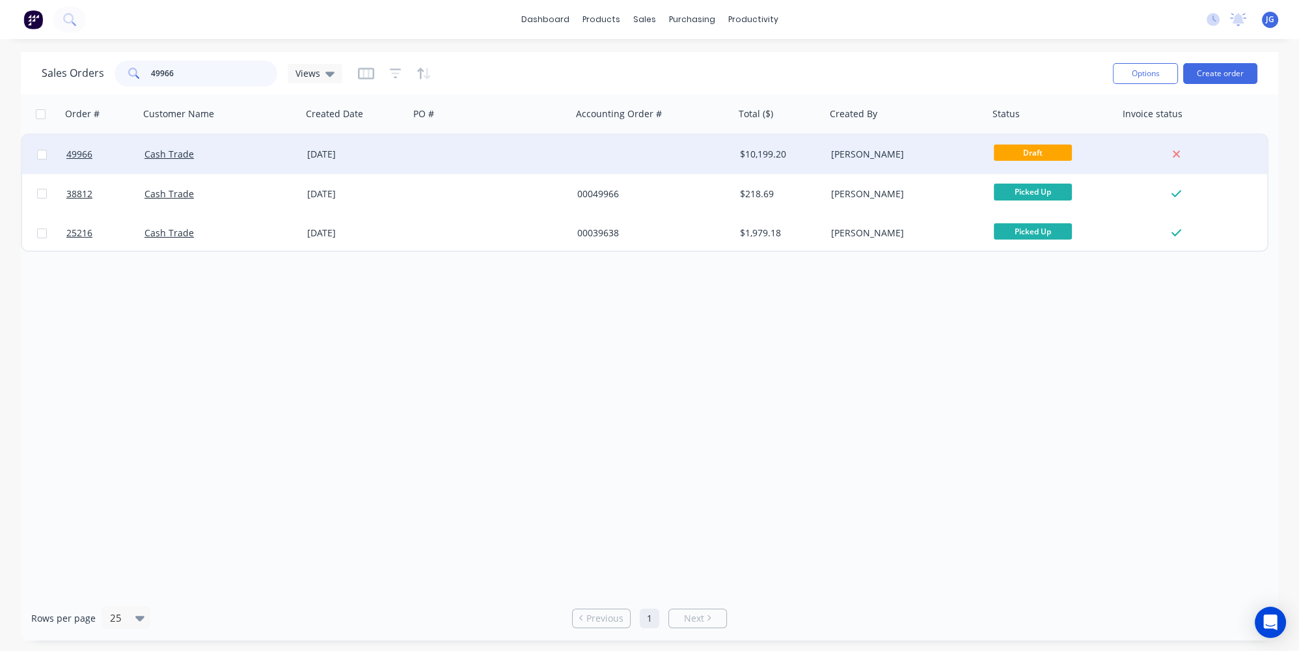
type input "49966"
click at [241, 156] on div "Cash Trade" at bounding box center [216, 154] width 144 height 13
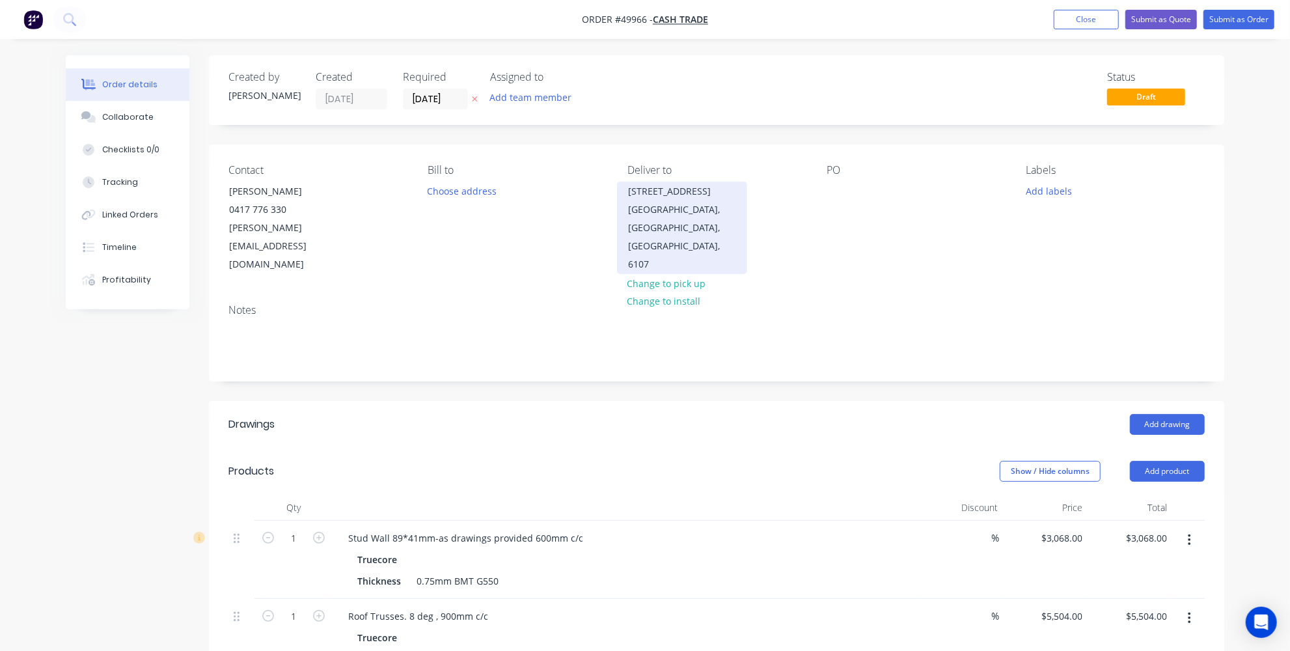
click at [667, 191] on div "119 SHEFFIELD RD" at bounding box center [682, 191] width 108 height 18
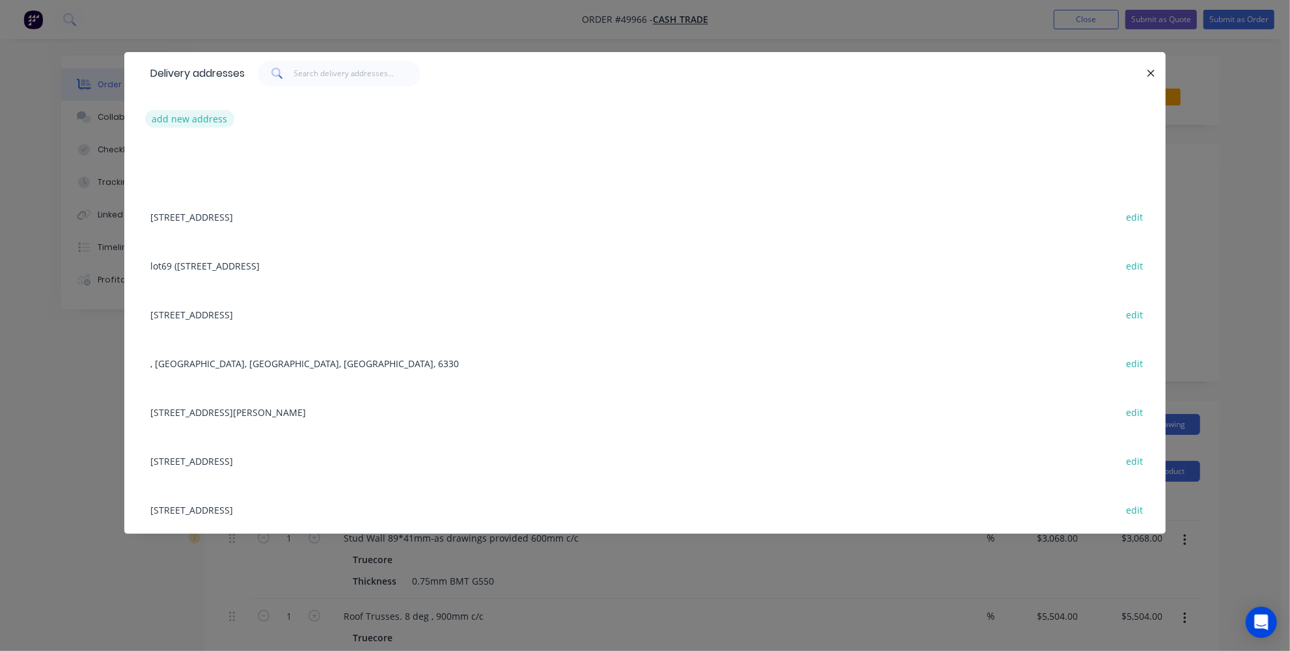
click at [206, 120] on button "add new address" at bounding box center [189, 119] width 89 height 18
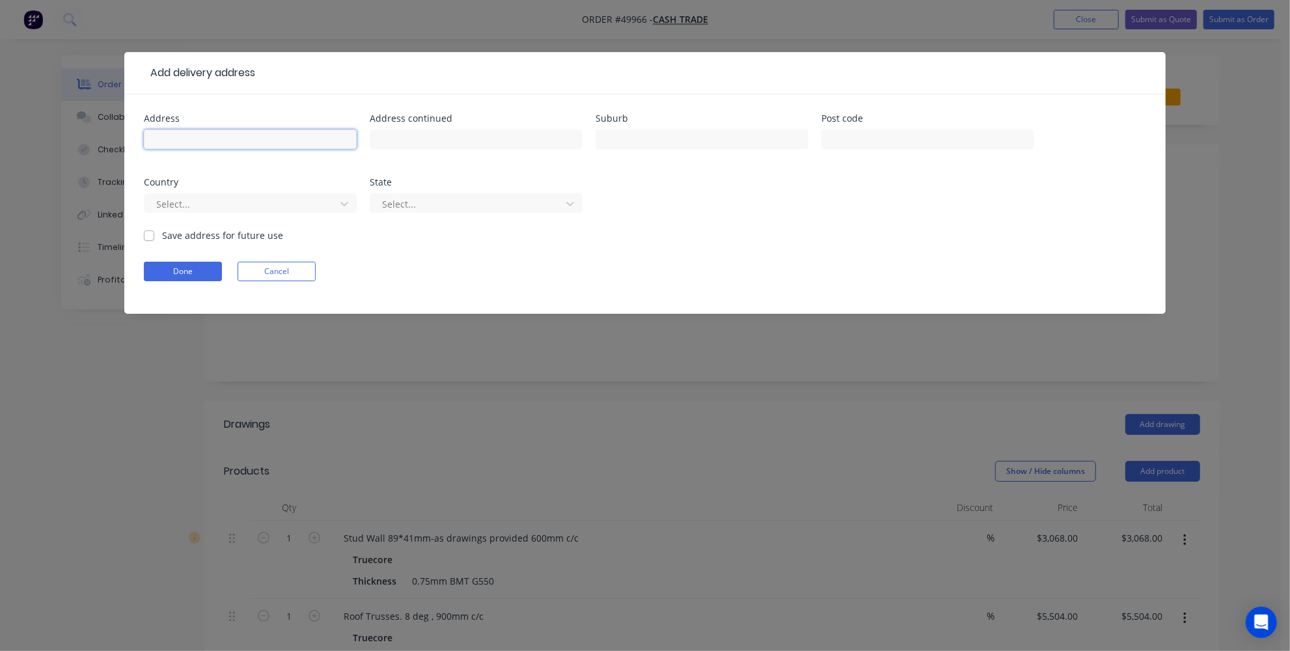
click at [217, 133] on input "text" at bounding box center [250, 140] width 213 height 20
paste input "127 Sheffield Rd, Welshpool WA 6106"
click at [330, 131] on input "127 Sheffield Rd, Welshpool WA 6106" at bounding box center [250, 140] width 213 height 20
drag, startPoint x: 267, startPoint y: 139, endPoint x: 223, endPoint y: 137, distance: 44.3
click at [223, 137] on input "127 Sheffield Rd, Welshpool WA 6106" at bounding box center [250, 140] width 213 height 20
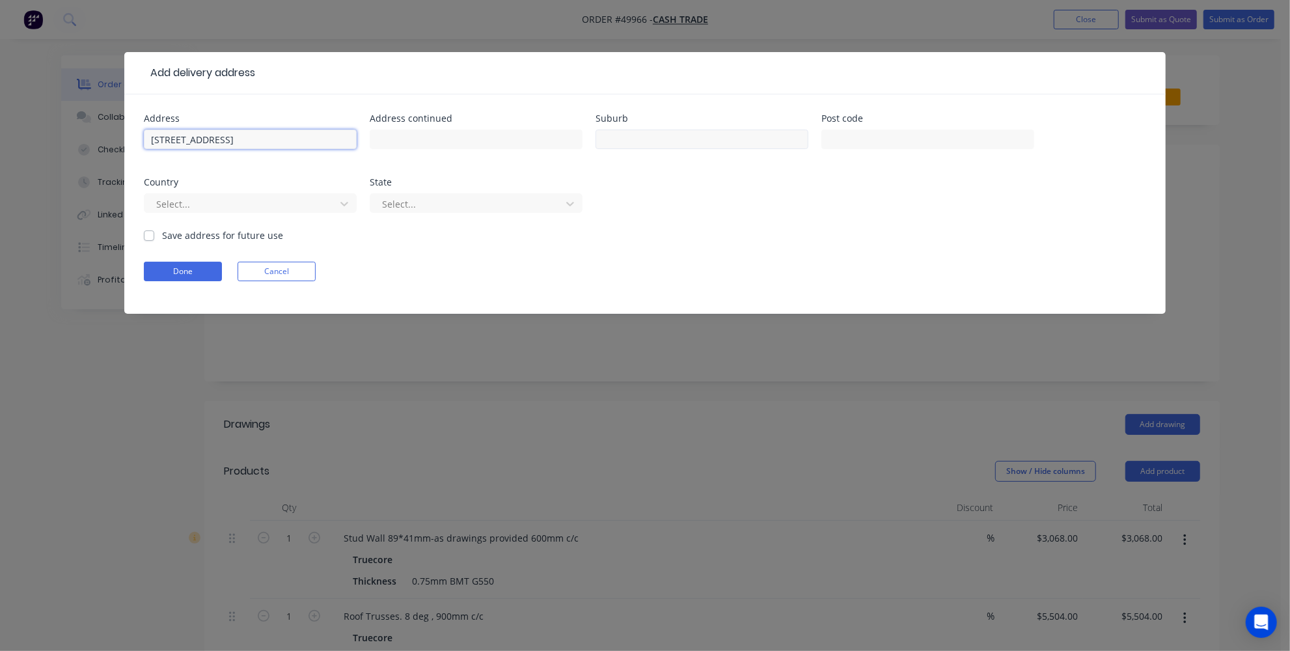
type input "127 Sheffield Rd, Welshpool WA 6106"
click at [665, 136] on input "text" at bounding box center [702, 140] width 213 height 20
paste input "Welshpool"
type input "Welshpool"
drag, startPoint x: 326, startPoint y: 144, endPoint x: 287, endPoint y: 139, distance: 39.4
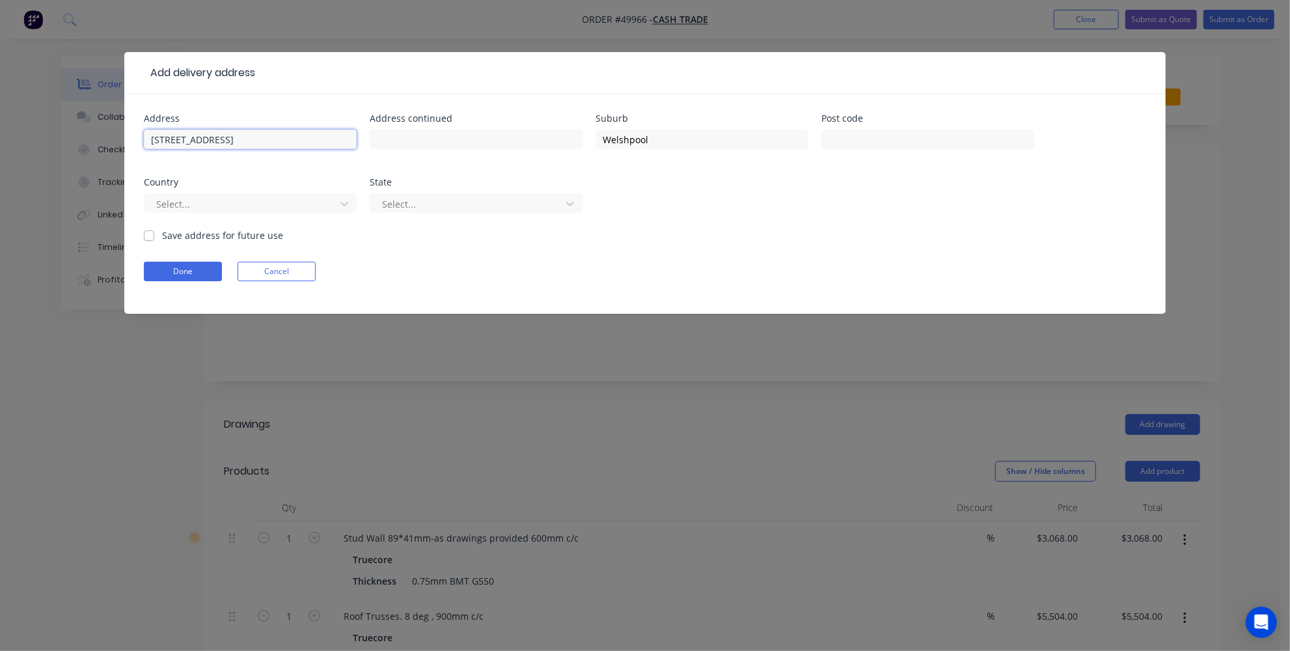
click at [287, 139] on input "127 Sheffield Rd, Welshpool WA 6106" at bounding box center [250, 140] width 213 height 20
click at [830, 138] on input "text" at bounding box center [927, 140] width 213 height 20
paste input "6106"
type input "6106"
drag, startPoint x: 339, startPoint y: 140, endPoint x: 238, endPoint y: 137, distance: 100.9
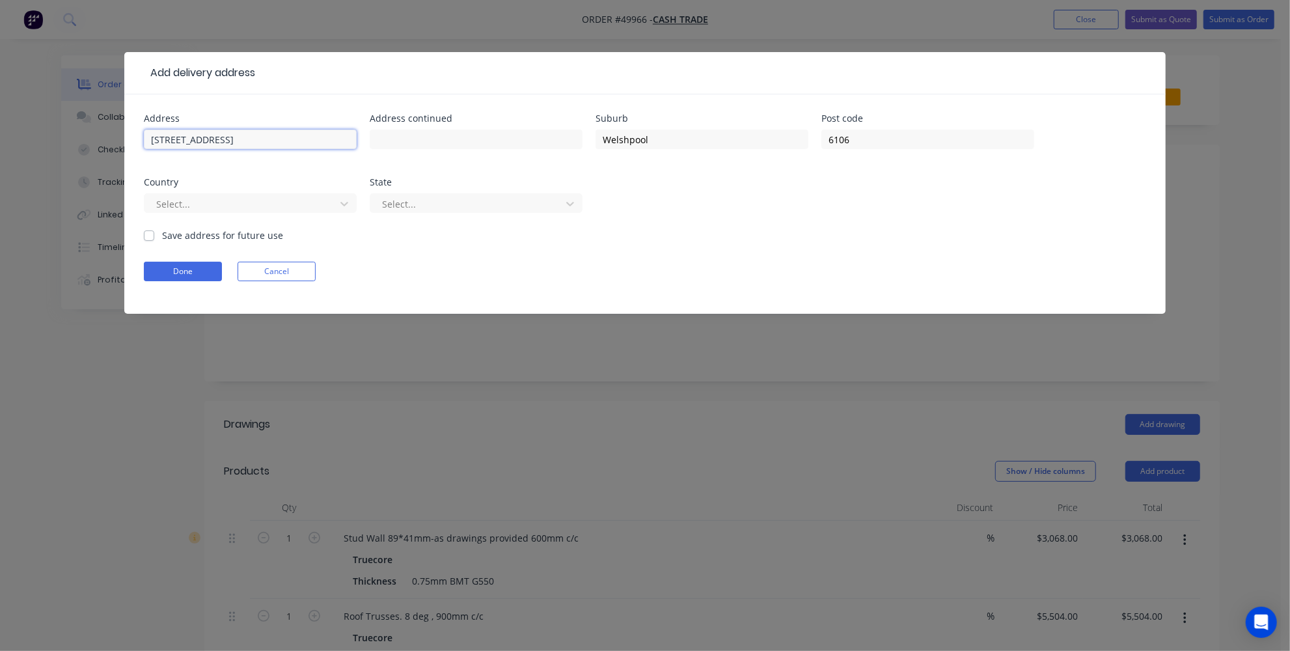
click at [238, 137] on input "127 Sheffield Rd, Welshpool WA 6106" at bounding box center [250, 140] width 213 height 20
type input "127 Sheffield Rd"
click at [253, 203] on div at bounding box center [242, 204] width 174 height 16
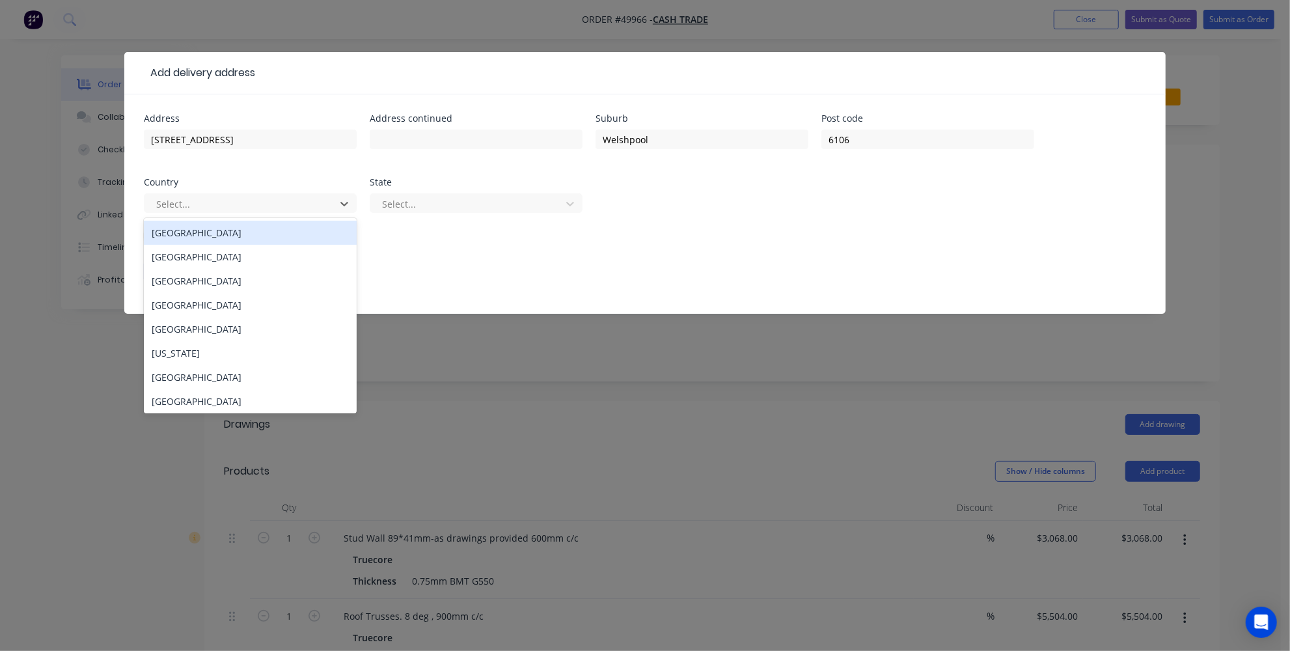
click at [233, 233] on div "Australia" at bounding box center [250, 233] width 213 height 24
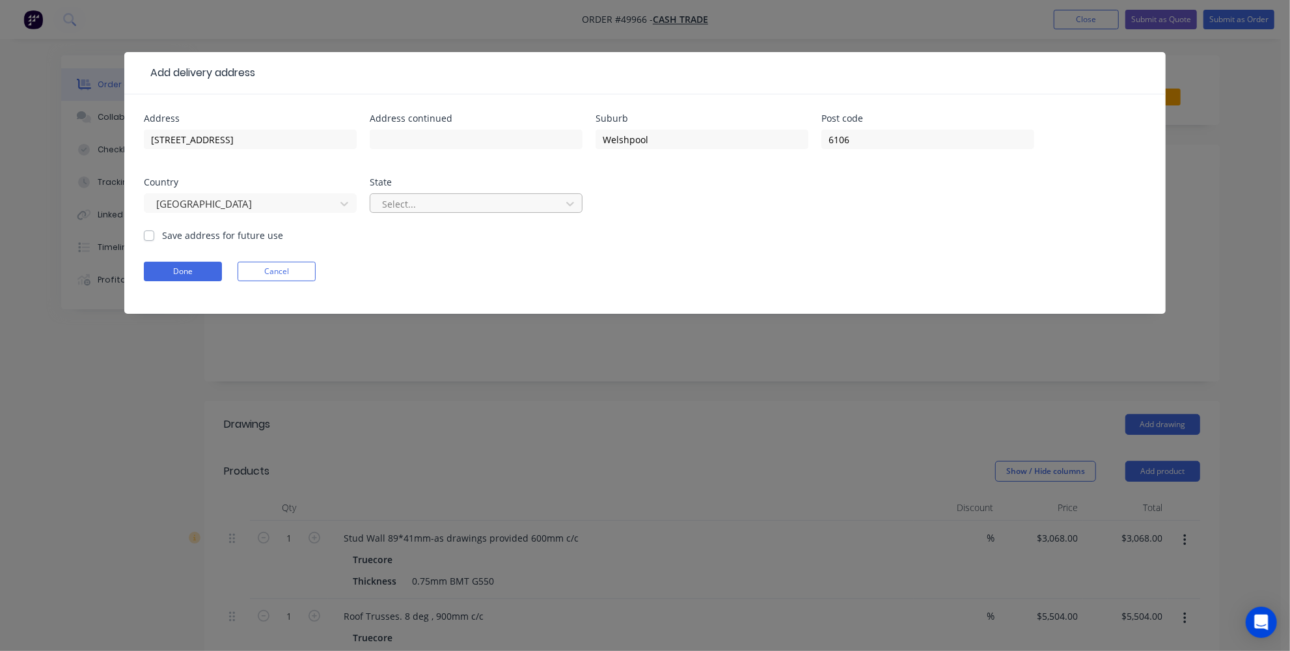
click at [444, 200] on div at bounding box center [468, 204] width 174 height 16
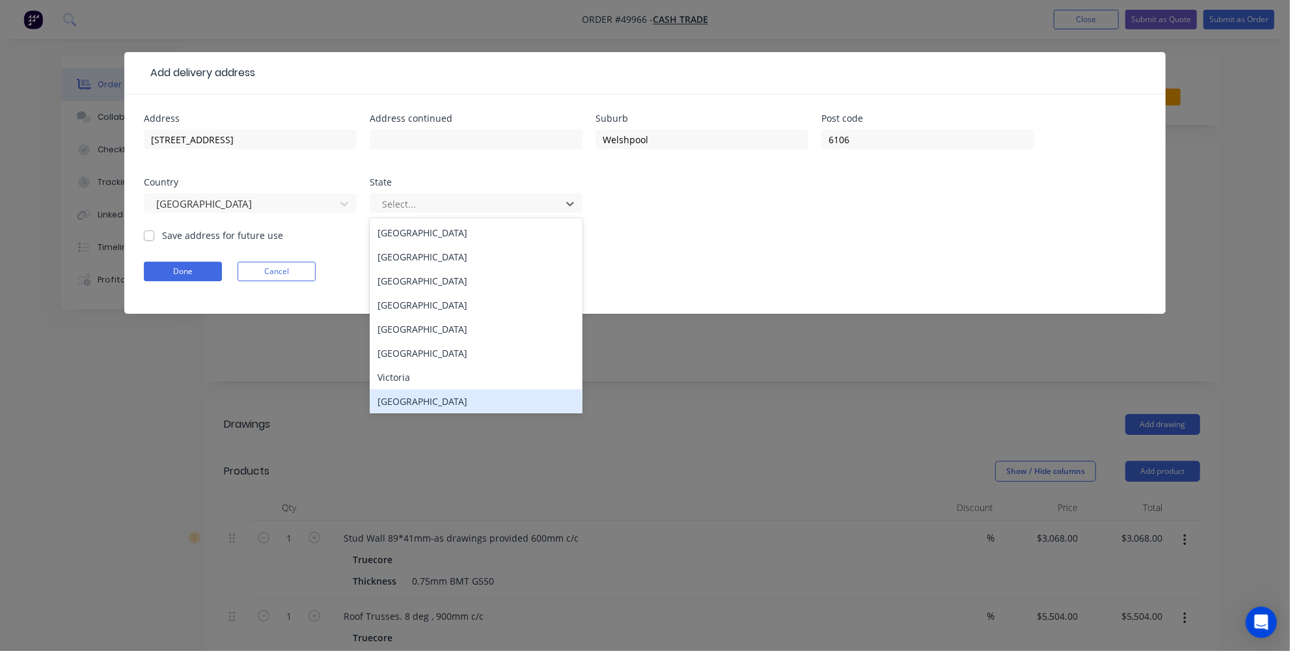
drag, startPoint x: 432, startPoint y: 398, endPoint x: 367, endPoint y: 325, distance: 97.3
click at [432, 398] on div "Western Australia" at bounding box center [476, 401] width 213 height 24
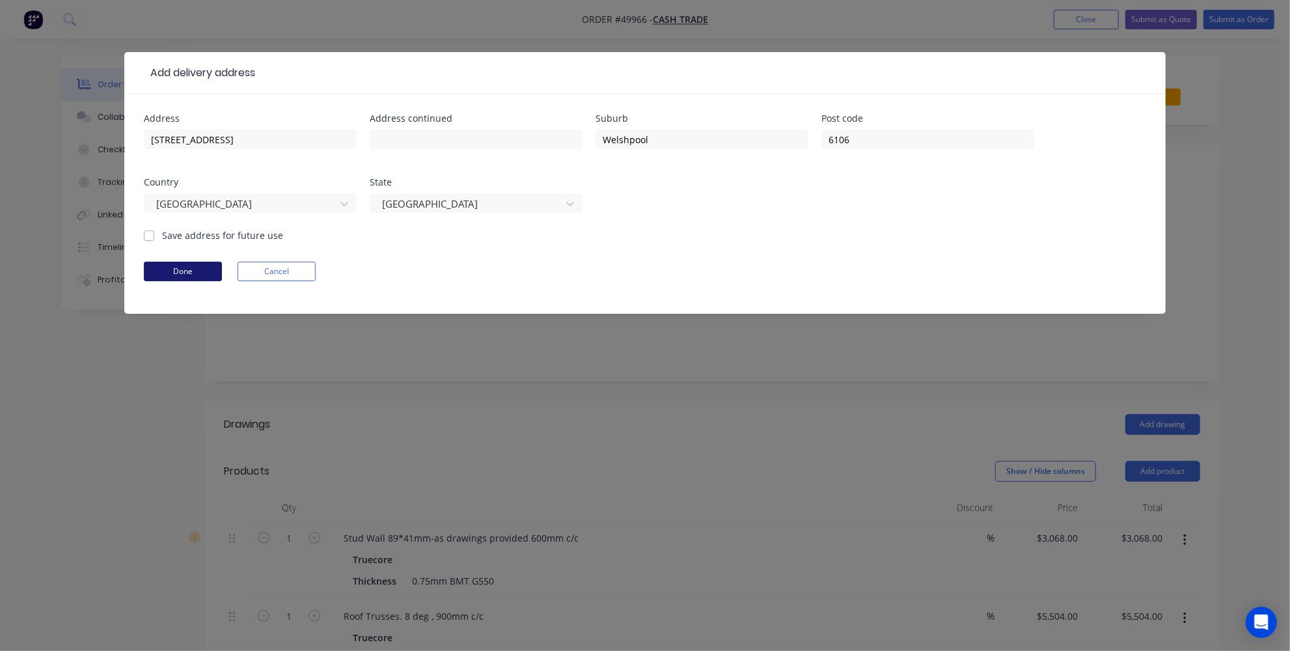
click at [199, 277] on button "Done" at bounding box center [183, 272] width 78 height 20
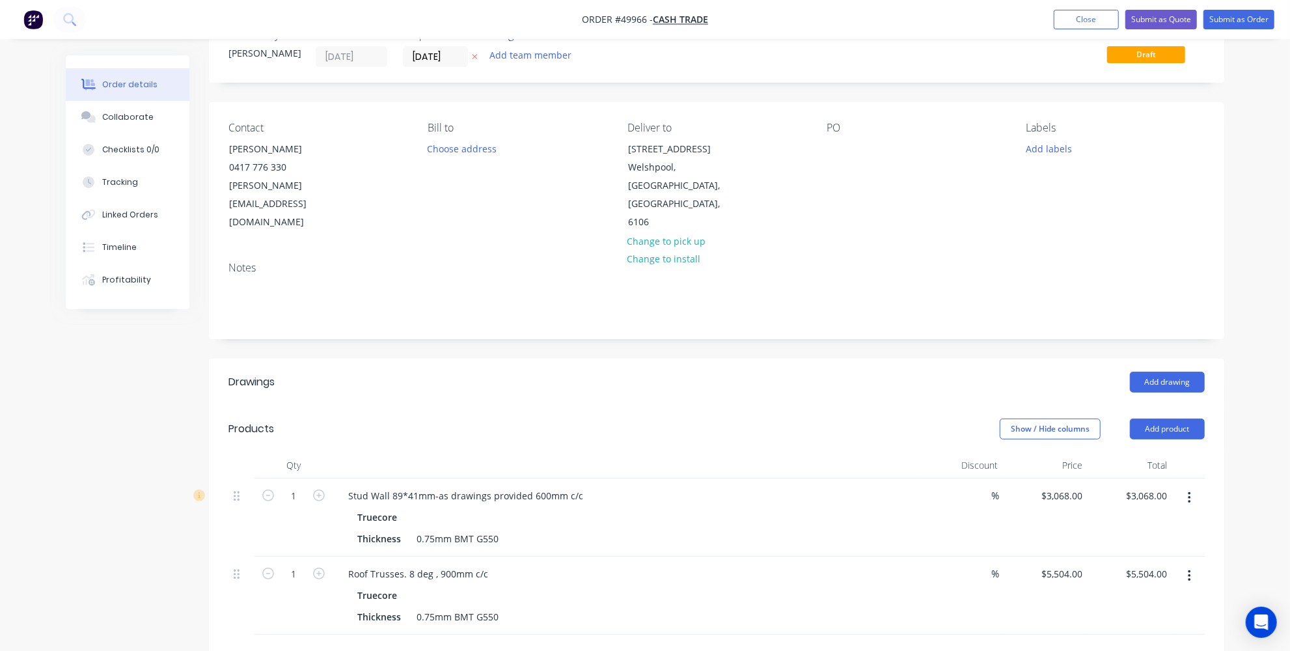
scroll to position [59, 0]
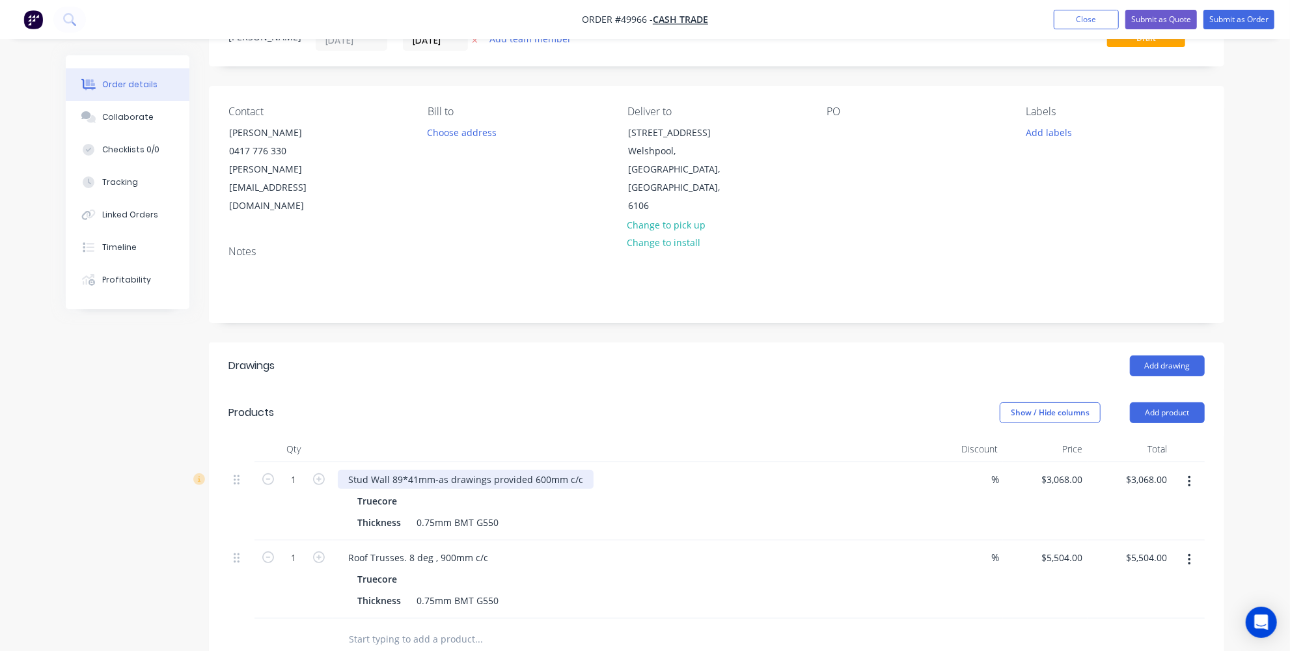
click at [561, 470] on div "Stud Wall 89*41mm-as drawings provided 600mm c/c" at bounding box center [466, 479] width 256 height 19
click at [528, 470] on div "Stud Wall 89*41mm-as drawings provided 600mm c/c" at bounding box center [466, 479] width 256 height 19
click at [1071, 470] on input "3068" at bounding box center [1064, 479] width 48 height 19
type input "$6,817.00"
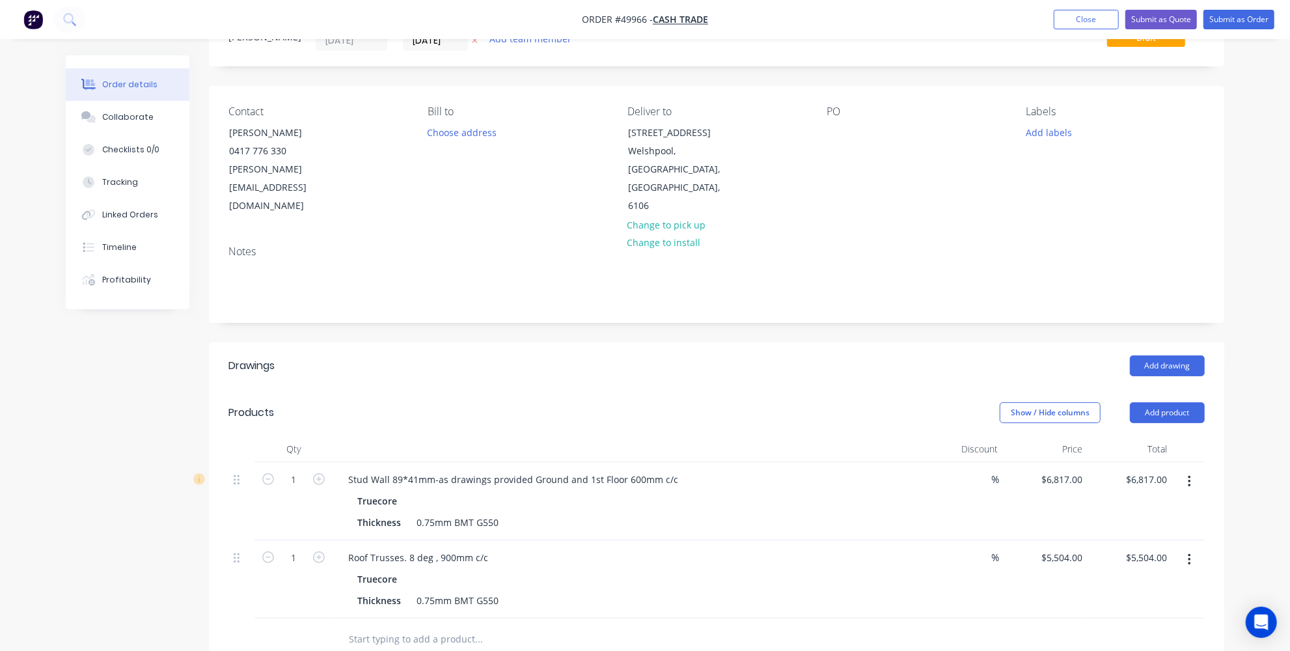
click at [1240, 424] on div "Order details Collaborate Checklists 0/0 Tracking Linked Orders Timeline Profit…" at bounding box center [645, 449] width 1290 height 1016
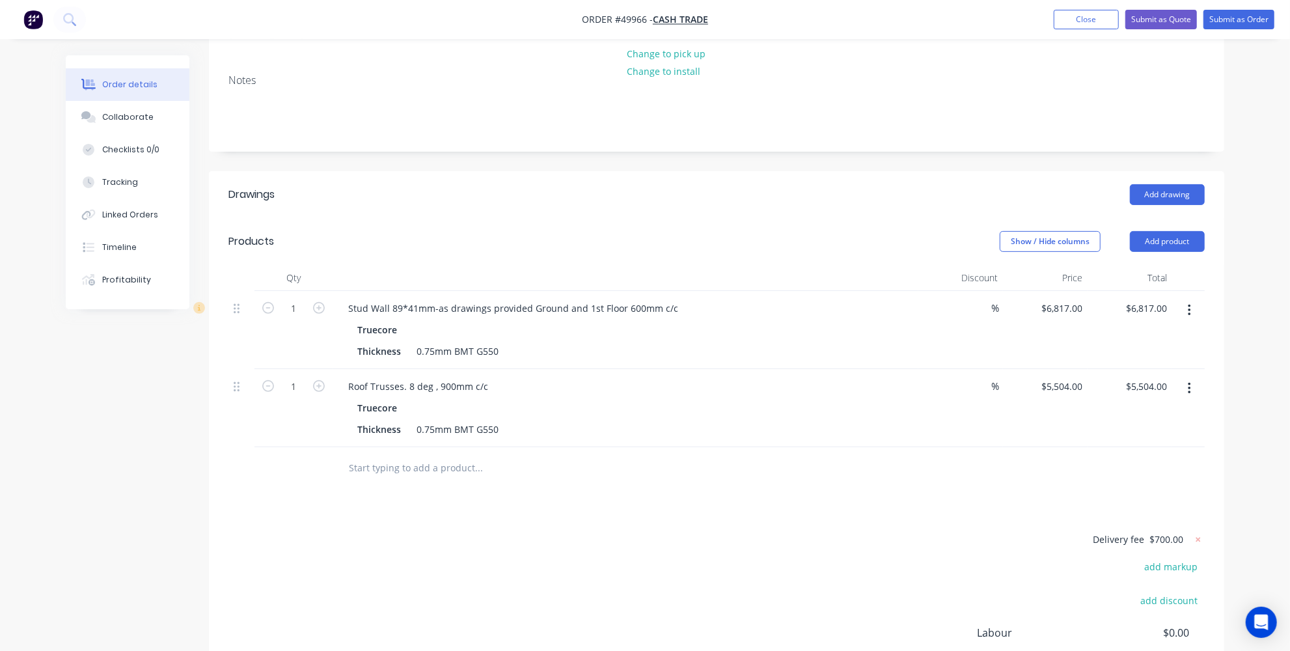
scroll to position [148, 0]
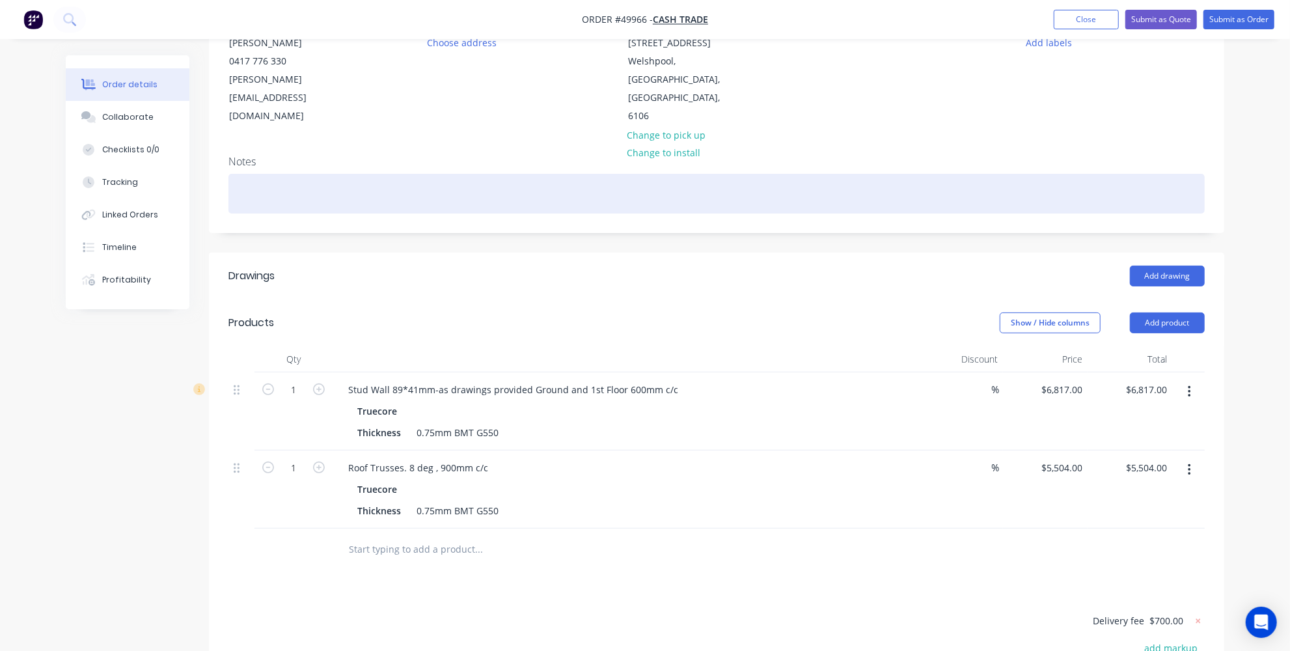
click at [303, 174] on div at bounding box center [716, 194] width 976 height 40
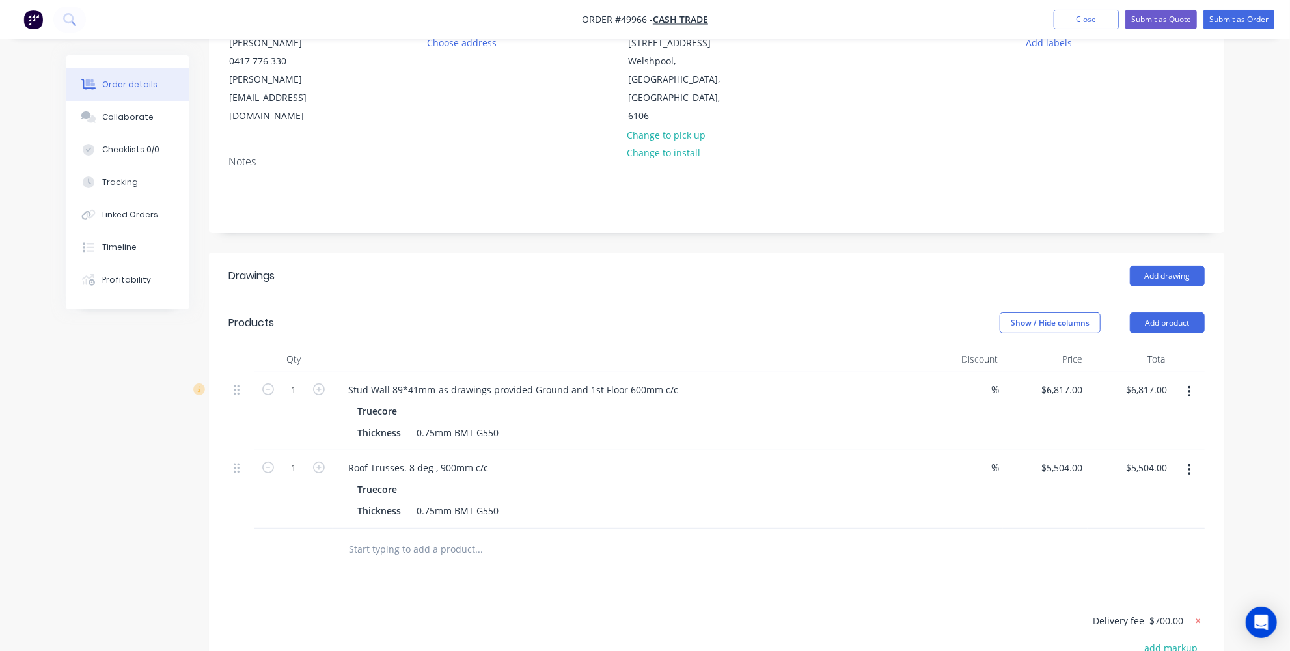
click at [1195, 614] on icon at bounding box center [1198, 620] width 13 height 13
click at [1195, 612] on button "add delivery fee" at bounding box center [1163, 621] width 84 height 18
type input "1400"
click at [1226, 547] on div "Order details Collaborate Checklists 0/0 Tracking Linked Orders Timeline Profit…" at bounding box center [645, 388] width 1185 height 963
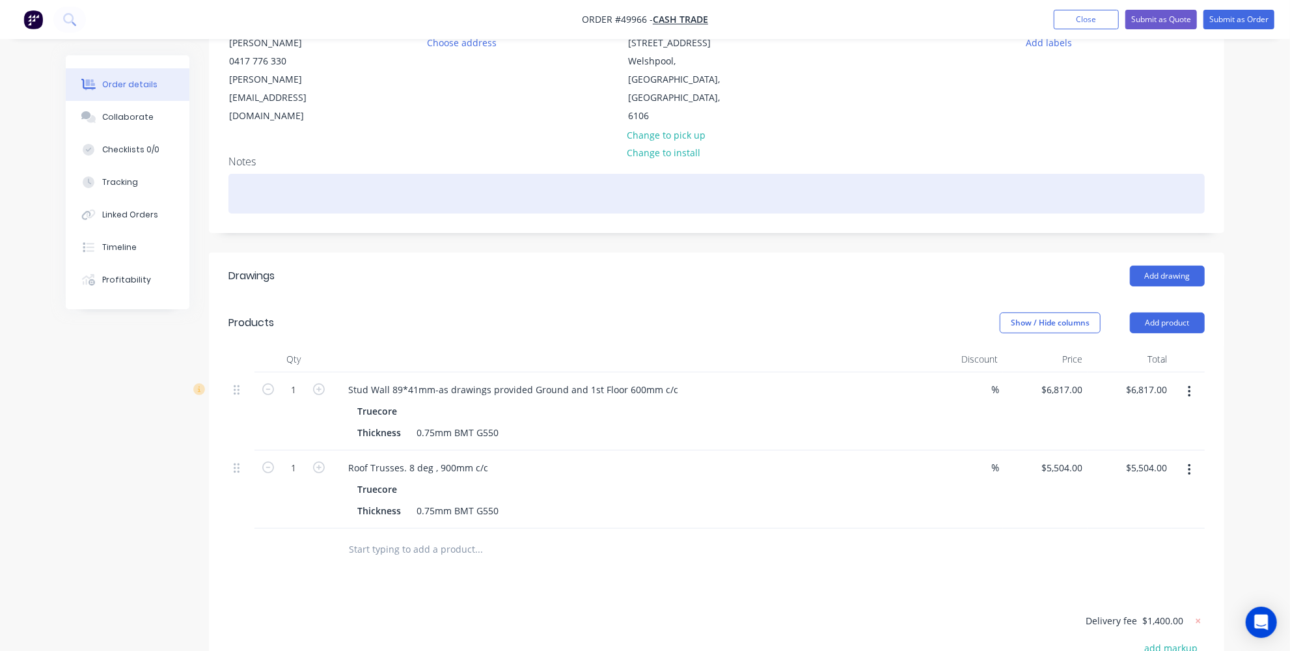
click at [374, 174] on div at bounding box center [716, 194] width 976 height 40
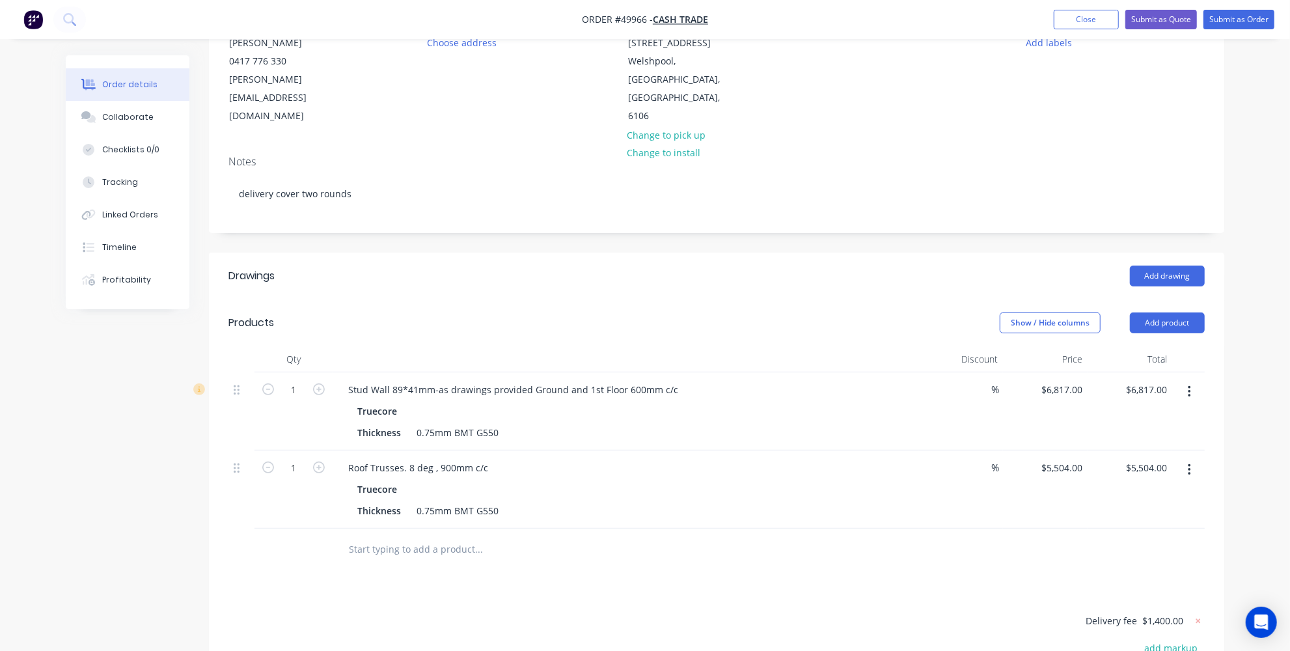
click at [440, 299] on header "Products Show / Hide columns Add product" at bounding box center [716, 322] width 1015 height 47
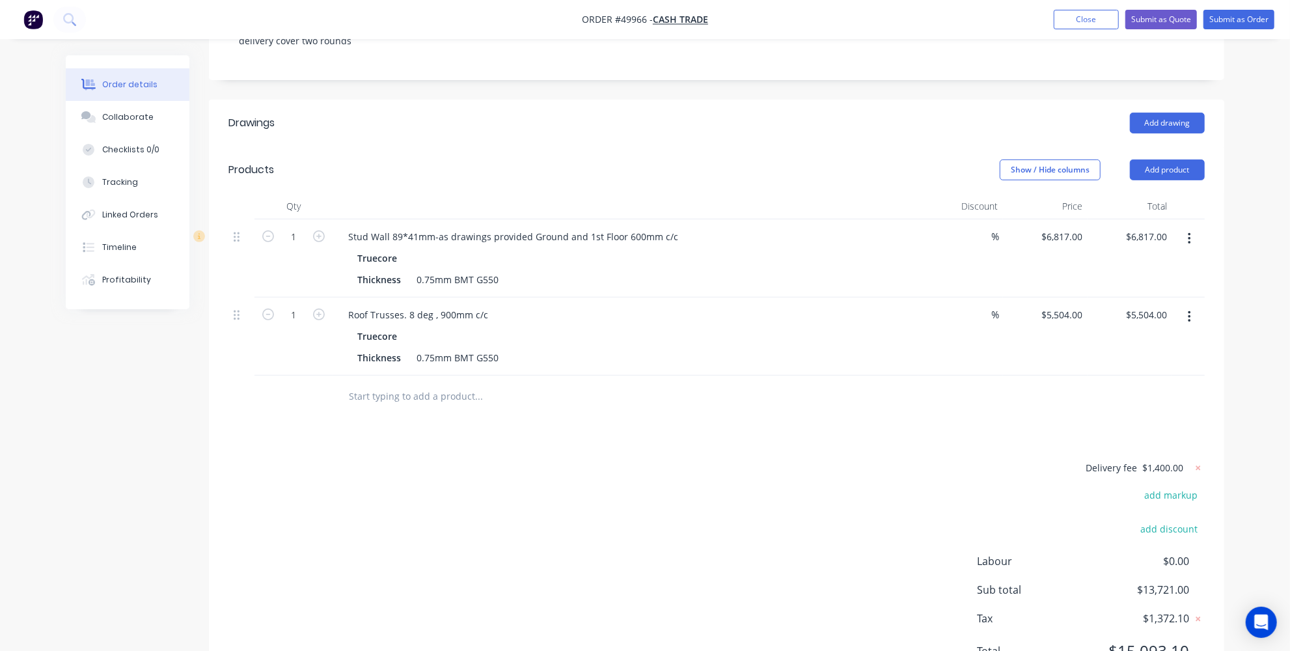
scroll to position [325, 0]
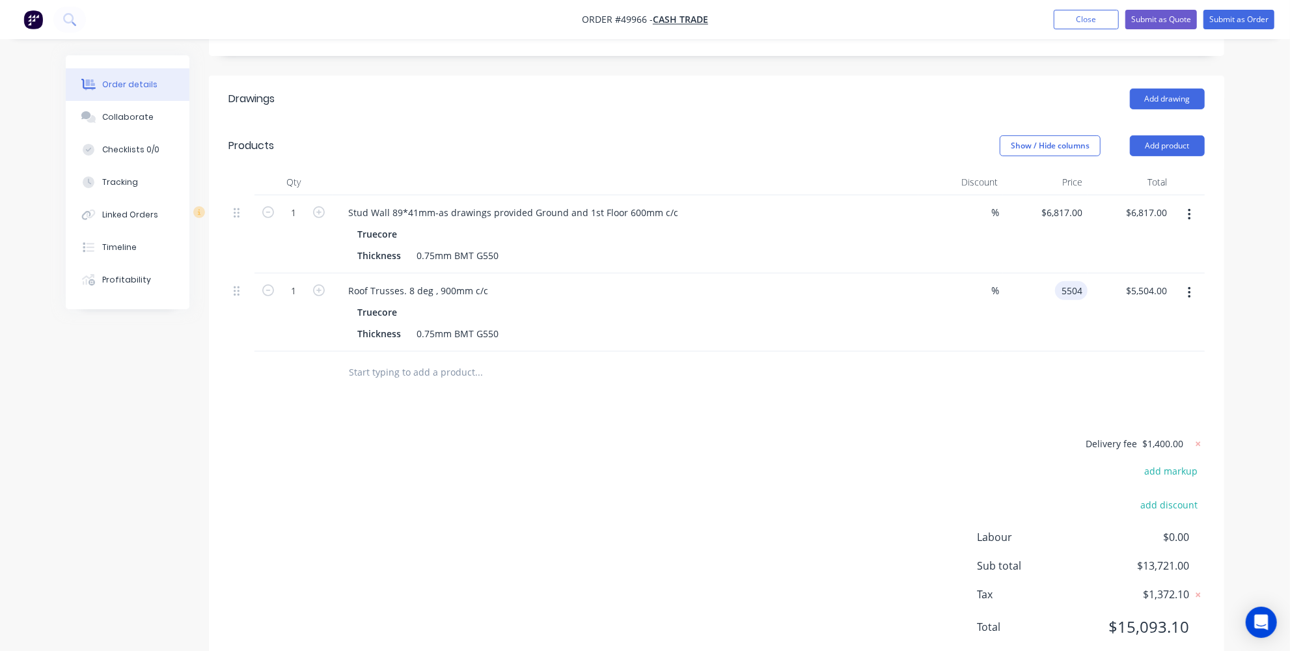
click at [1049, 273] on div "5504 5504" at bounding box center [1045, 312] width 85 height 78
type input "$8,978.00"
click at [994, 360] on div "Drawings Add drawing Products Show / Hide columns Add product Qty Discount Pric…" at bounding box center [716, 373] width 1015 height 596
click at [898, 435] on div "Delivery fee $1,400.00 add markup add discount Labour $0.00 Sub total $17,195.0…" at bounding box center [716, 543] width 976 height 216
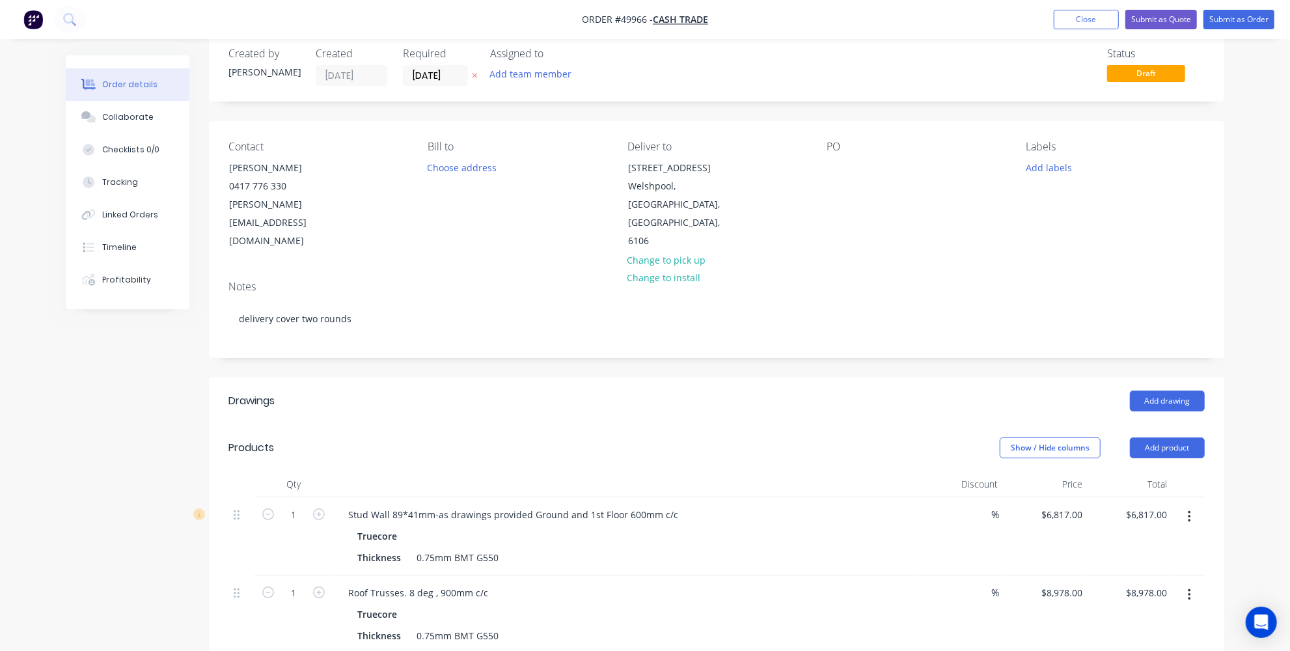
scroll to position [0, 0]
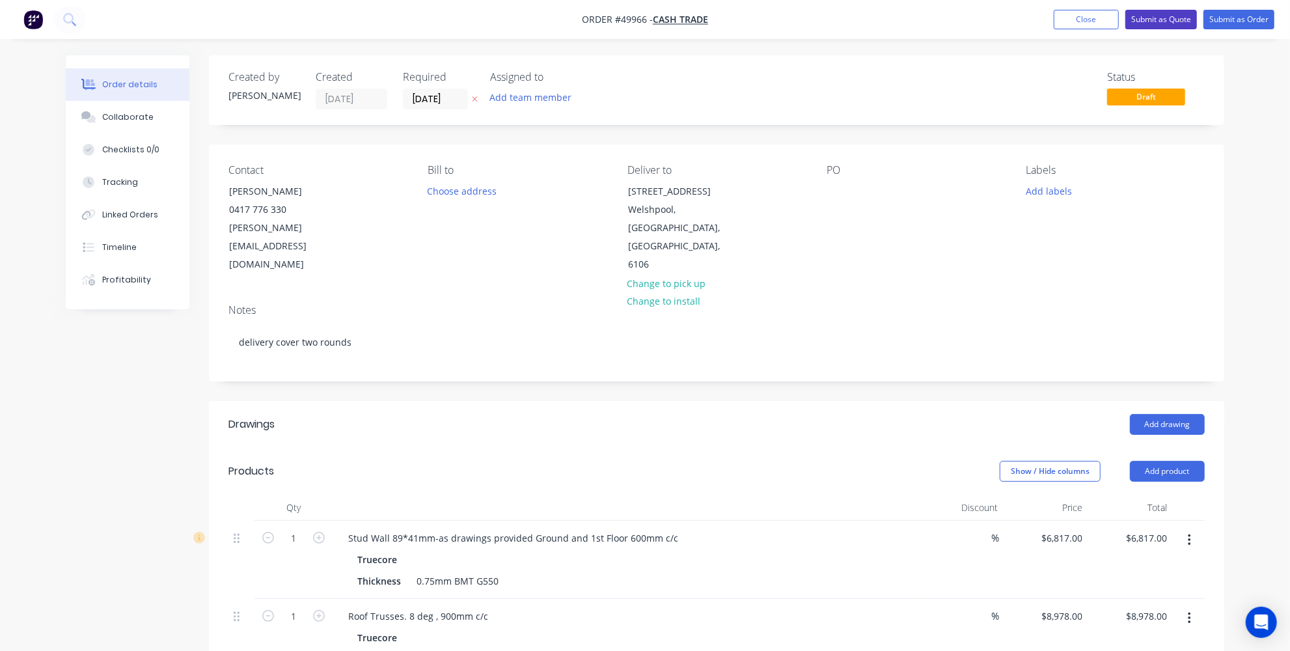
click at [1164, 25] on button "Submit as Quote" at bounding box center [1161, 20] width 72 height 20
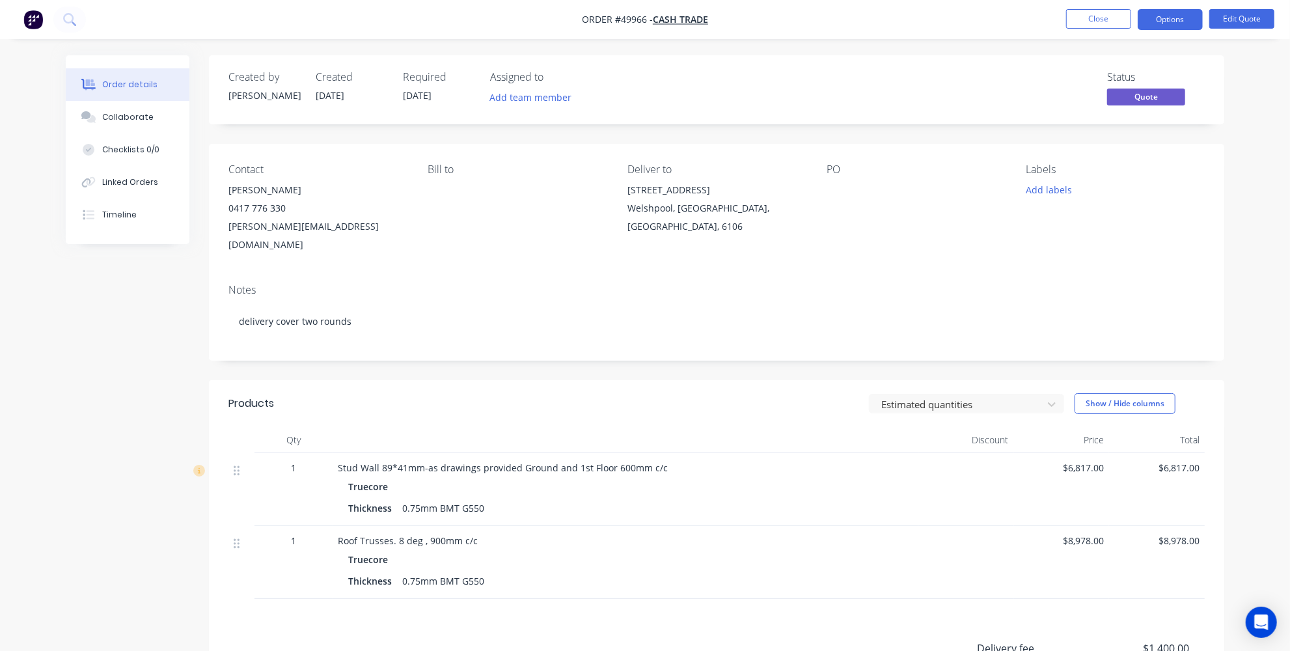
click at [1202, 7] on nav "Order #49966 - Cash Trade Close Options Edit Quote" at bounding box center [645, 19] width 1290 height 39
click at [1192, 16] on button "Options" at bounding box center [1170, 19] width 65 height 21
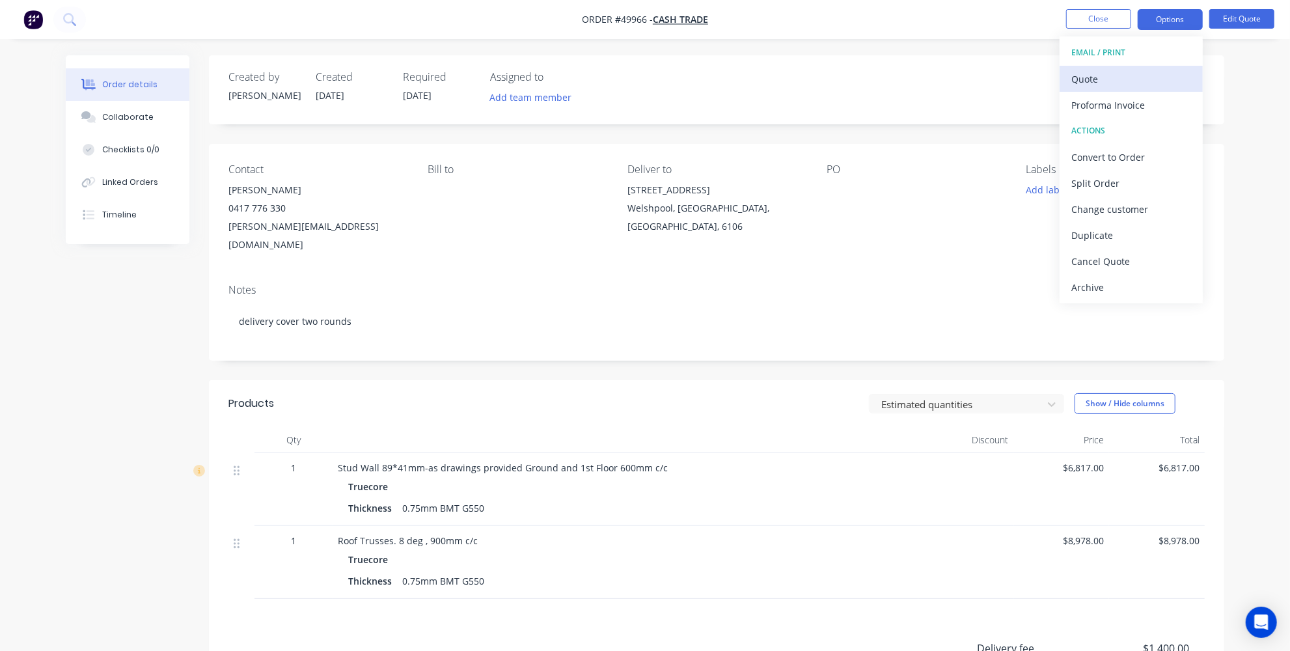
click at [1129, 82] on div "Quote" at bounding box center [1131, 79] width 120 height 19
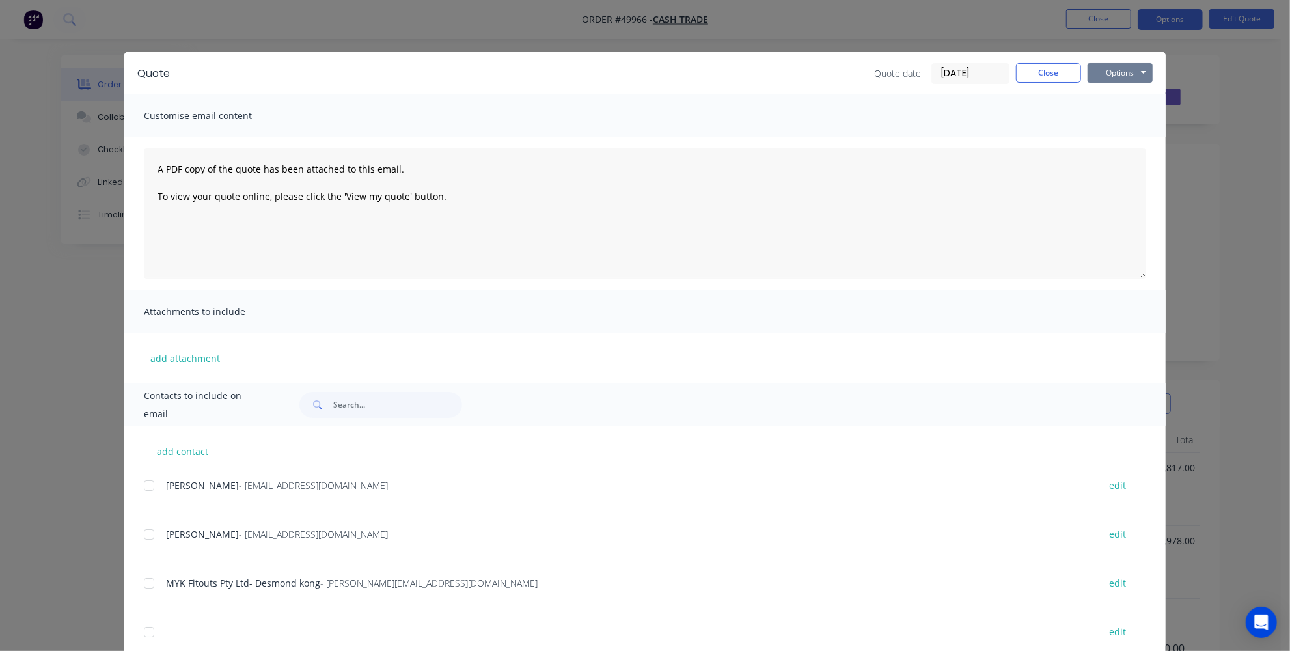
click at [1124, 73] on button "Options" at bounding box center [1120, 73] width 65 height 20
click at [1119, 120] on button "Print" at bounding box center [1129, 117] width 83 height 21
click at [107, 371] on div "Quote Quote date 03/10/25 Close Options Preview Print Email Customise email con…" at bounding box center [645, 325] width 1290 height 651
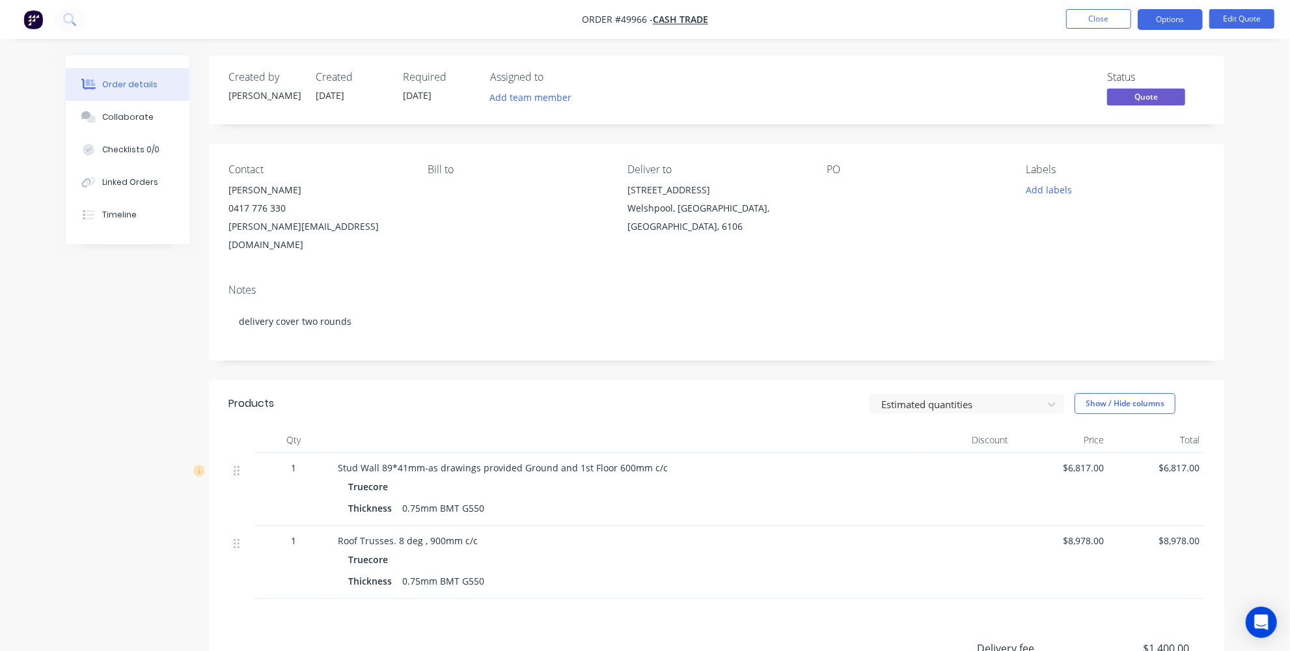
click at [44, 18] on button "button" at bounding box center [33, 19] width 27 height 21
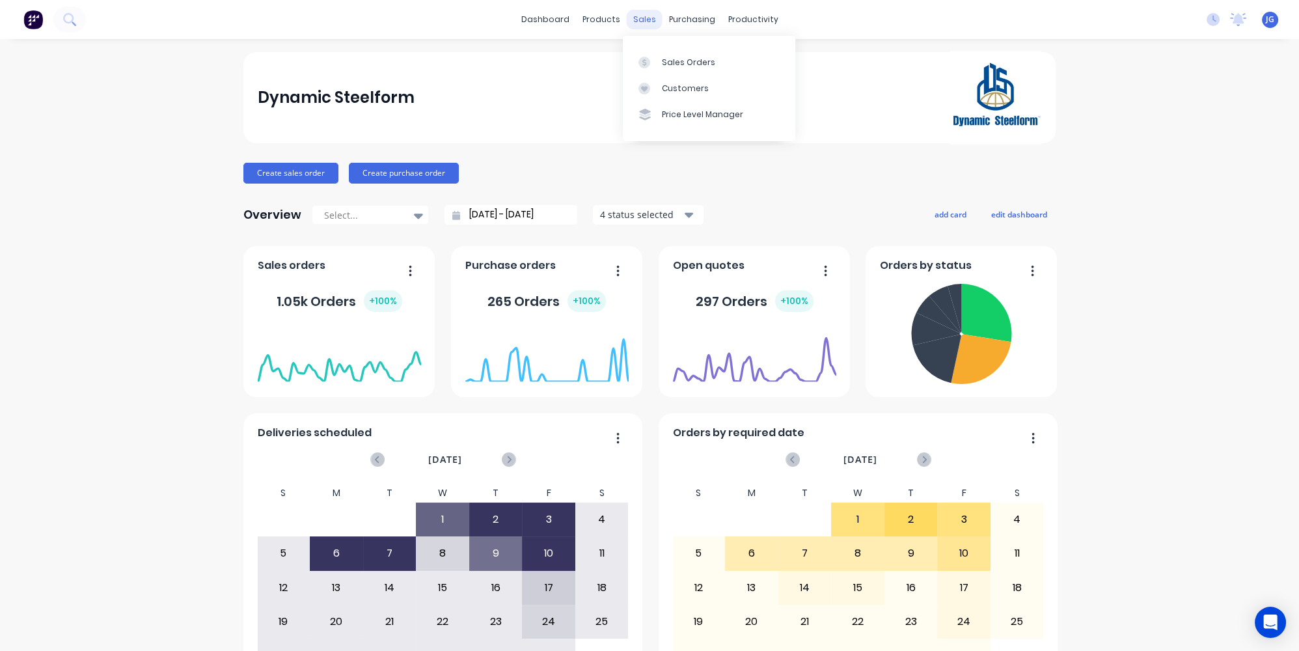
click at [640, 20] on div "sales" at bounding box center [645, 20] width 36 height 20
click at [657, 57] on div at bounding box center [648, 63] width 20 height 12
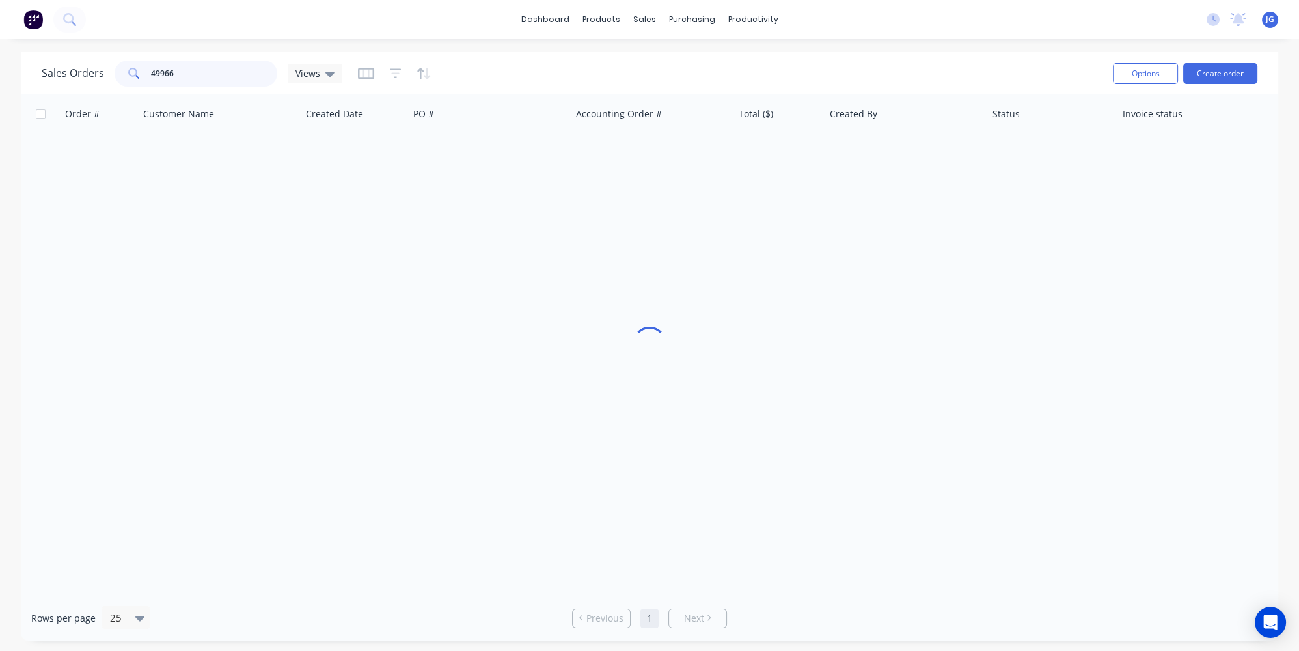
drag, startPoint x: 231, startPoint y: 70, endPoint x: 56, endPoint y: 75, distance: 175.2
click at [56, 74] on div "Sales Orders 49966 Views" at bounding box center [192, 74] width 301 height 26
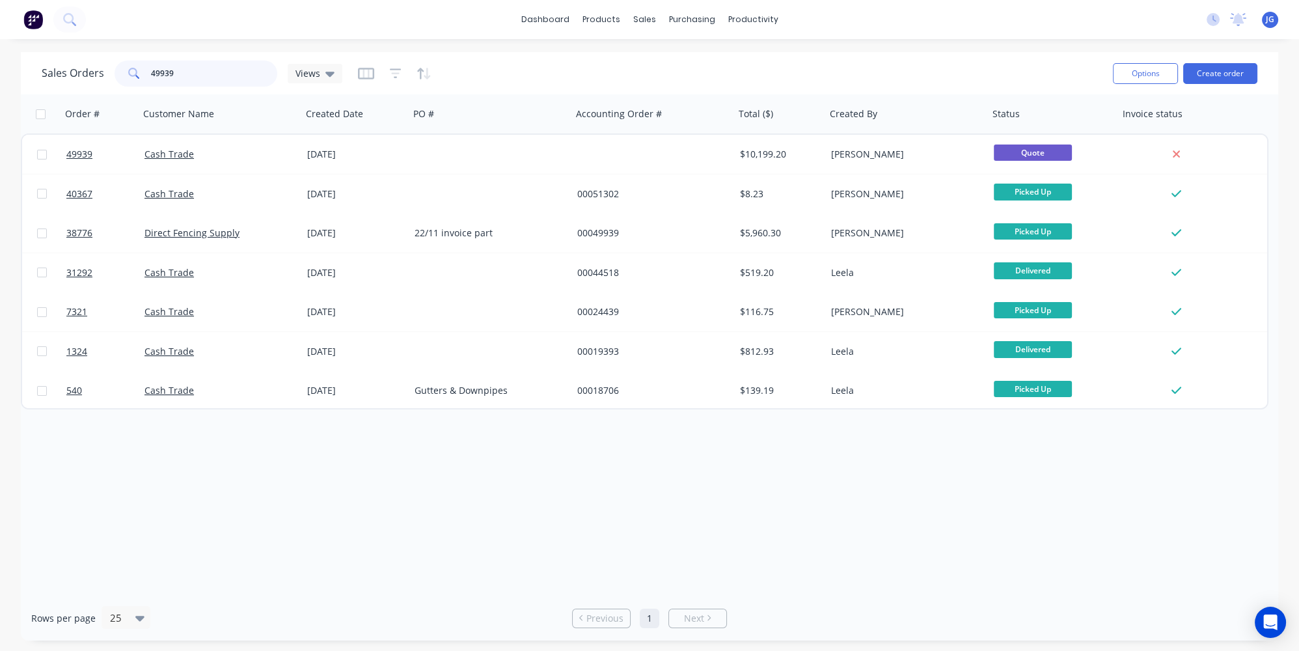
type input "49939"
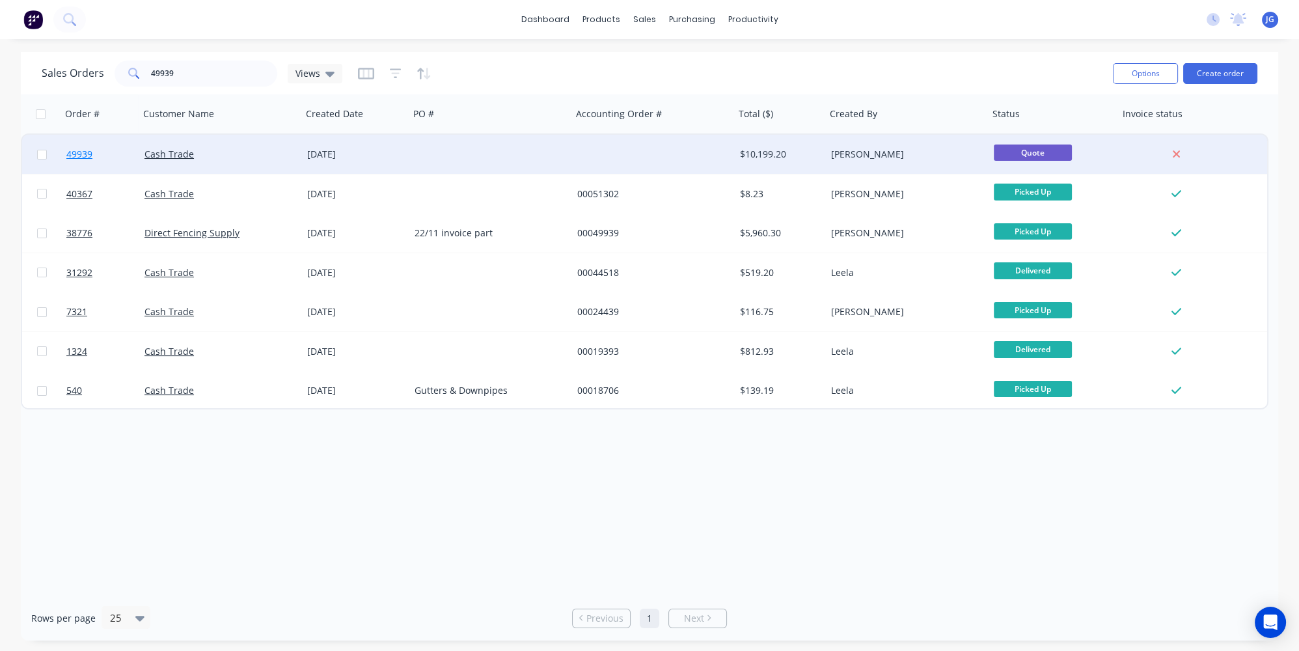
click at [108, 154] on link "49939" at bounding box center [105, 154] width 78 height 39
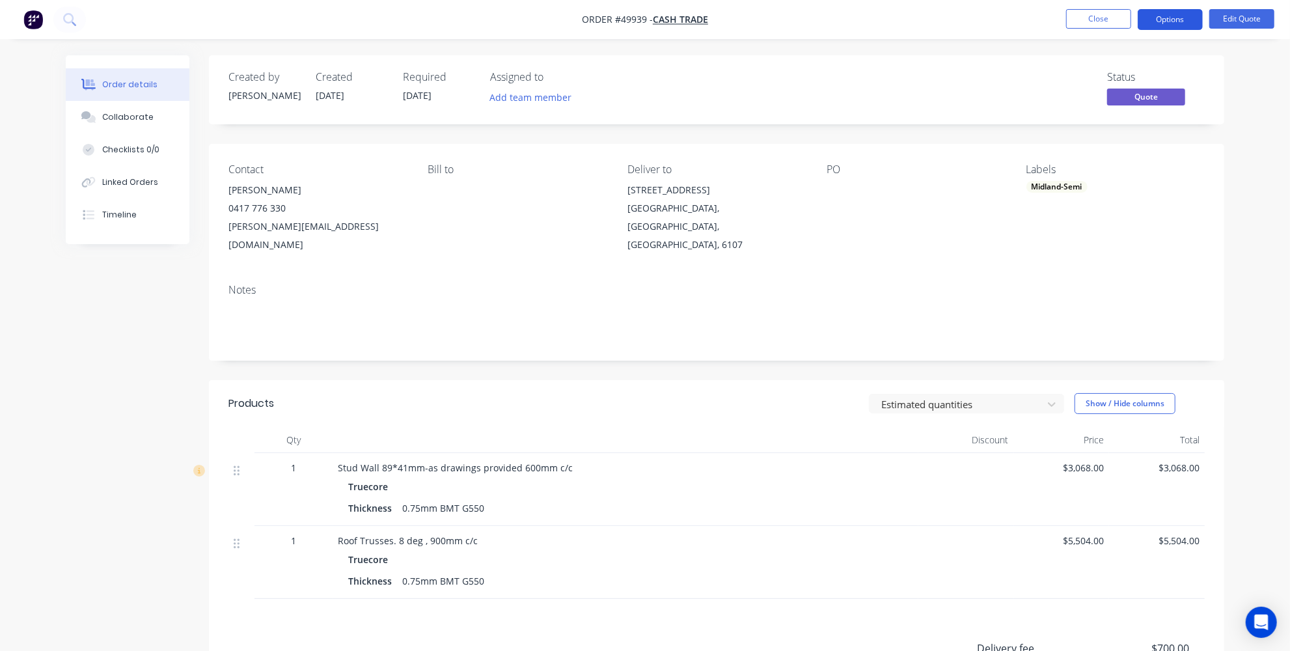
click at [1183, 22] on button "Options" at bounding box center [1170, 19] width 65 height 21
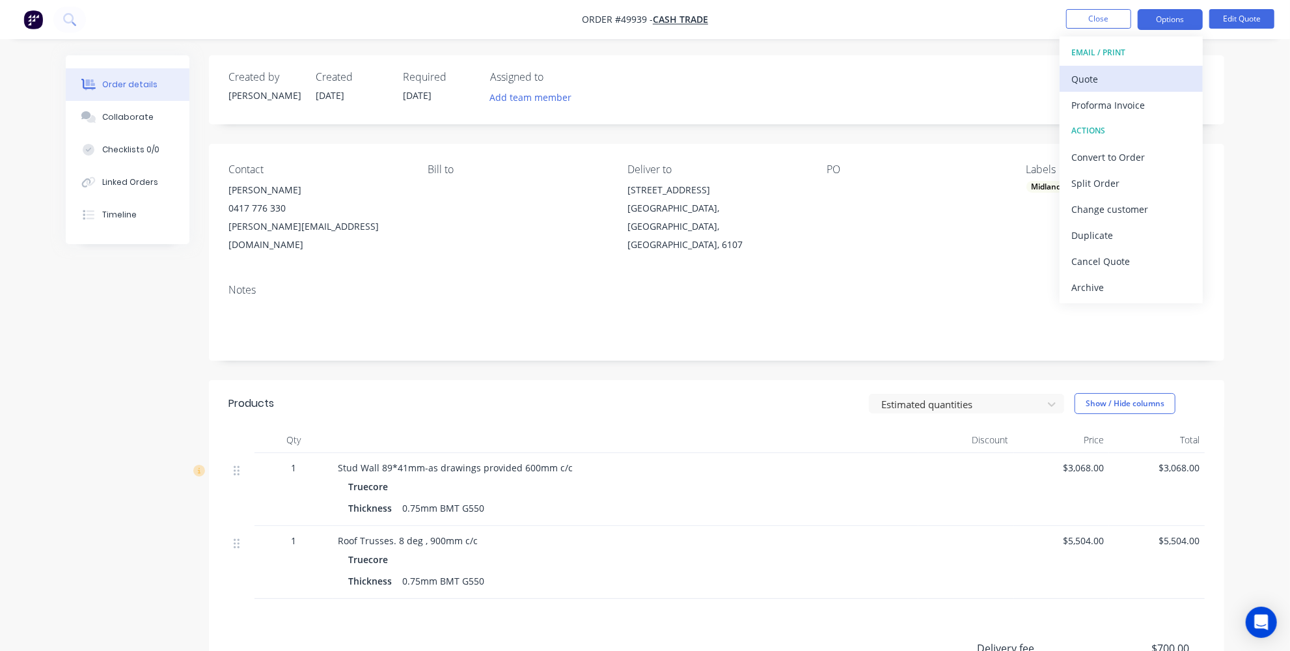
click at [1103, 68] on button "Quote" at bounding box center [1131, 79] width 143 height 26
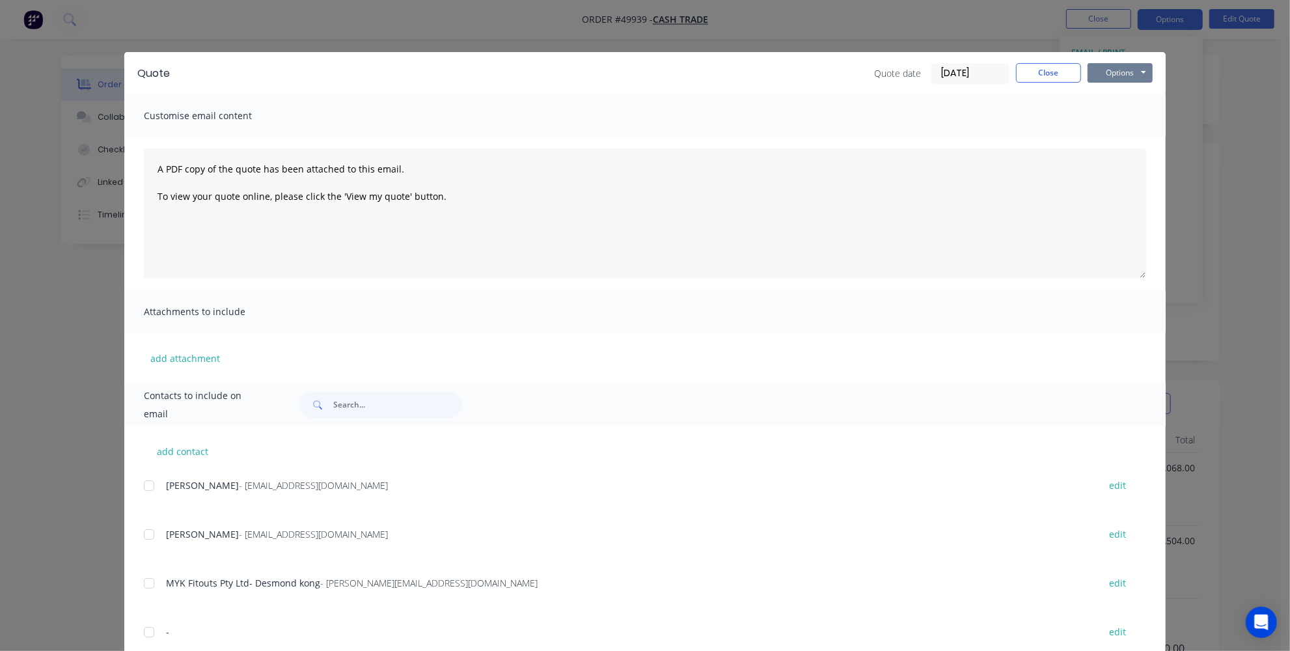
click at [1113, 70] on button "Options" at bounding box center [1120, 73] width 65 height 20
click at [1108, 116] on button "Print" at bounding box center [1129, 117] width 83 height 21
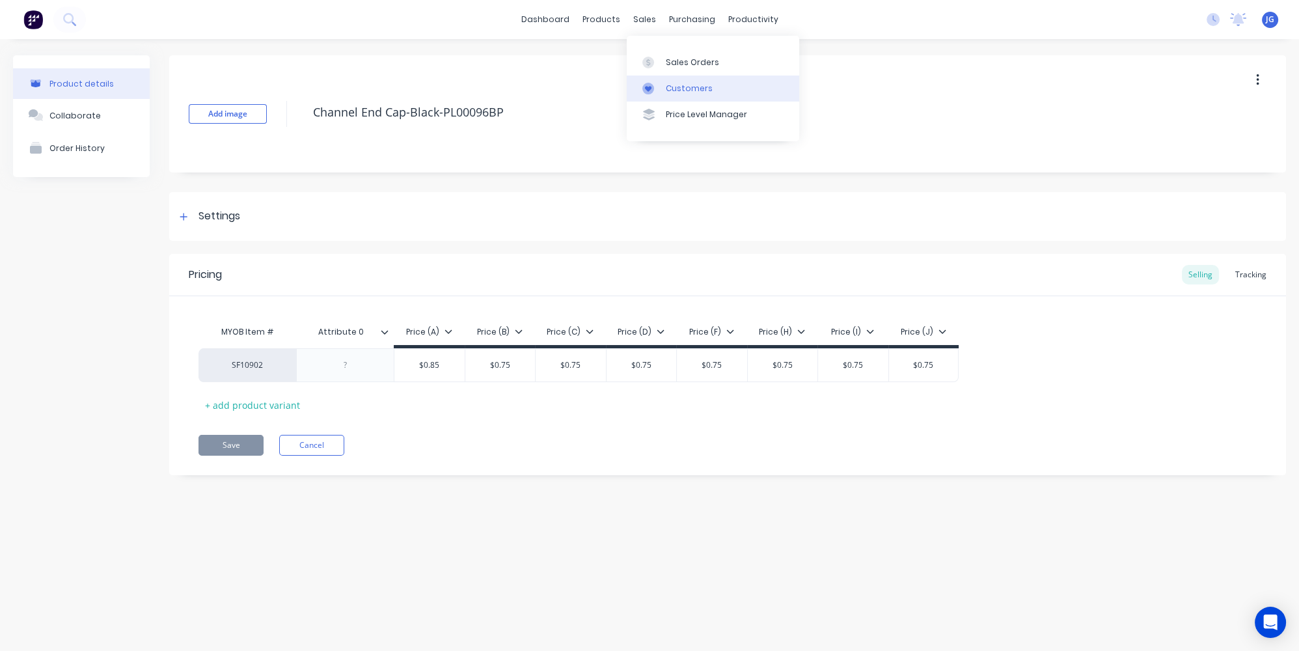
click at [659, 90] on div at bounding box center [652, 89] width 20 height 12
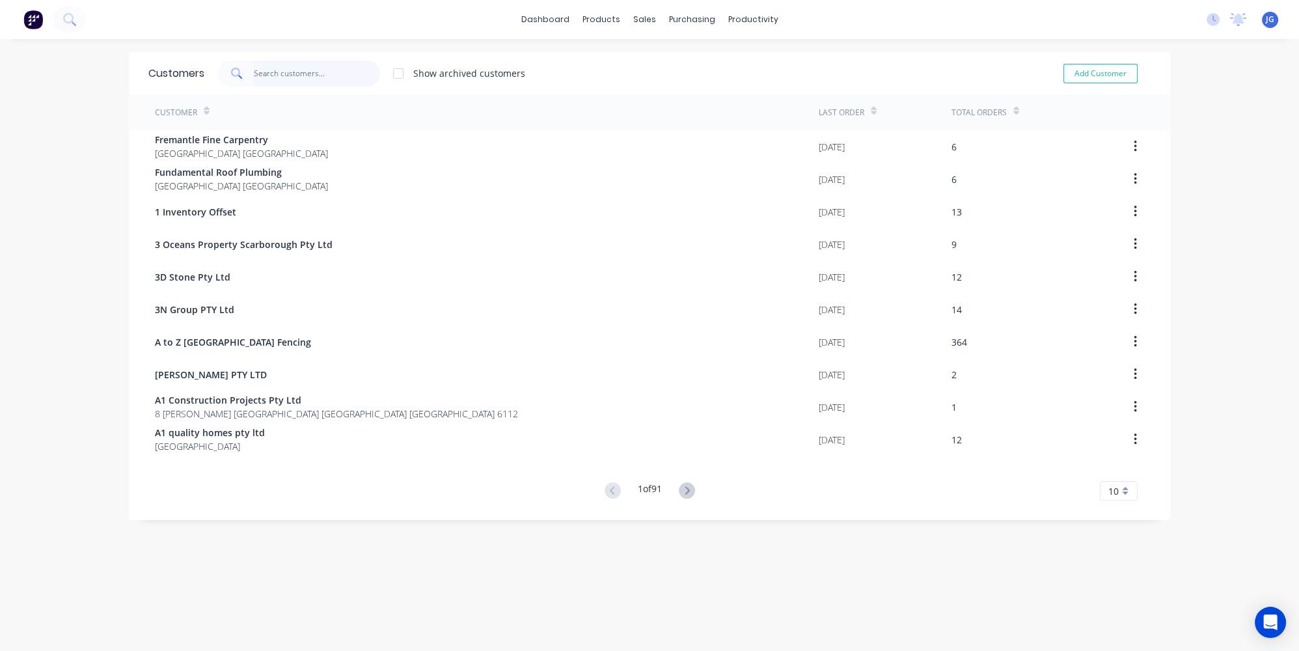
click at [333, 66] on input "text" at bounding box center [317, 74] width 127 height 26
type input "x"
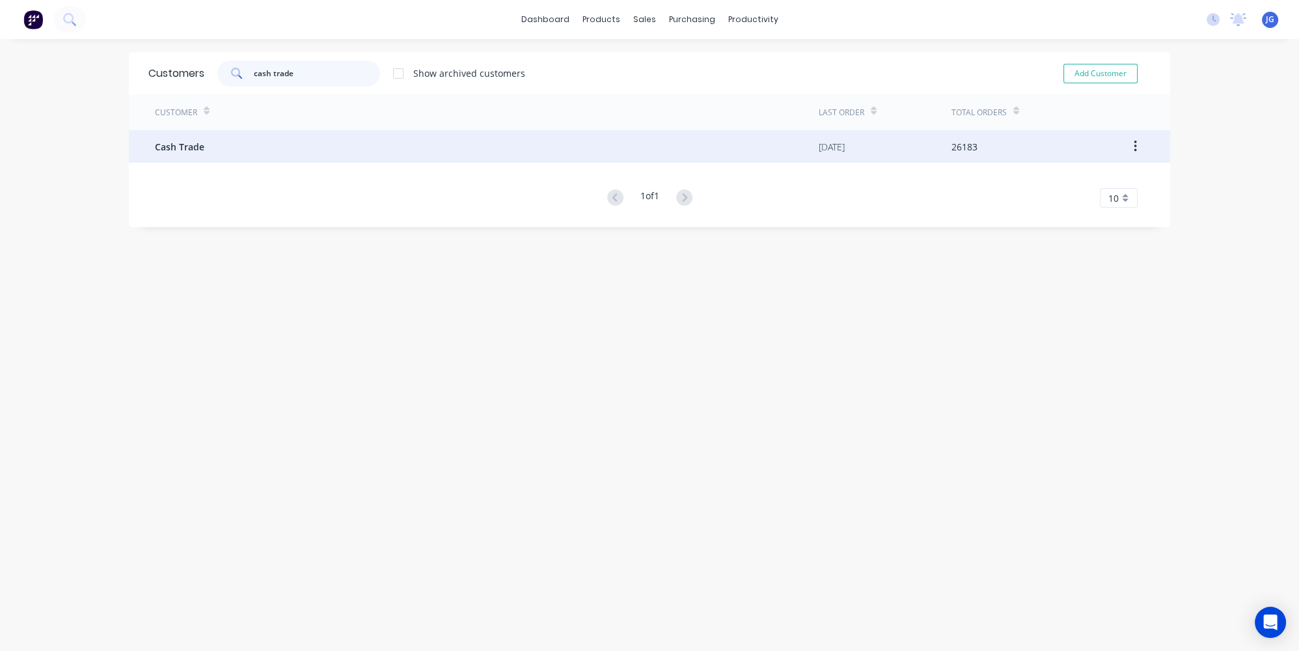
type input "cash trade"
click at [240, 148] on div "Cash Trade" at bounding box center [487, 146] width 664 height 33
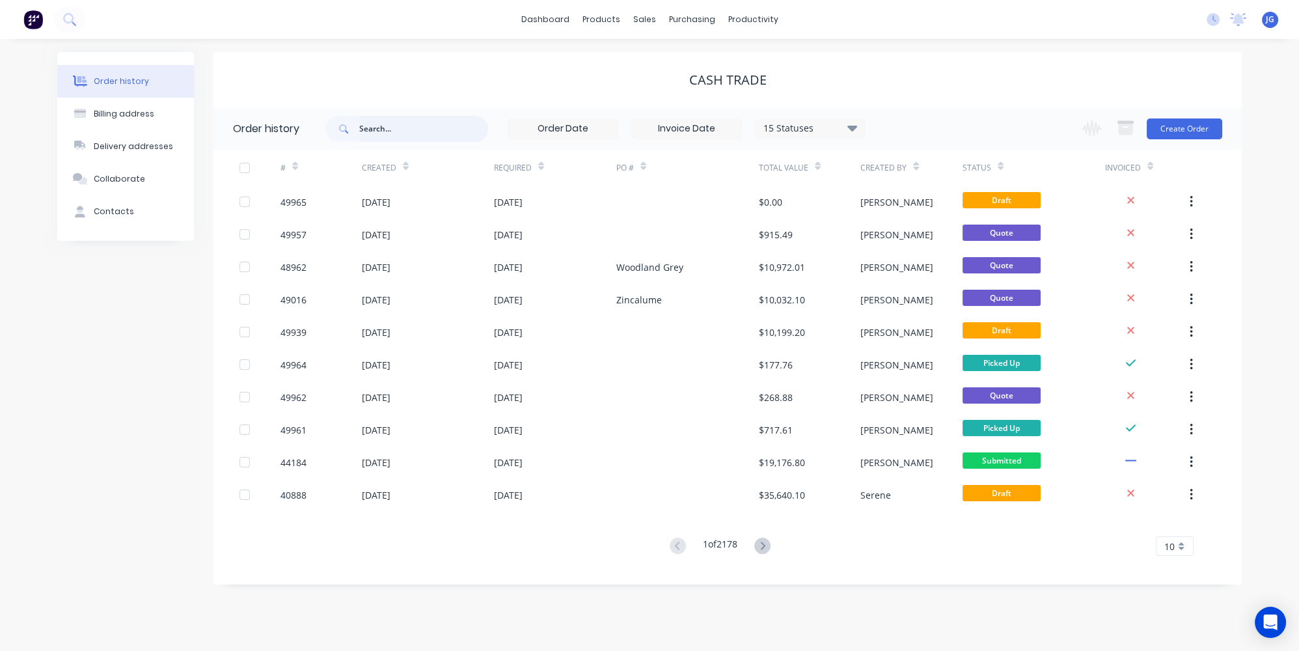
click at [420, 124] on input "text" at bounding box center [423, 129] width 129 height 26
type input "49940"
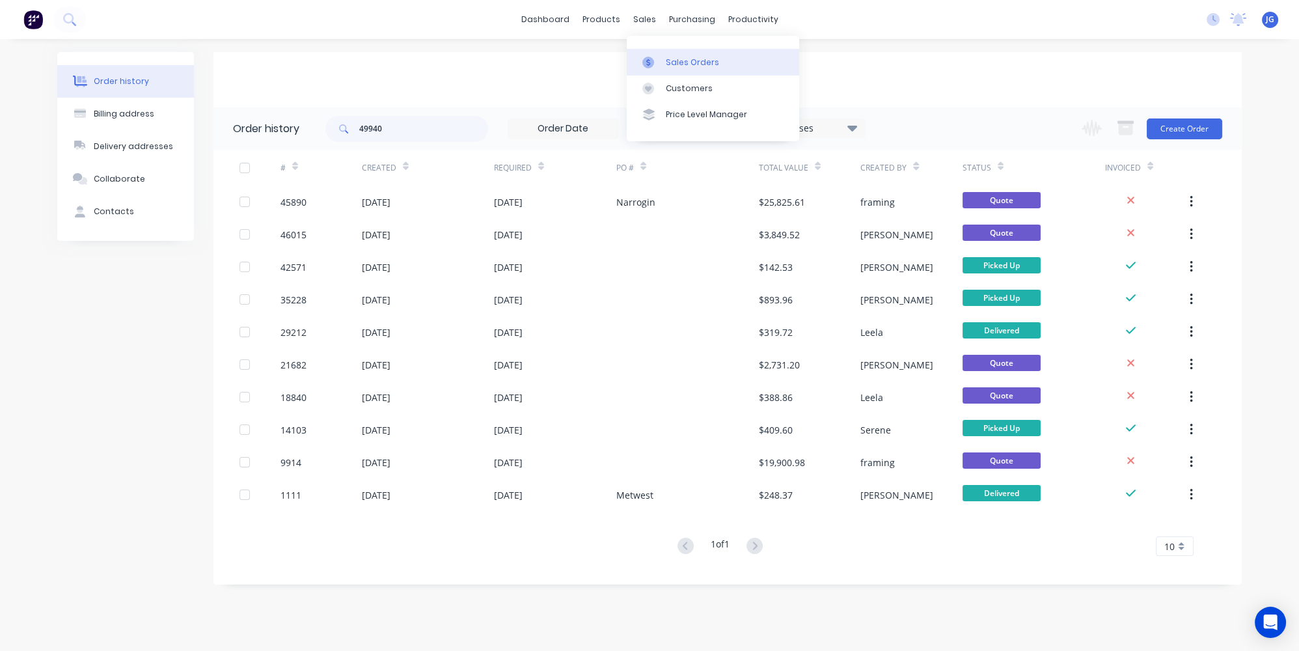
click at [664, 65] on link "Sales Orders" at bounding box center [713, 62] width 172 height 26
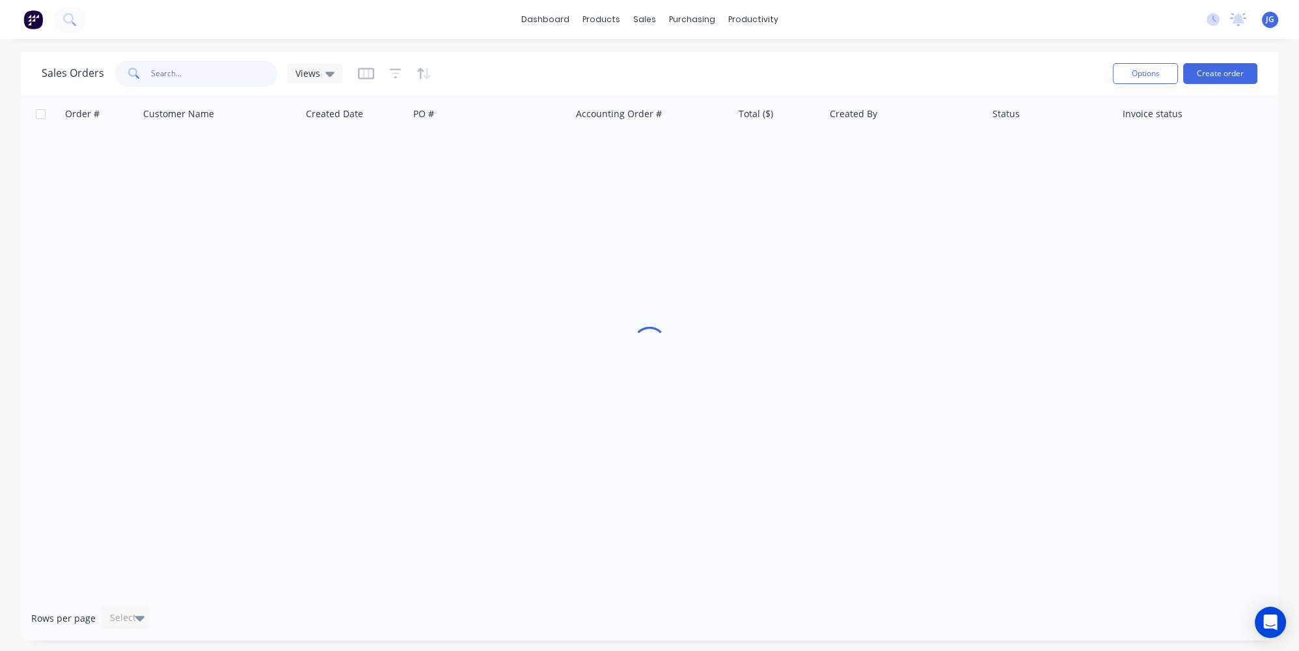
click at [235, 61] on input "text" at bounding box center [214, 74] width 127 height 26
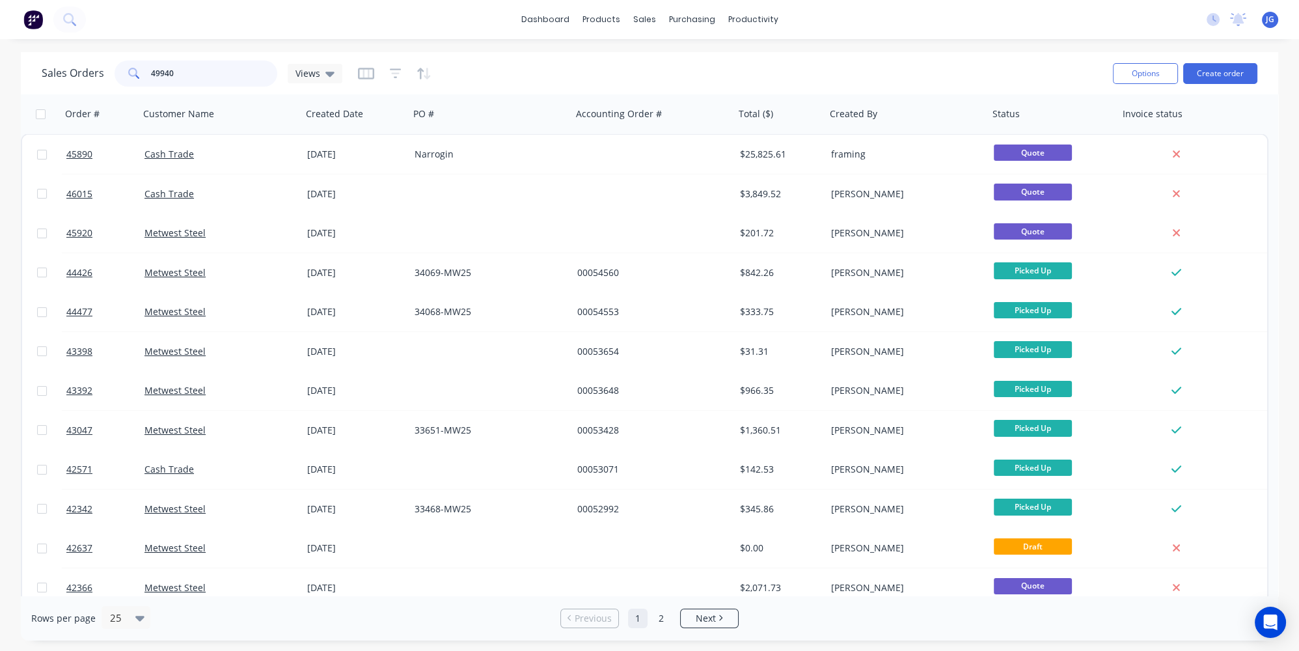
type input "49940"
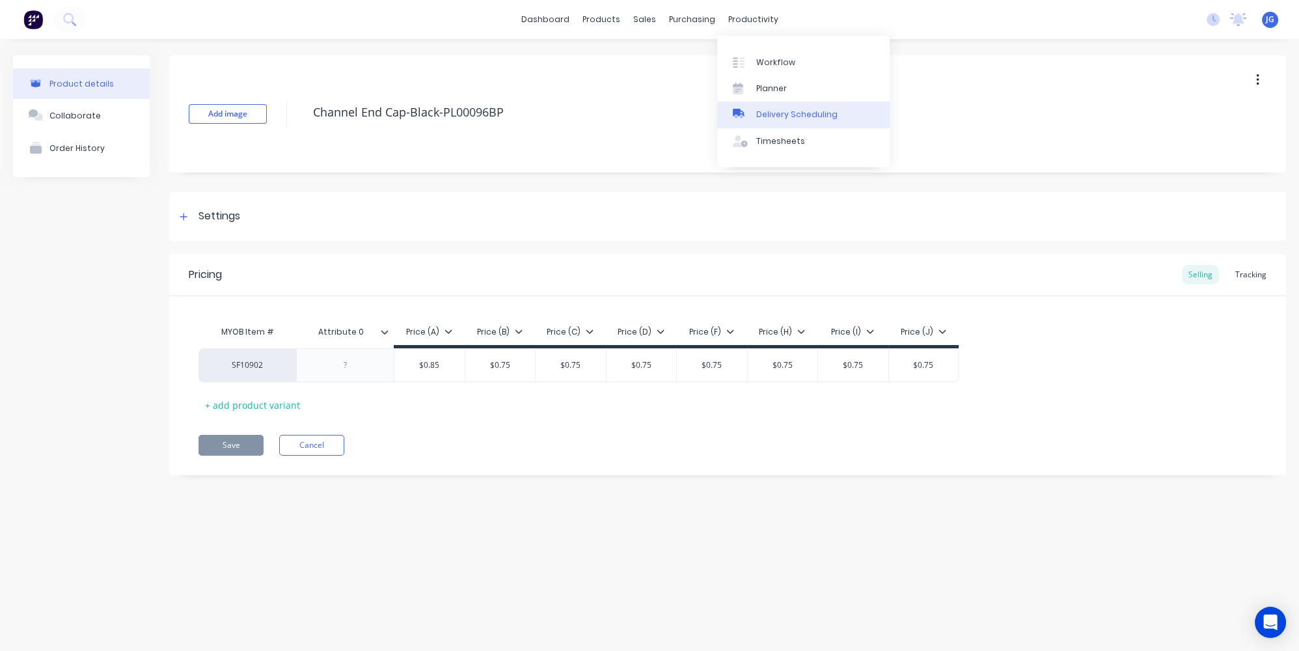
click at [774, 118] on div "Delivery Scheduling" at bounding box center [796, 115] width 81 height 12
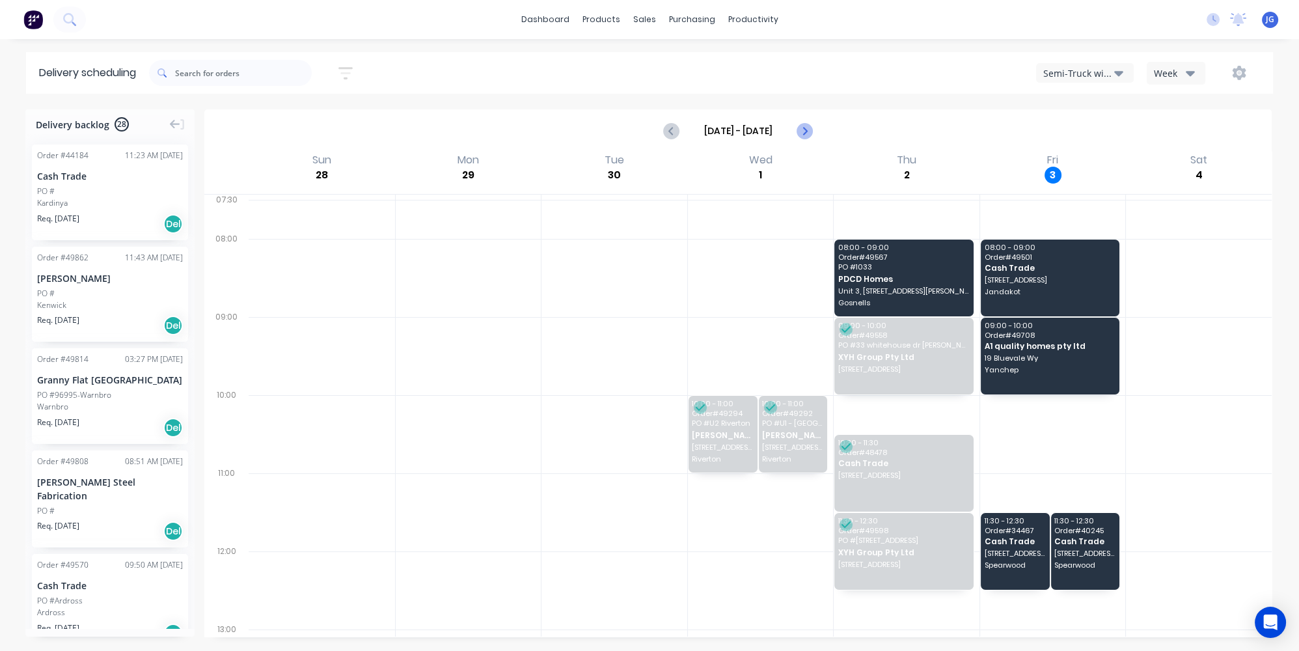
click at [808, 127] on icon "Next page" at bounding box center [805, 131] width 16 height 16
type input "[DATE] - [DATE]"
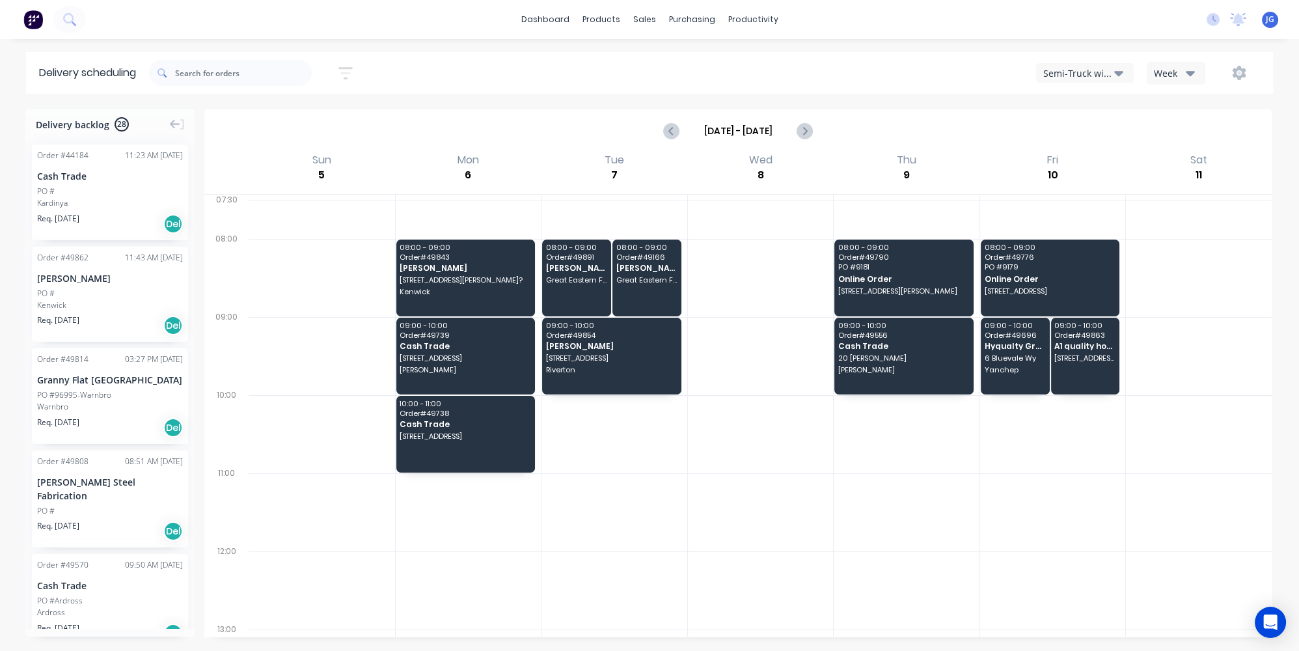
click at [1091, 72] on div "Semi-Truck with Hiab" at bounding box center [1078, 73] width 71 height 14
click at [1078, 131] on div "Steelframing Truck" at bounding box center [1101, 132] width 129 height 26
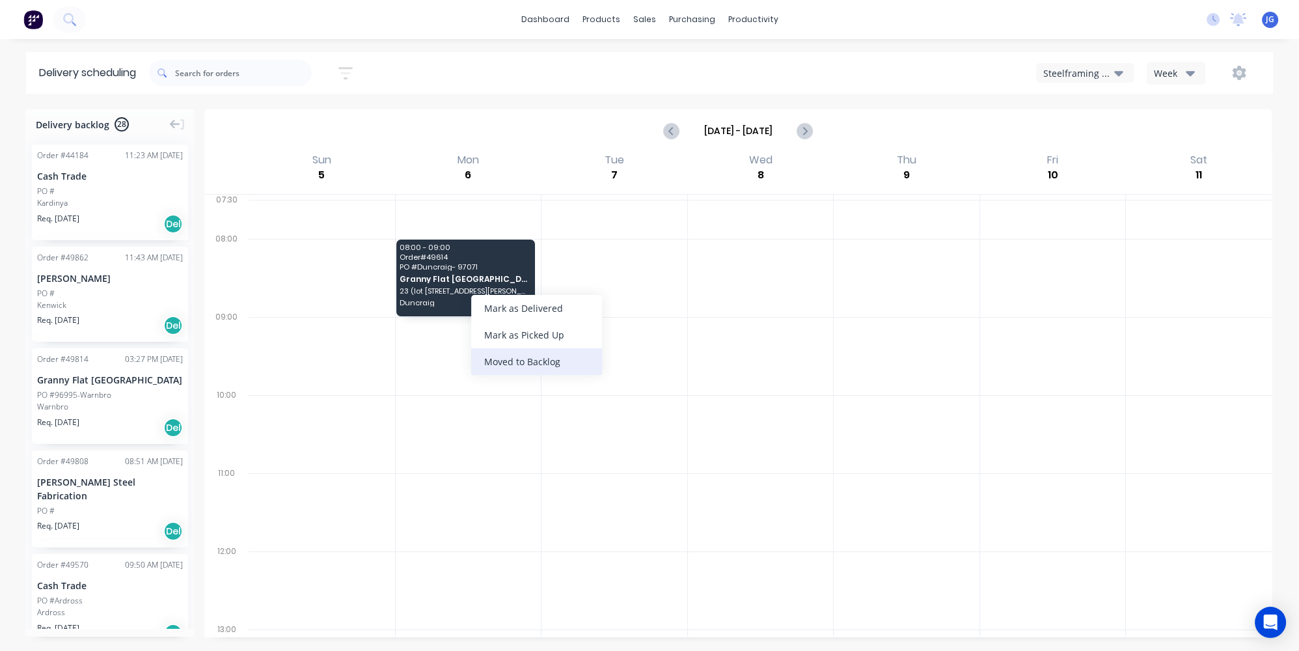
click at [527, 361] on div "Moved to Backlog" at bounding box center [536, 361] width 131 height 27
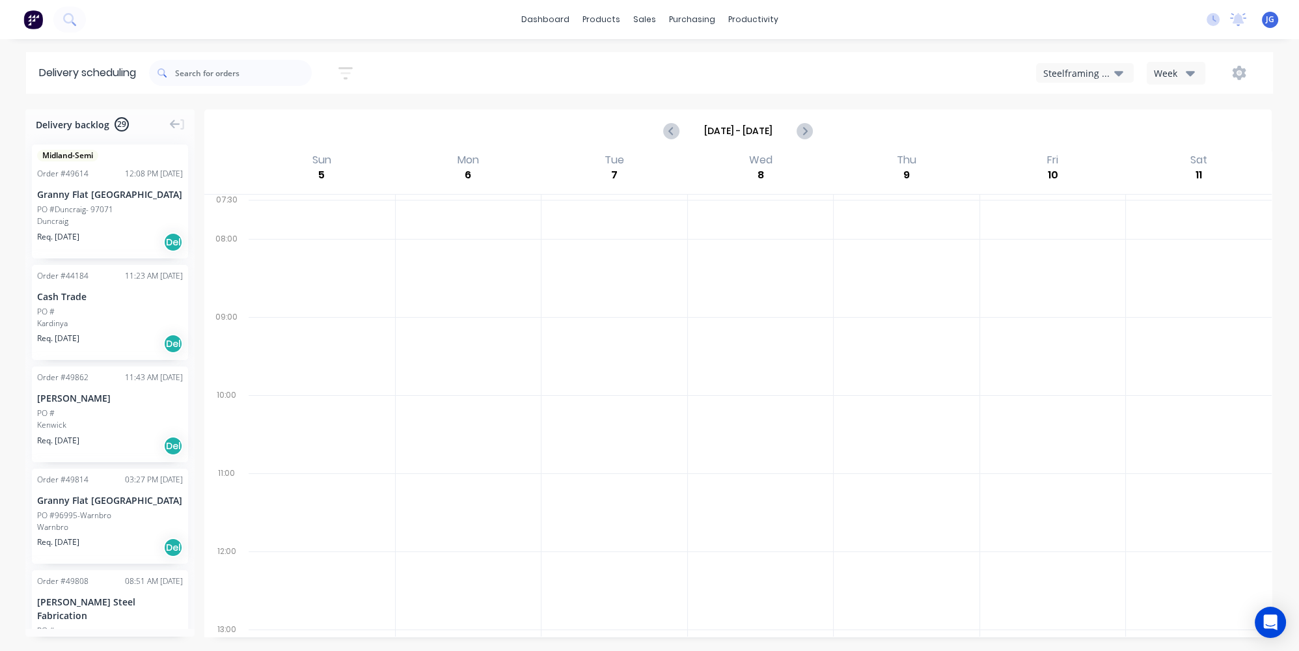
click at [1082, 68] on div "Steelframing Truck" at bounding box center [1078, 73] width 71 height 14
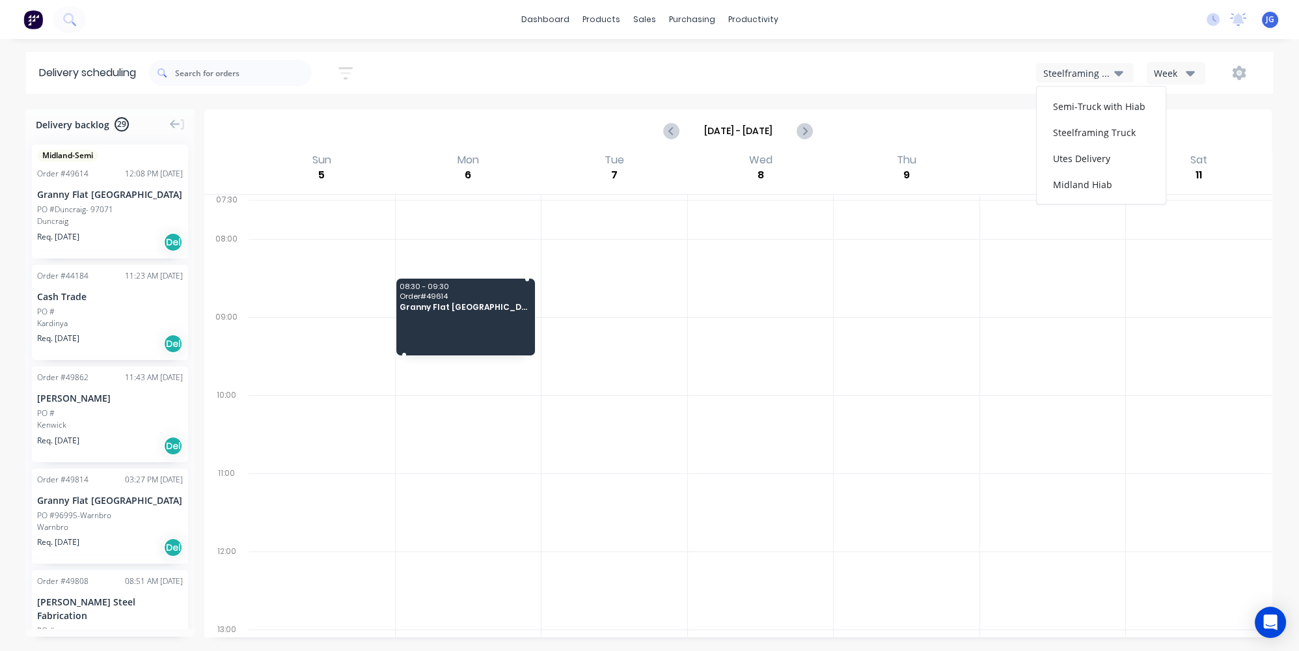
drag, startPoint x: 84, startPoint y: 228, endPoint x: 473, endPoint y: 284, distance: 393.1
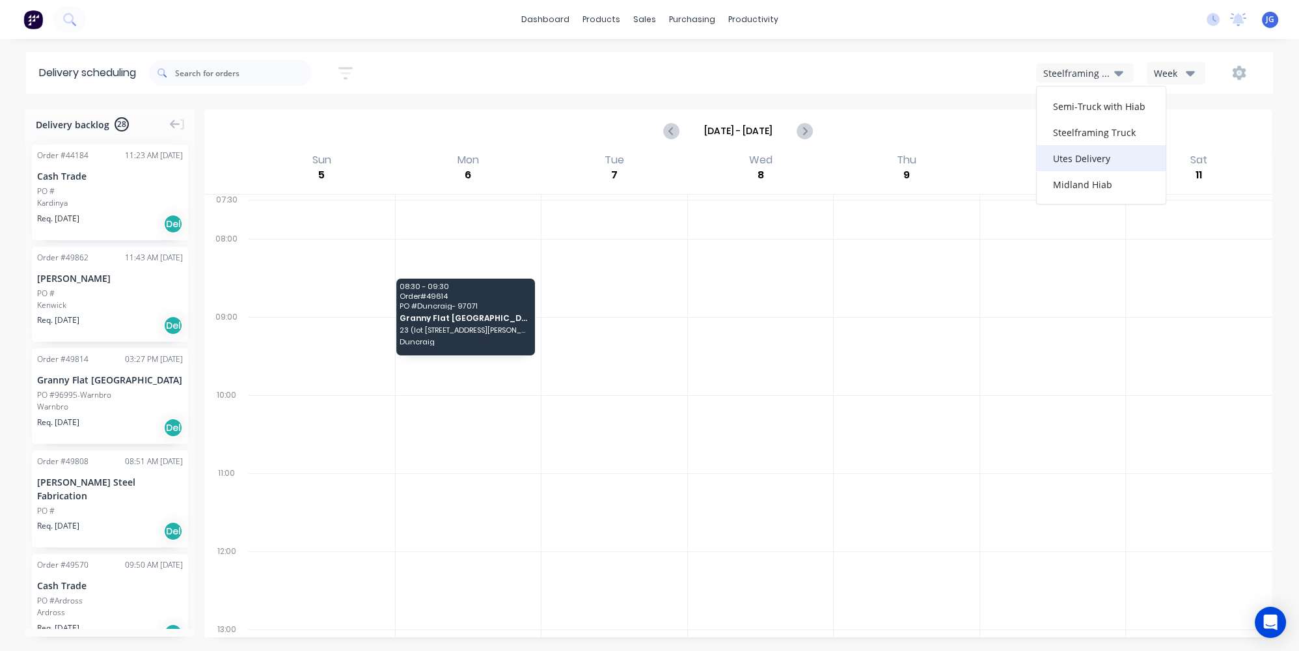
click at [1094, 157] on div "Utes Delivery" at bounding box center [1101, 158] width 129 height 26
